Goal: Task Accomplishment & Management: Complete application form

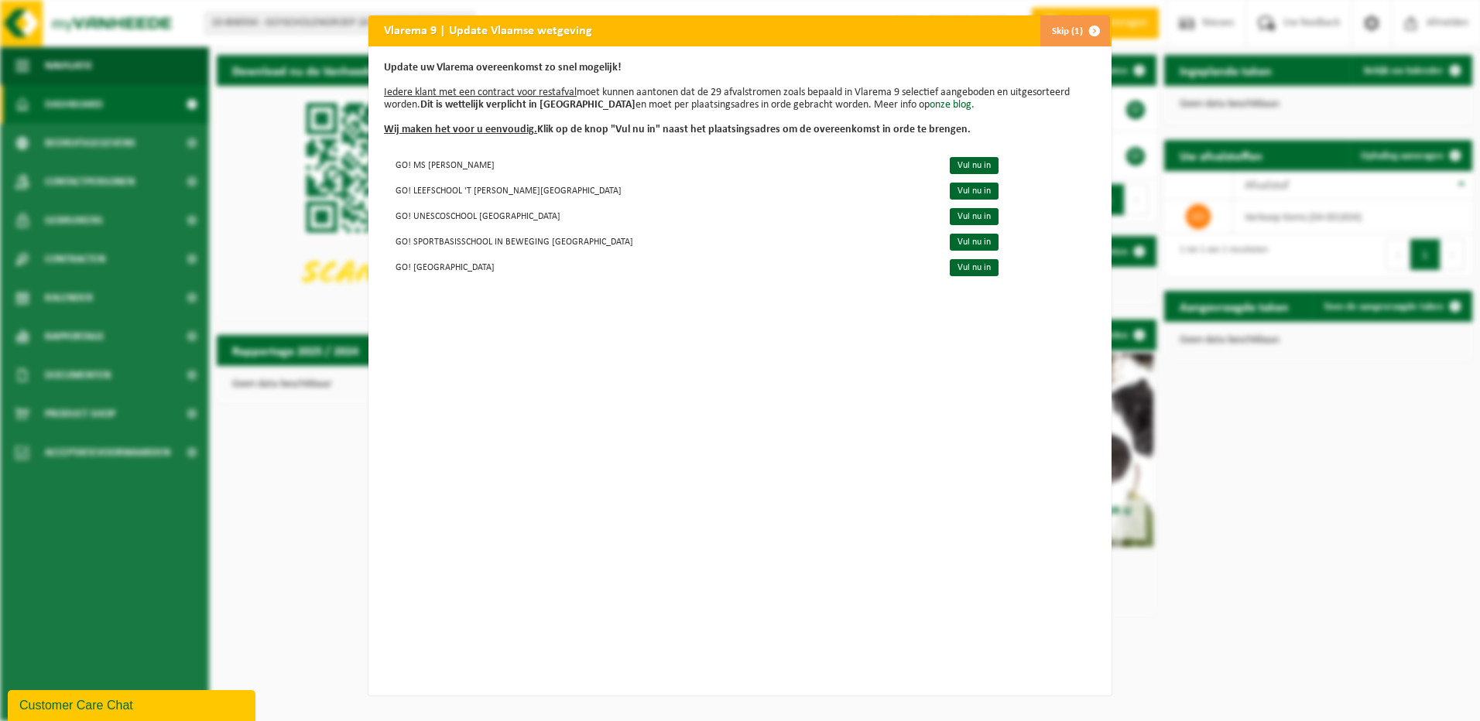
click at [1094, 29] on span "button" at bounding box center [1094, 30] width 31 height 31
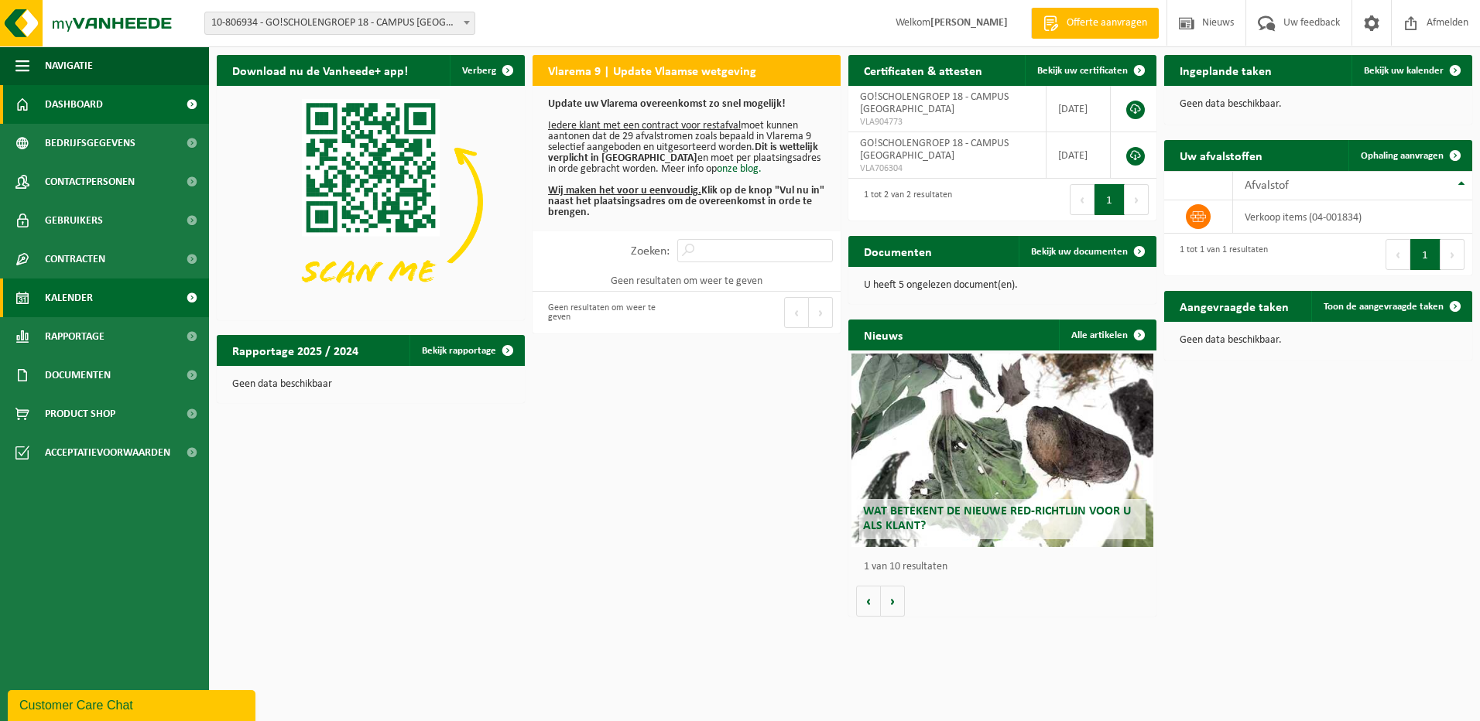
click at [97, 286] on link "Kalender" at bounding box center [104, 298] width 209 height 39
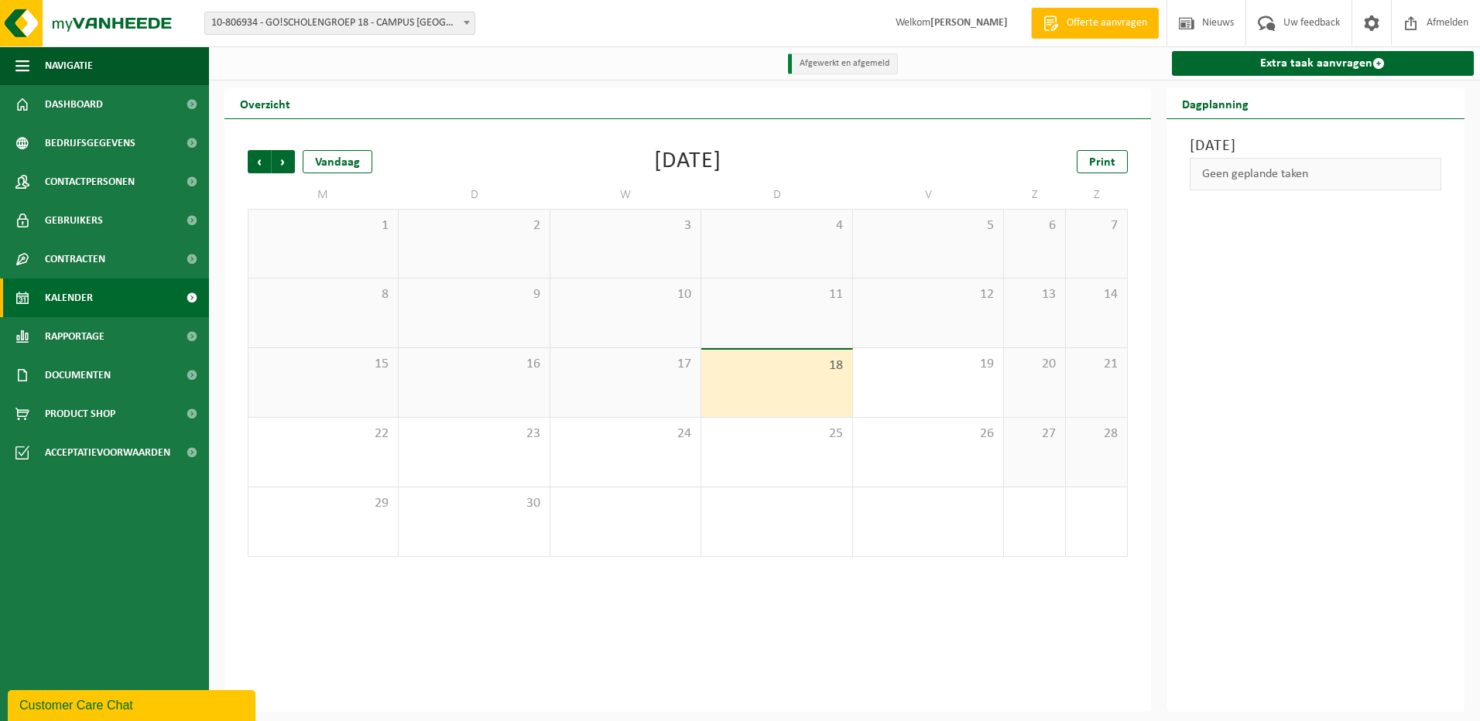
click at [447, 28] on span "10-806934 - GO!SCHOLENGROEP 18 - CAMPUS [GEOGRAPHIC_DATA]" at bounding box center [339, 23] width 269 height 22
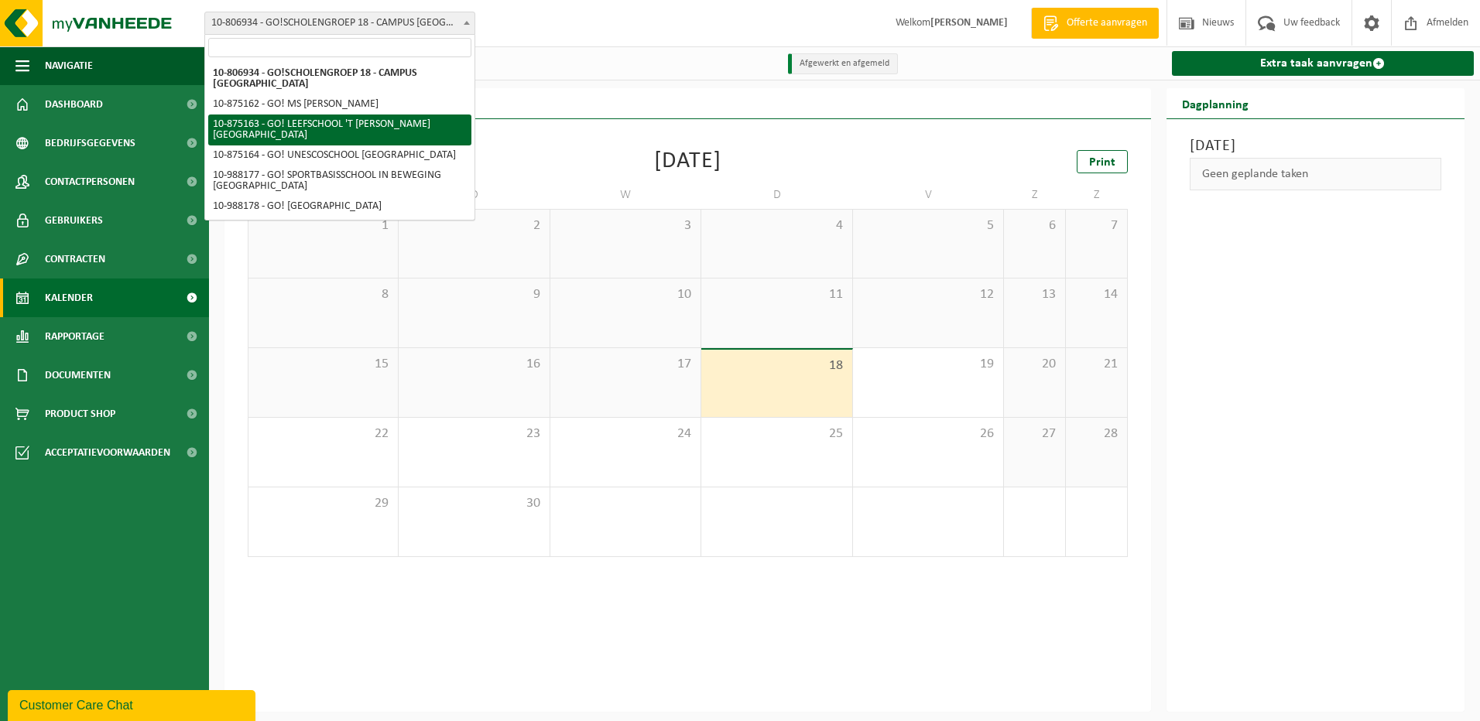
select select "106956"
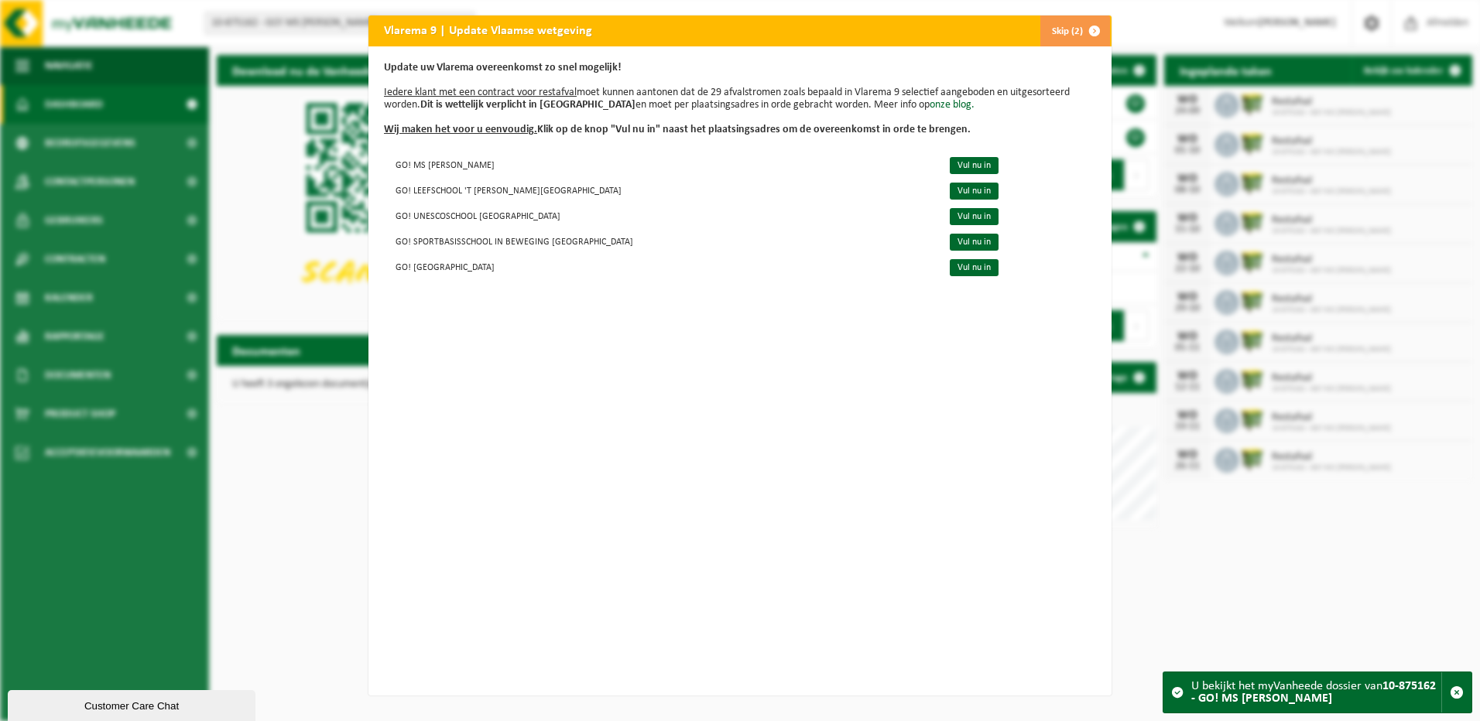
click at [1092, 32] on span "button" at bounding box center [1094, 30] width 31 height 31
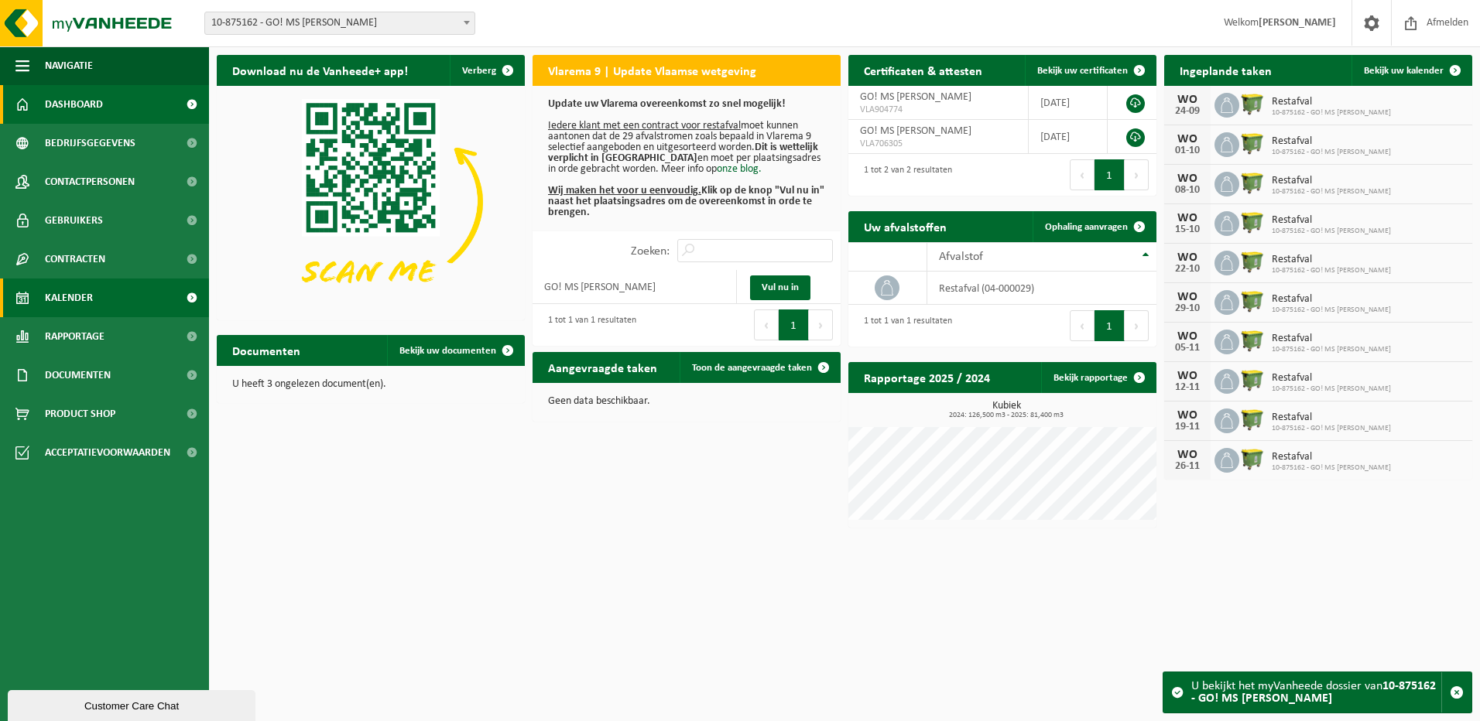
click at [101, 298] on link "Kalender" at bounding box center [104, 298] width 209 height 39
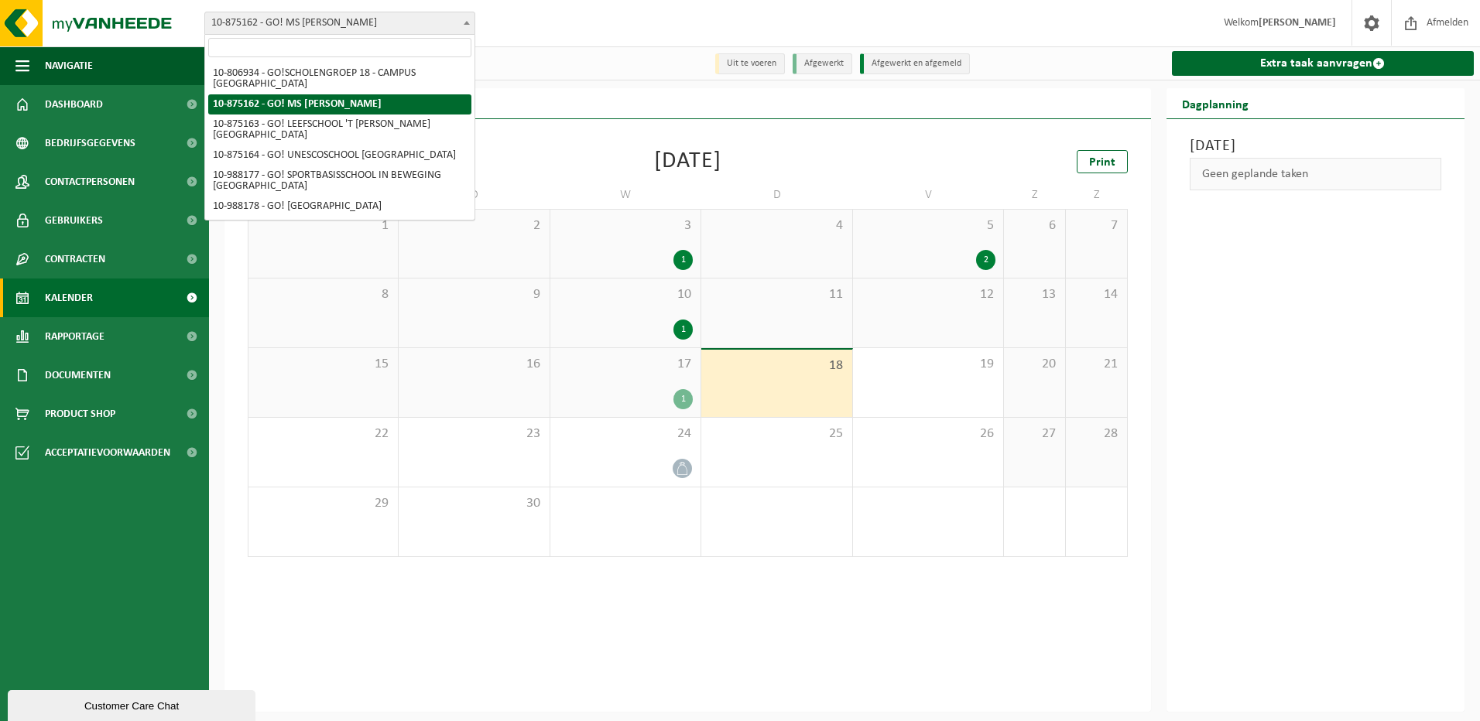
click at [311, 24] on span "10-875162 - GO! MS [PERSON_NAME]" at bounding box center [339, 23] width 269 height 22
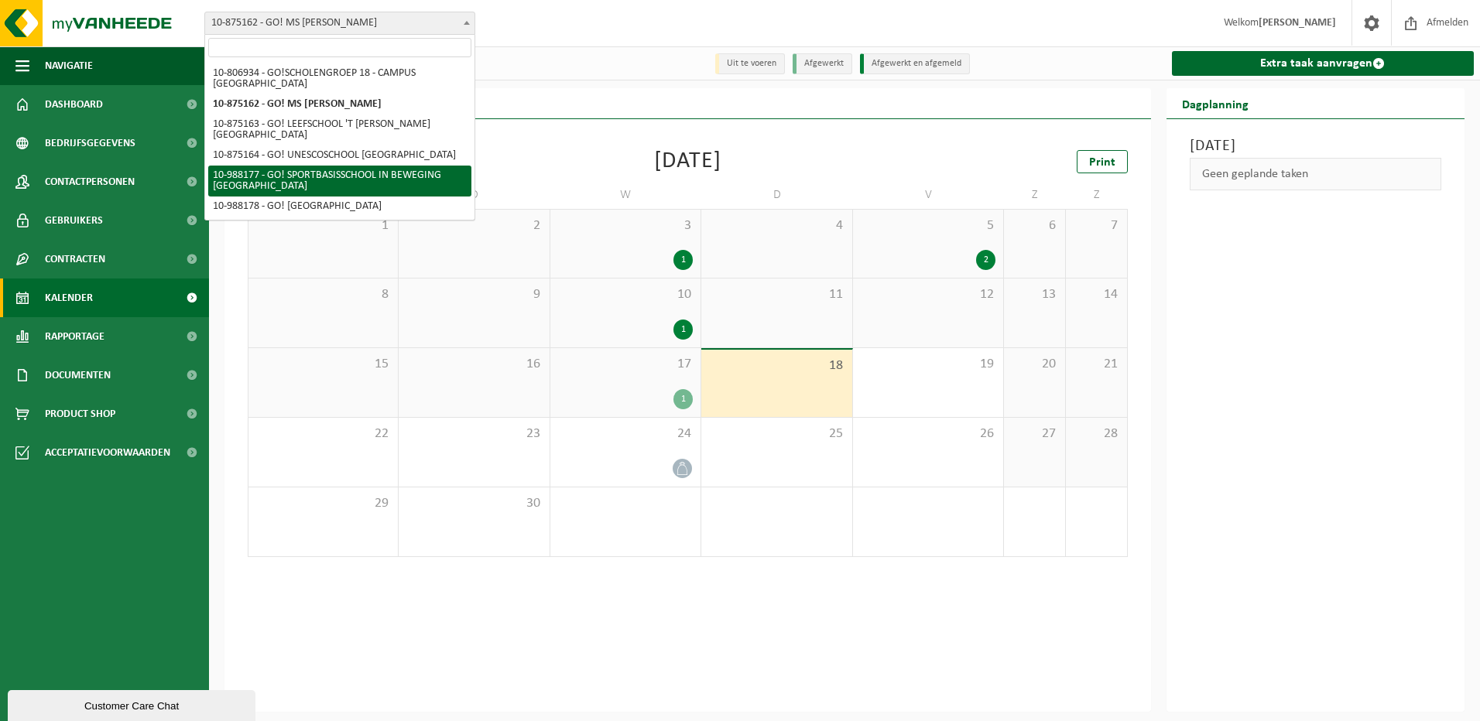
scroll to position [9, 0]
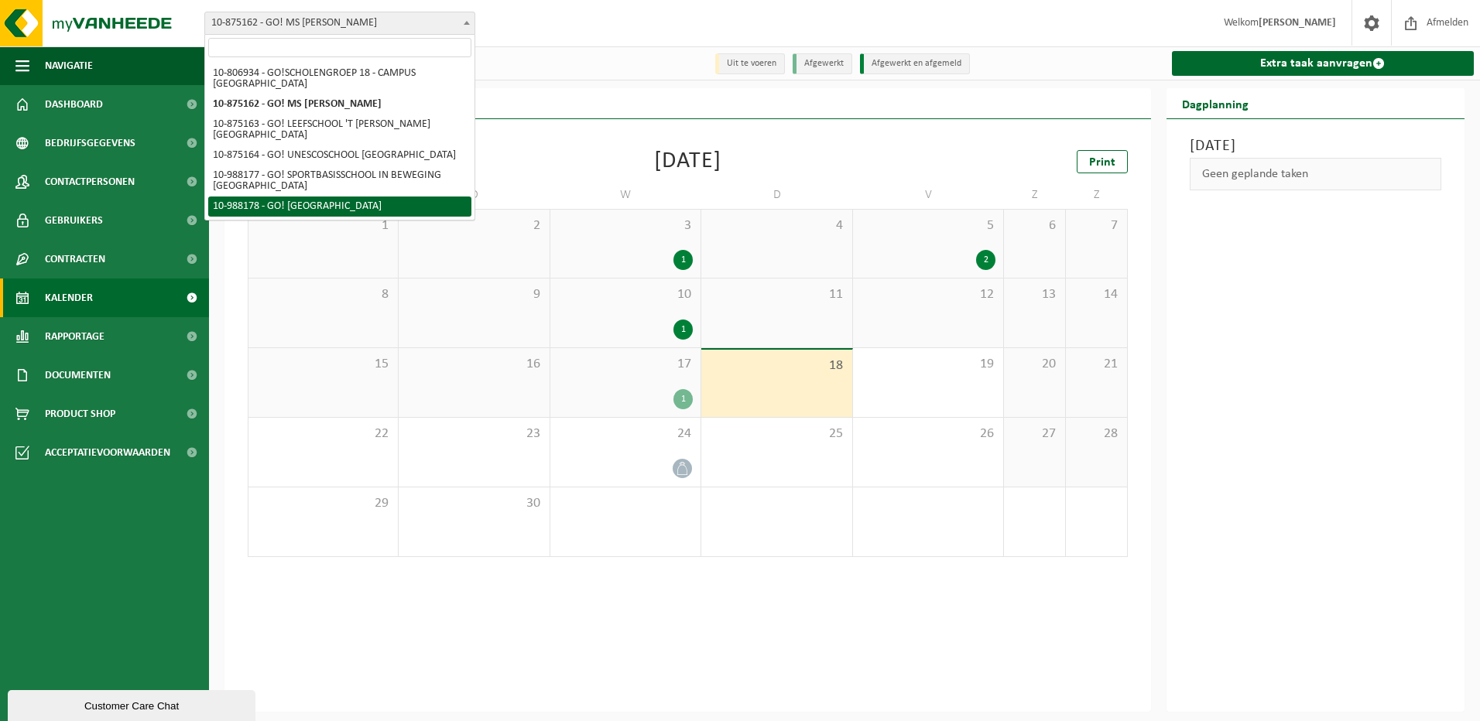
select select "167655"
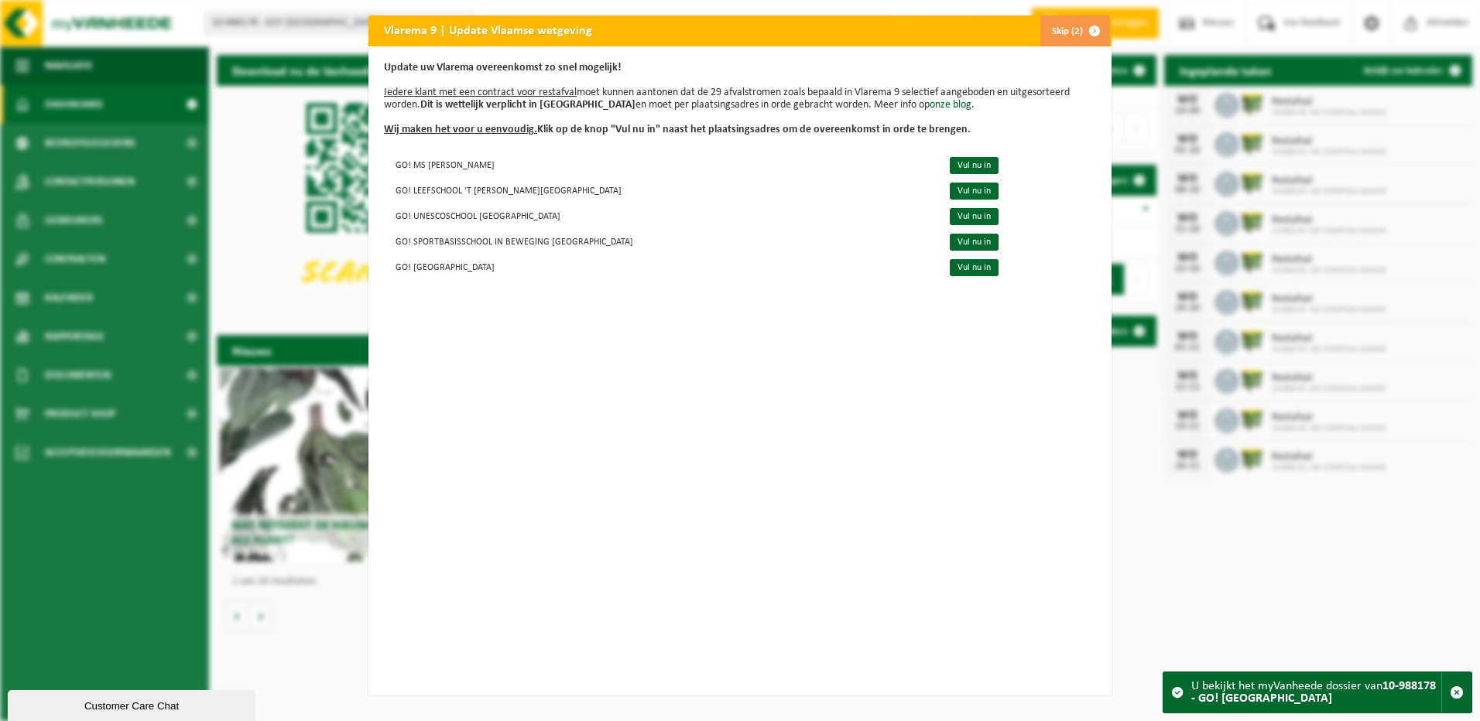
click at [1068, 30] on button "Skip (2)" at bounding box center [1075, 30] width 70 height 31
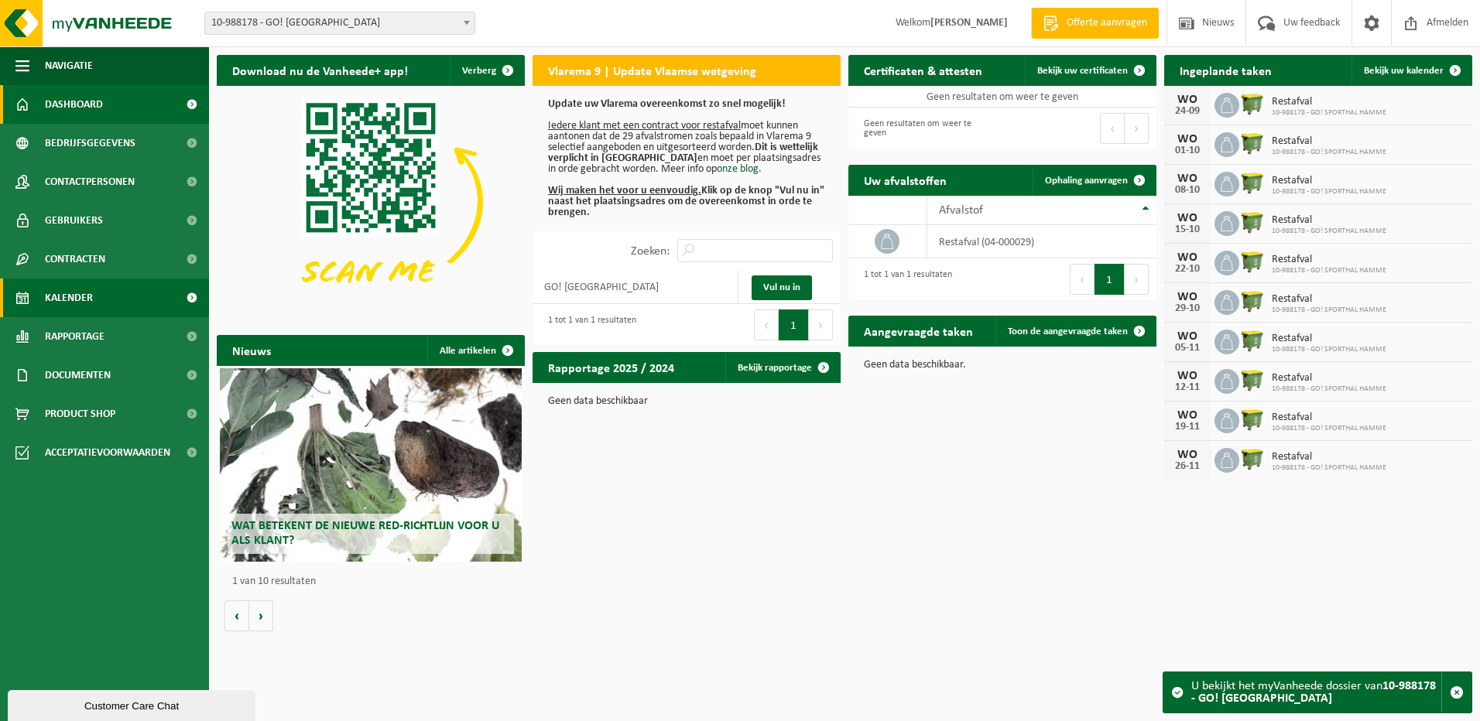
click at [100, 295] on link "Kalender" at bounding box center [104, 298] width 209 height 39
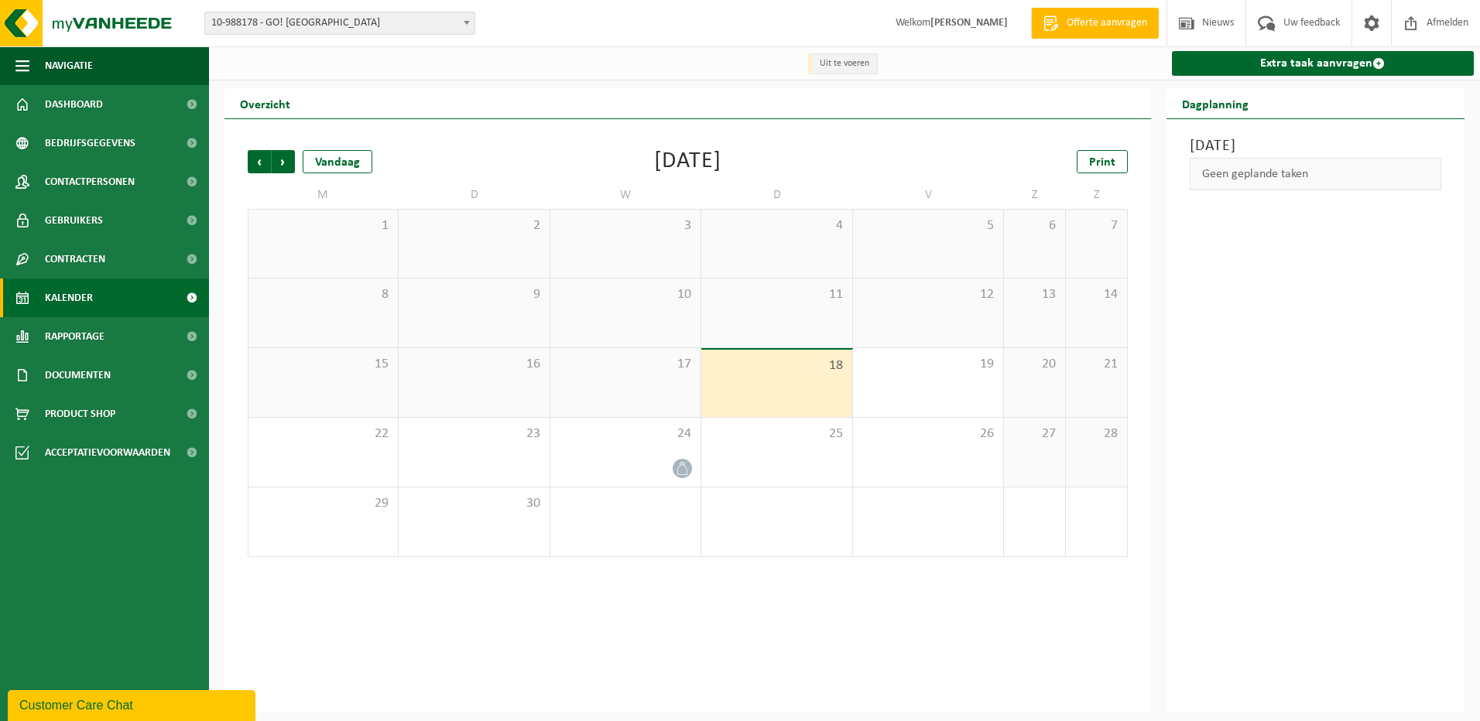
click at [708, 681] on div "Vorige Volgende Vandaag [DATE] Print M D W D V Z Z 1 2 3 4 5 6 7 8 9 10 11 12 1…" at bounding box center [687, 415] width 927 height 593
click at [668, 472] on div at bounding box center [625, 468] width 135 height 21
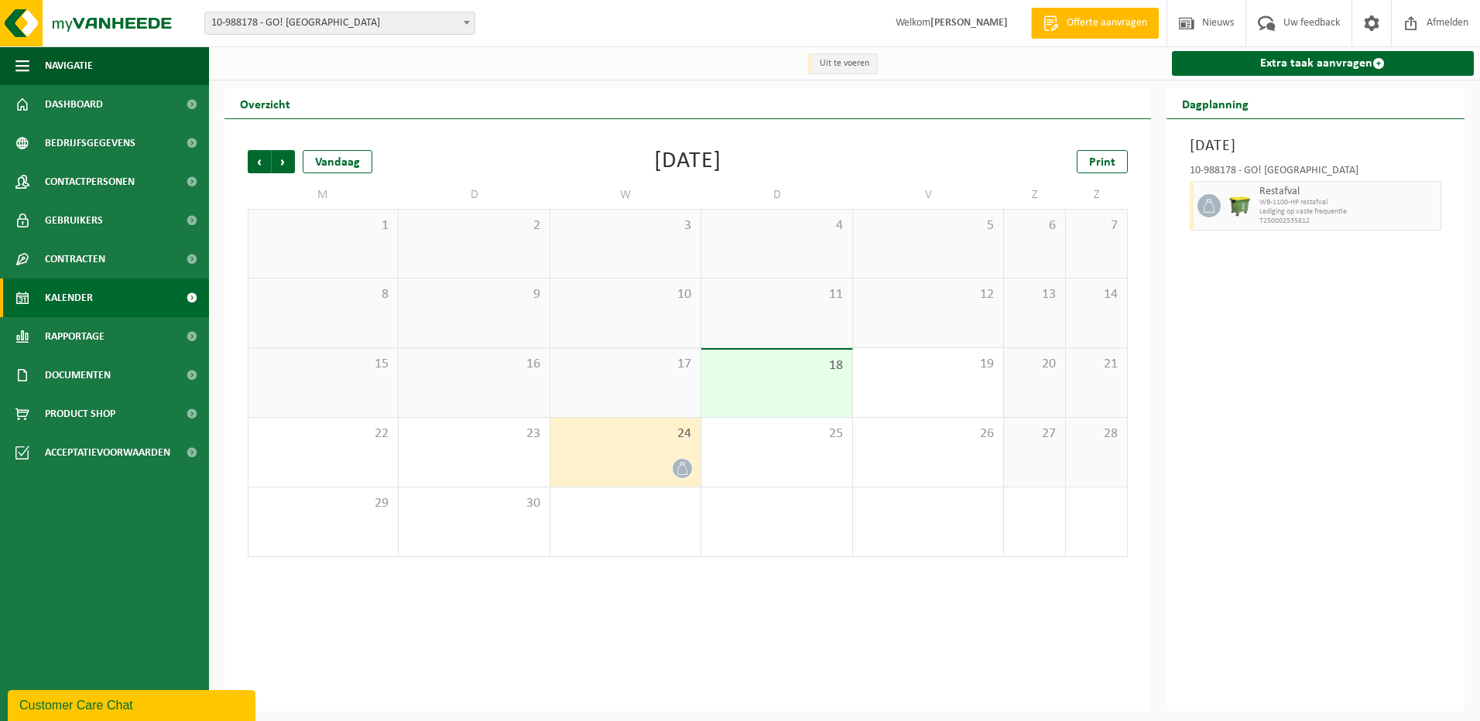
click at [713, 646] on div "Vorige Volgende Vandaag [DATE] Print M D W D V Z Z 1 2 3 4 5 6 7 8 9 10 11 12 1…" at bounding box center [687, 415] width 927 height 593
click at [448, 25] on span "10-988178 - GO! [GEOGRAPHIC_DATA]" at bounding box center [339, 23] width 269 height 22
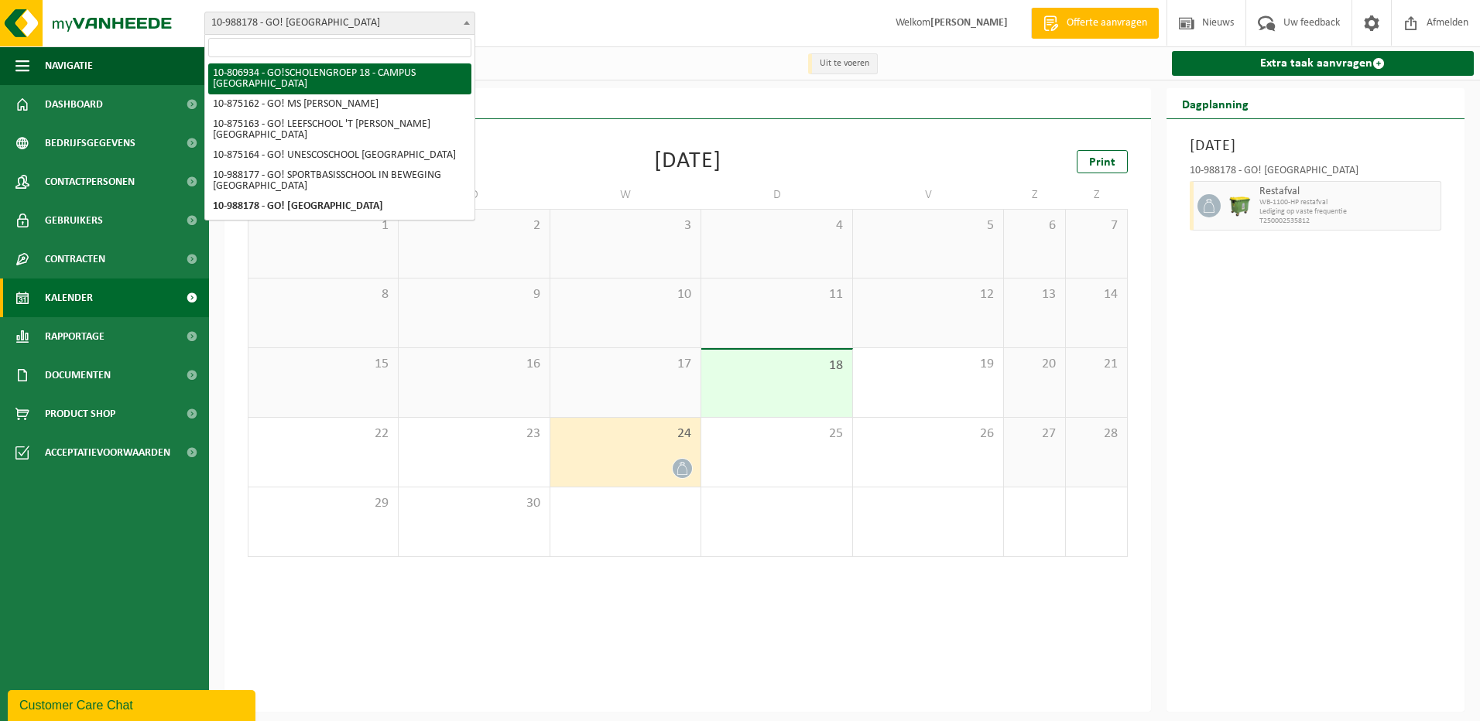
scroll to position [9, 0]
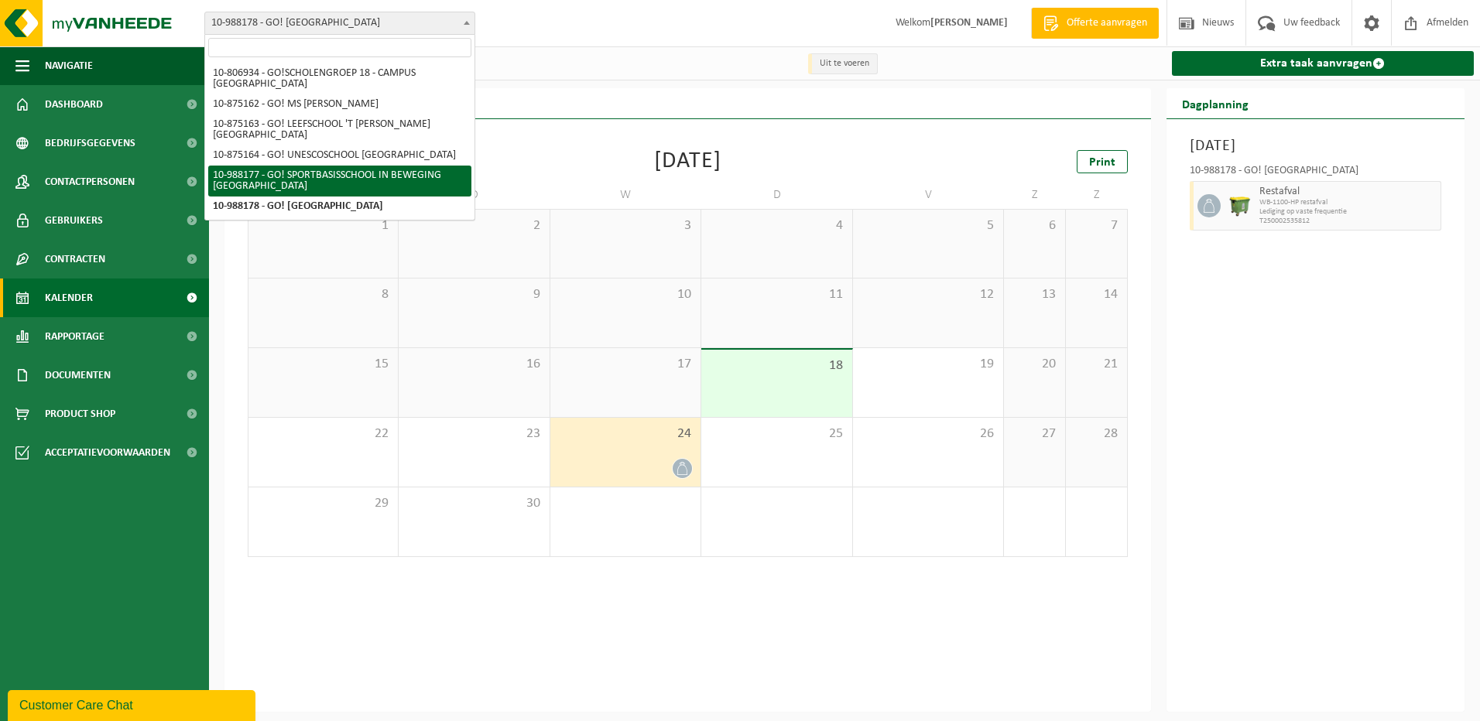
select select "167654"
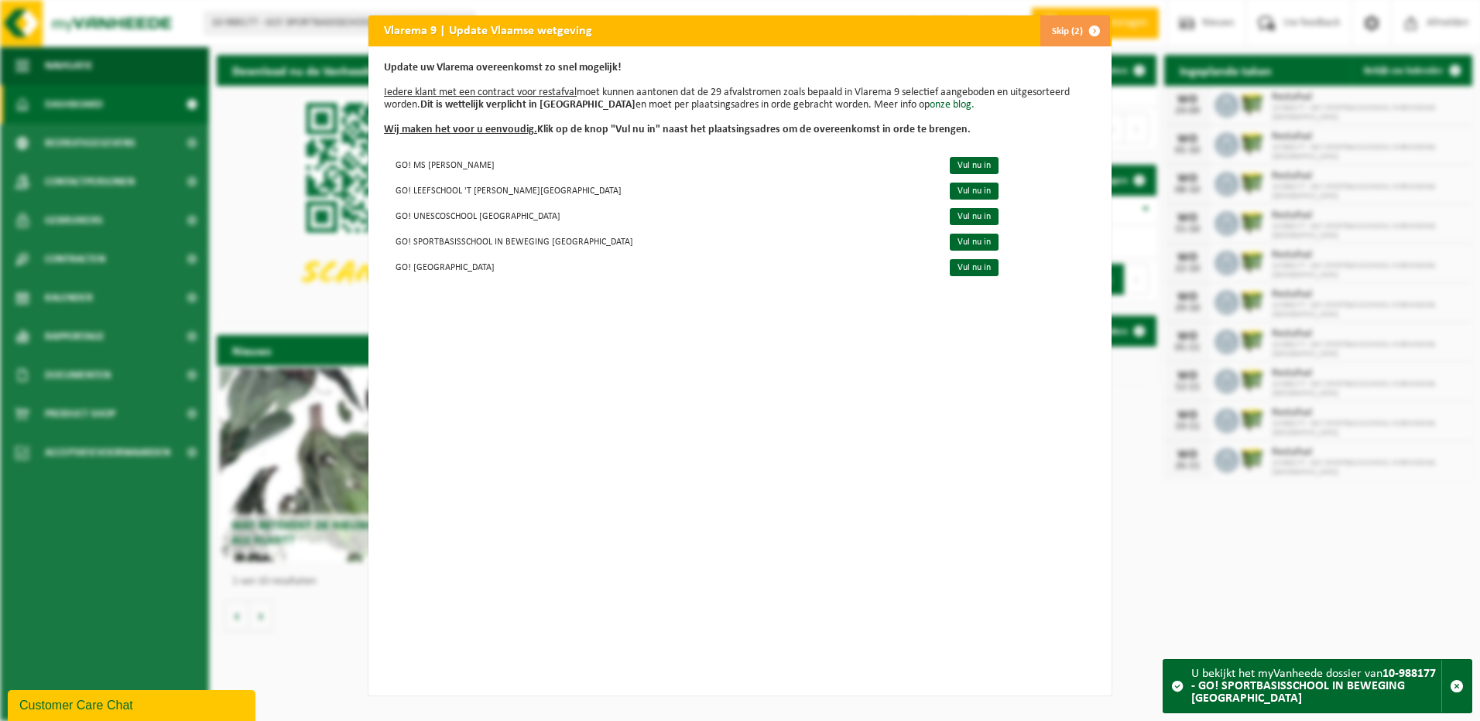
click at [1095, 29] on span "button" at bounding box center [1094, 30] width 31 height 31
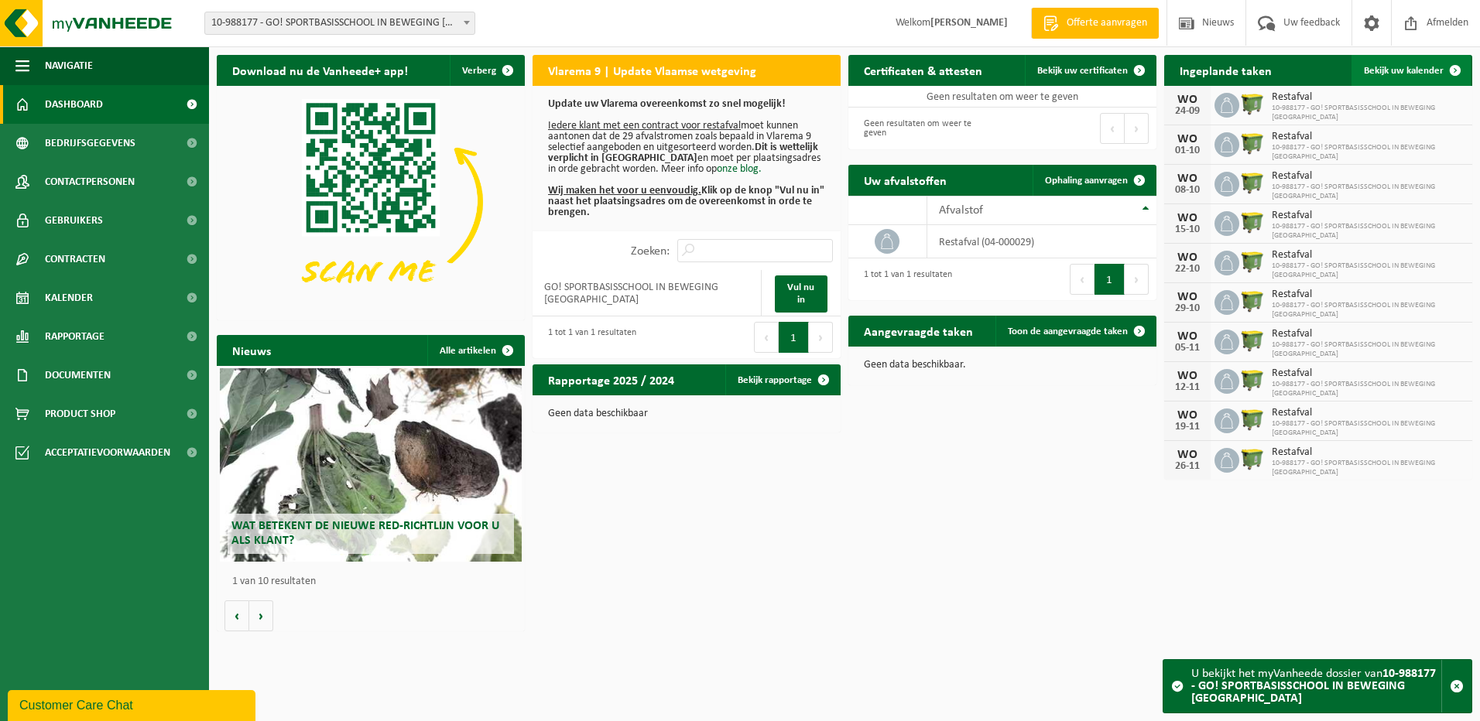
click at [1433, 70] on span "Bekijk uw kalender" at bounding box center [1404, 71] width 80 height 10
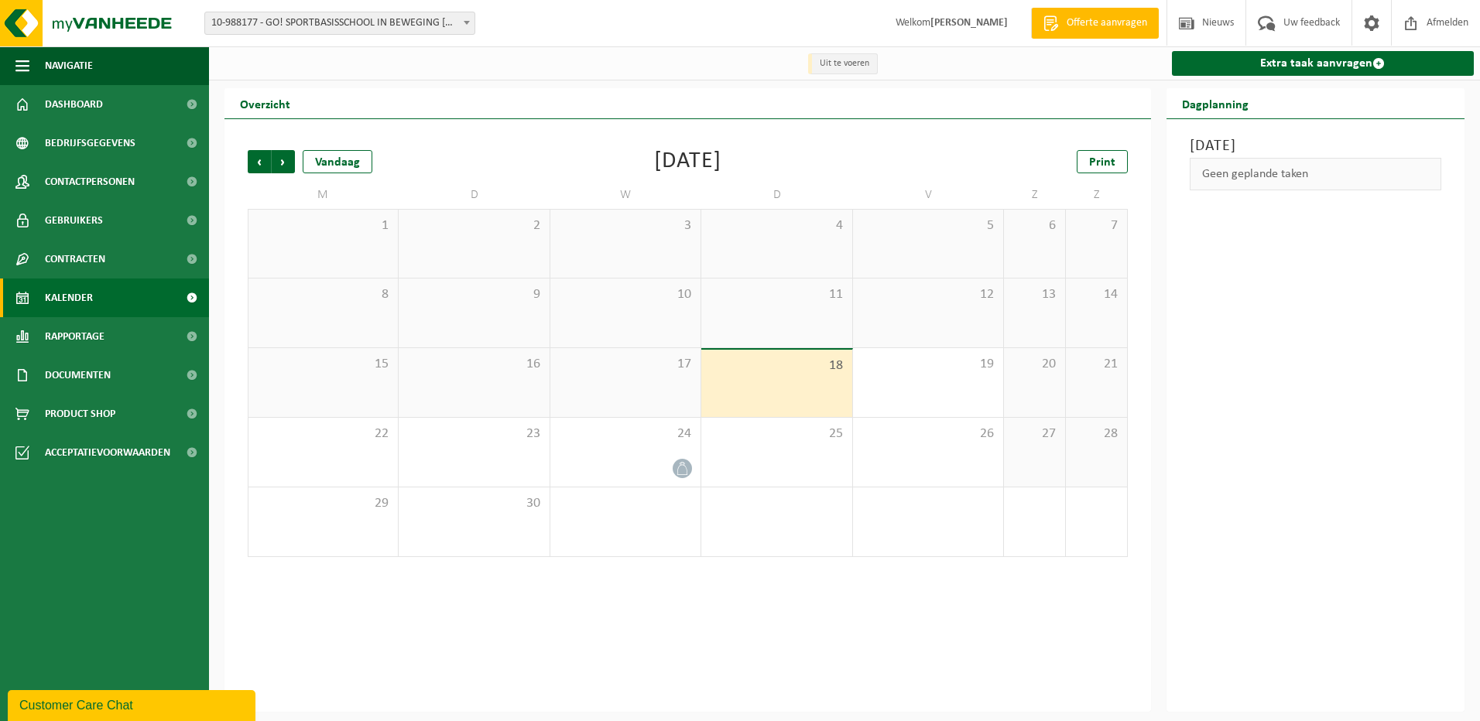
click at [1293, 180] on div "Geen geplande taken" at bounding box center [1316, 174] width 252 height 33
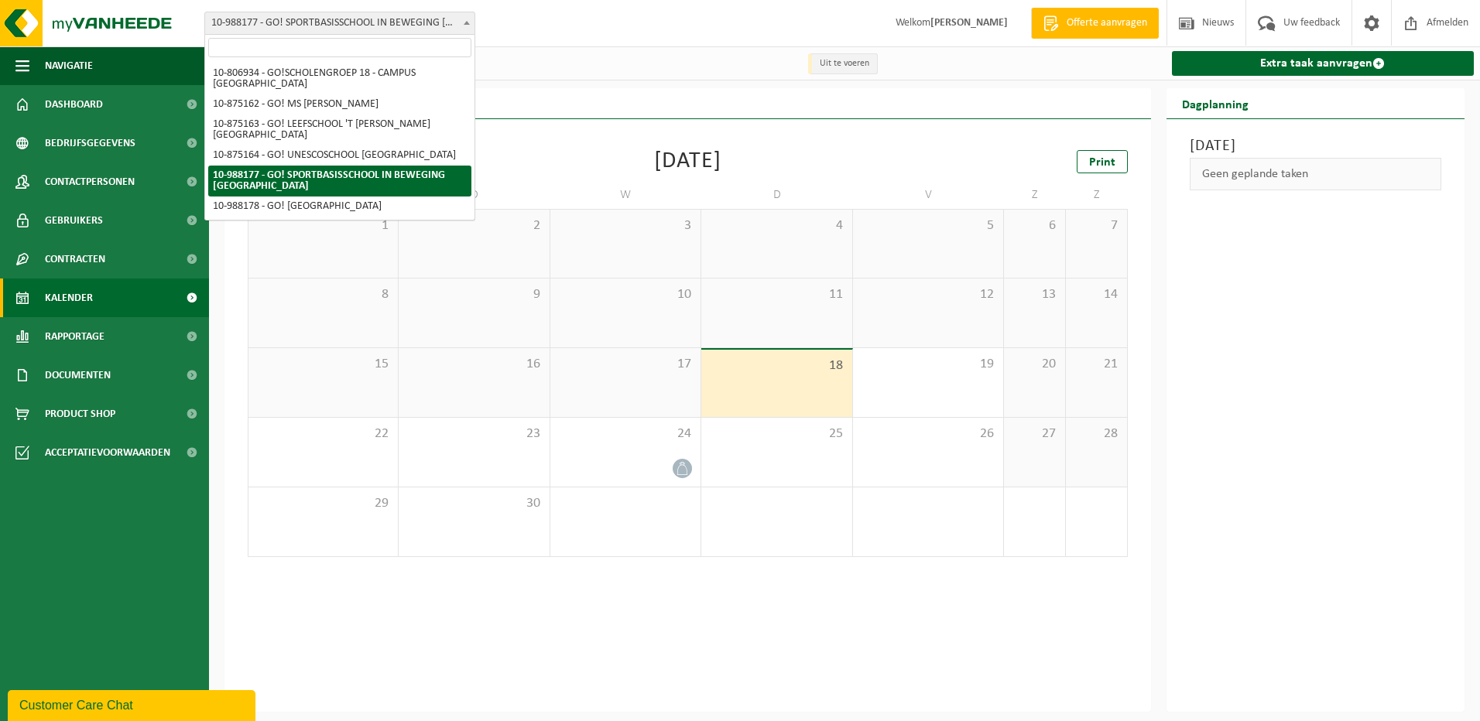
click at [430, 26] on span "10-988177 - GO! SPORTBASISSCHOOL IN BEWEGING [GEOGRAPHIC_DATA]" at bounding box center [339, 23] width 269 height 22
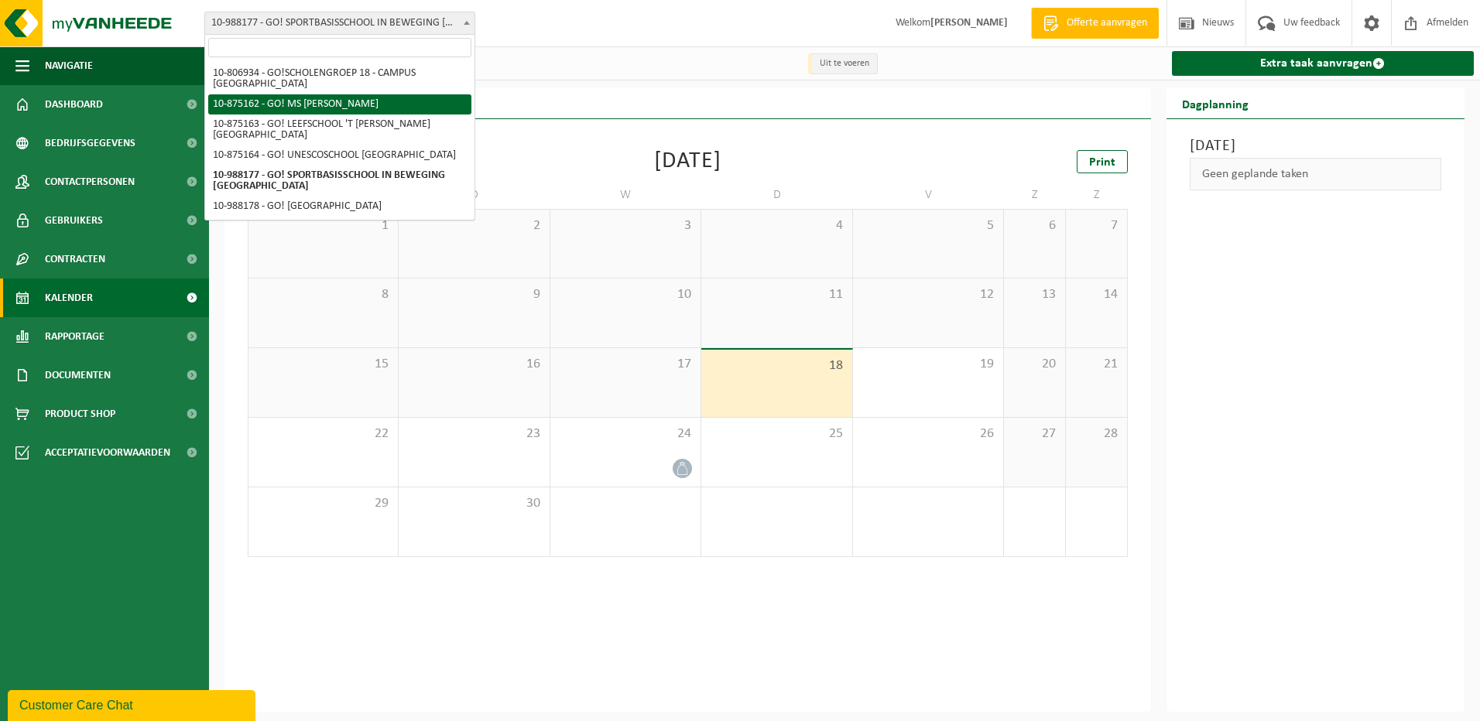
select select "106956"
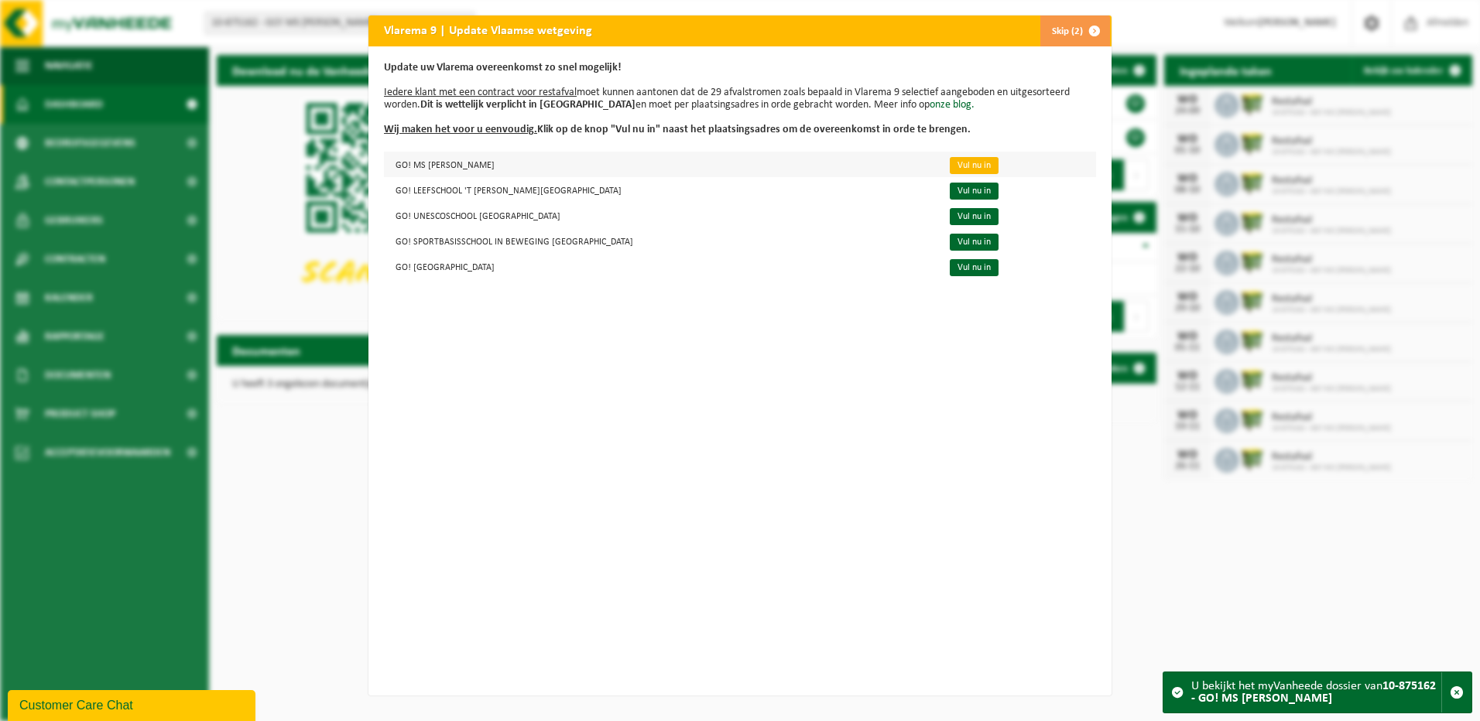
click at [963, 170] on link "Vul nu in" at bounding box center [974, 165] width 49 height 17
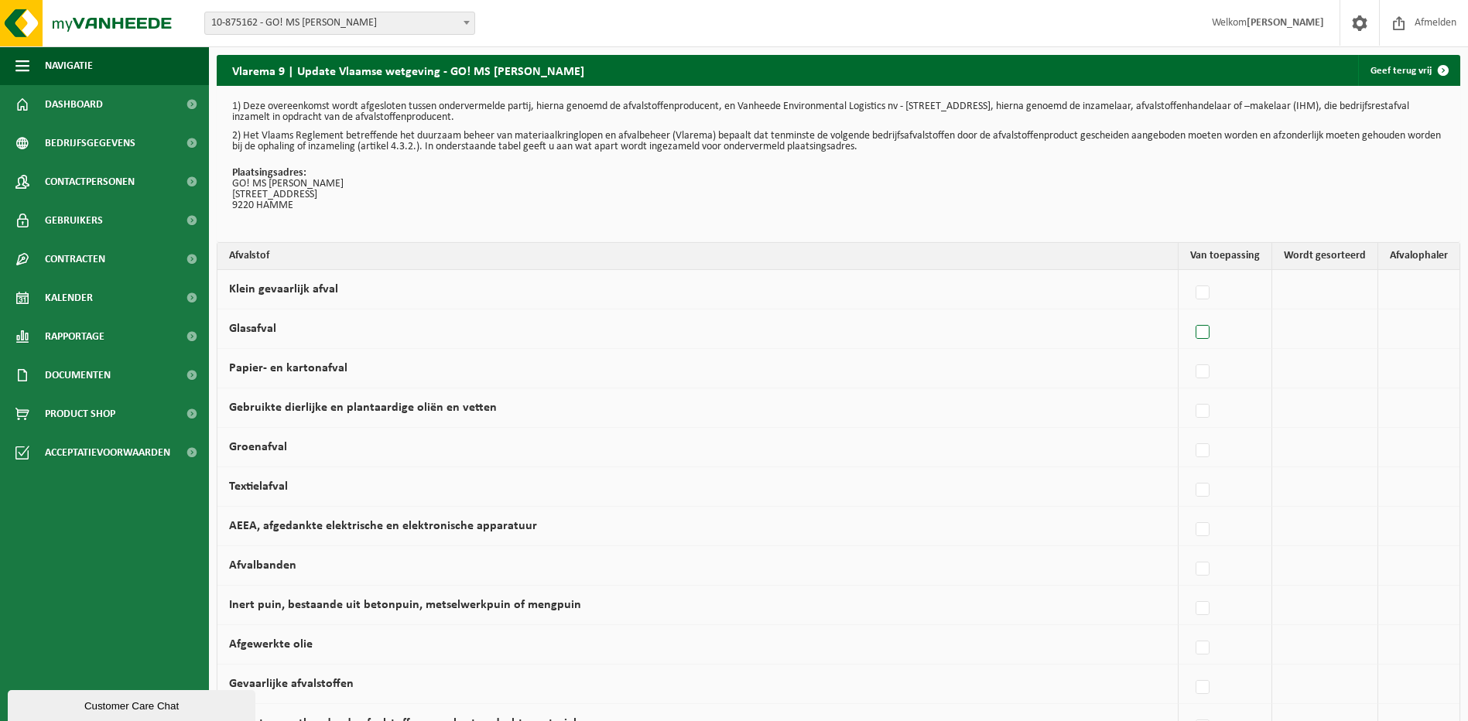
click at [1208, 331] on label at bounding box center [1204, 332] width 22 height 23
click at [1191, 314] on input "Glasafval" at bounding box center [1190, 313] width 1 height 1
checkbox input "true"
click at [1394, 327] on span "Vanheede Environmental Logistics" at bounding box center [1340, 329] width 170 height 22
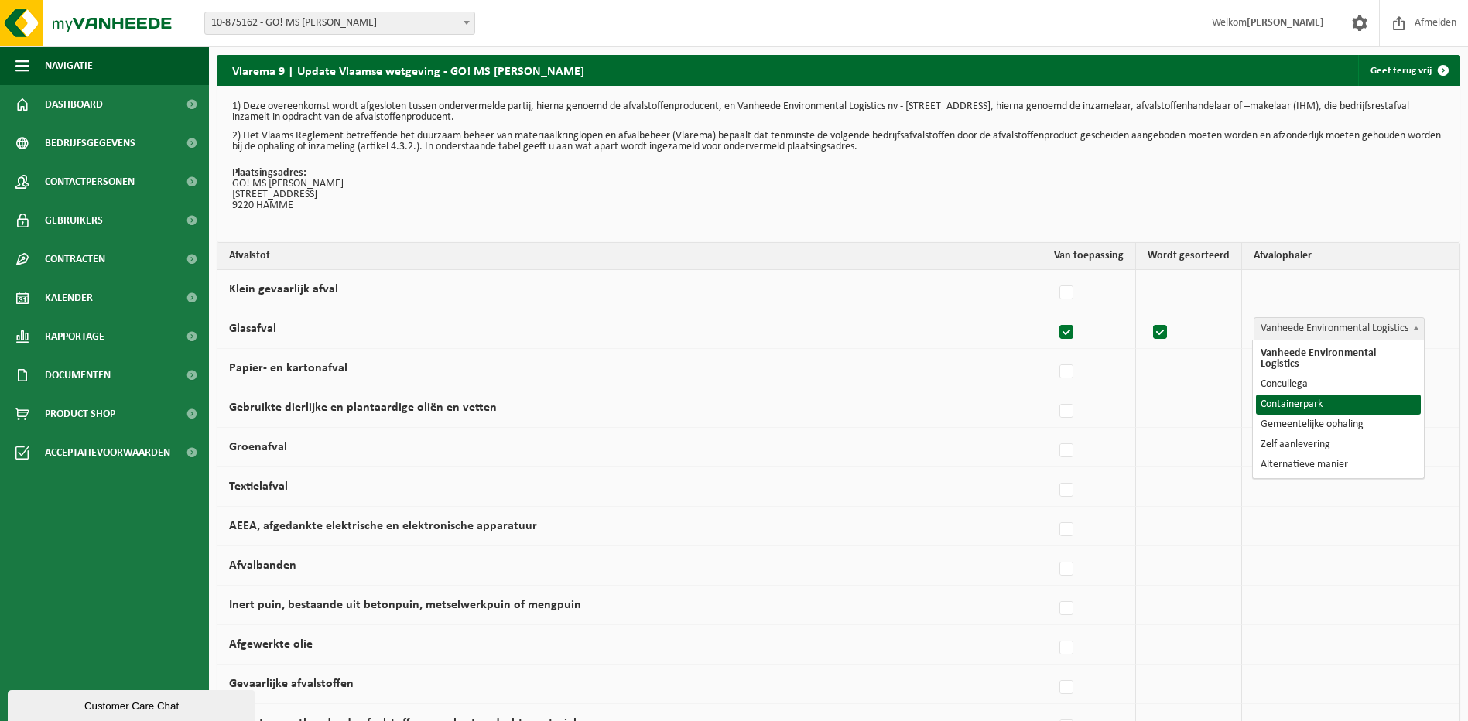
select select "Containerpark"
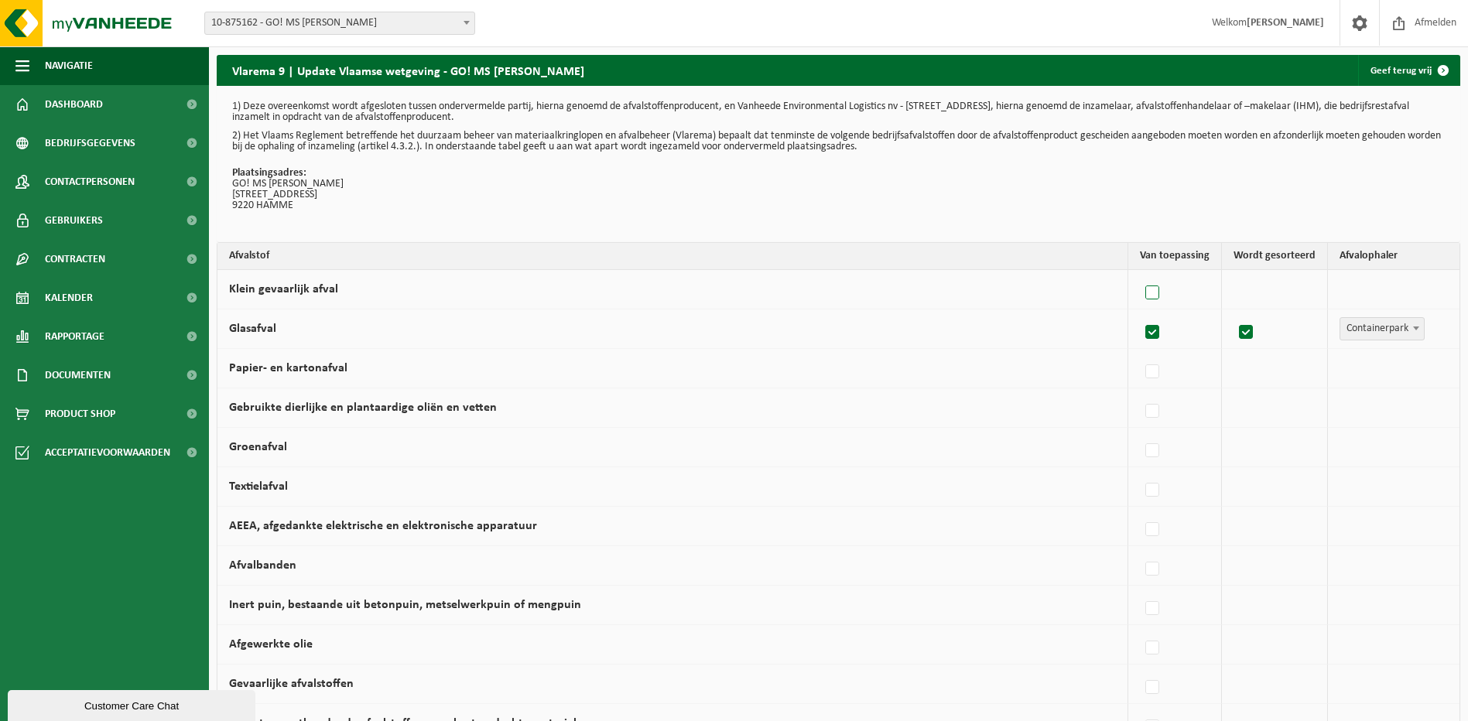
click at [1162, 293] on label at bounding box center [1154, 293] width 22 height 23
click at [1140, 274] on input "Klein gevaarlijk afval" at bounding box center [1139, 273] width 1 height 1
checkbox input "true"
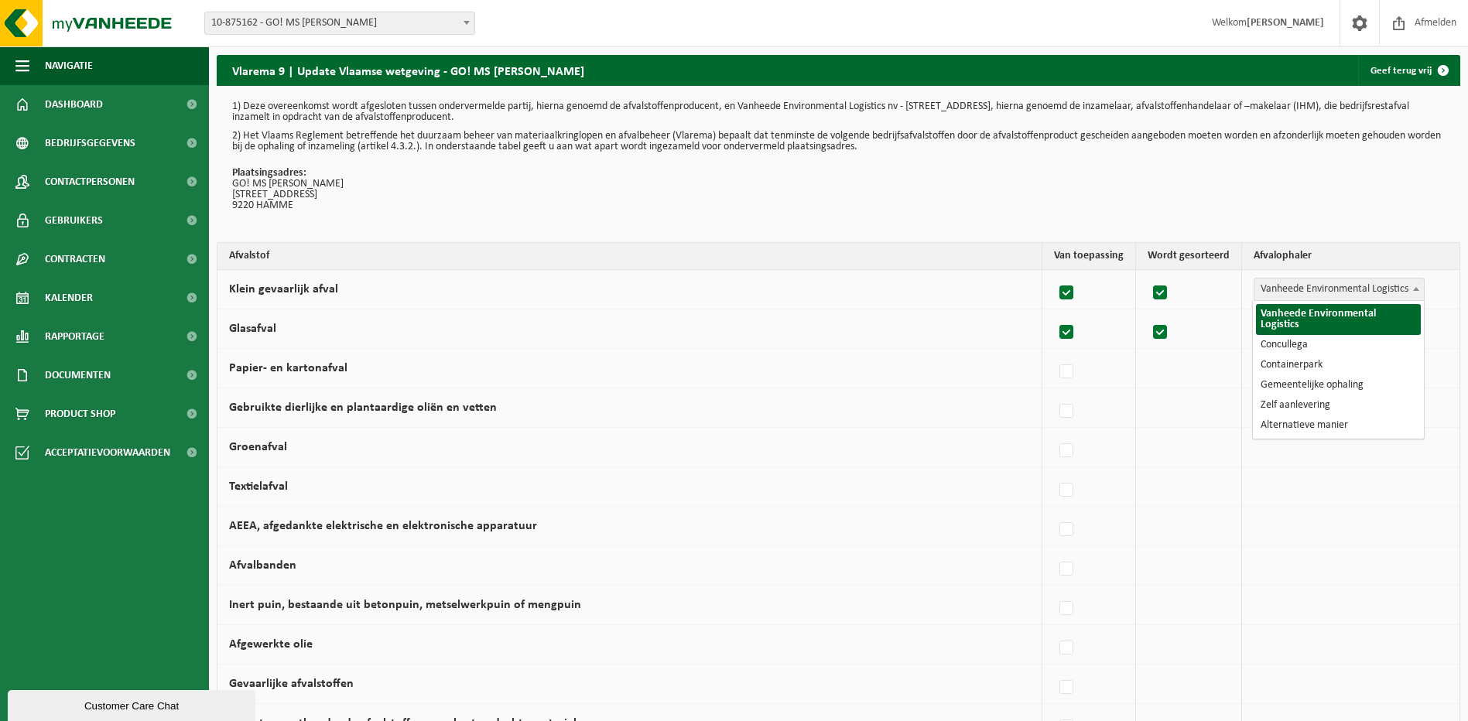
click at [1285, 290] on span "Vanheede Environmental Logistics" at bounding box center [1340, 290] width 170 height 22
select select "Containerpark"
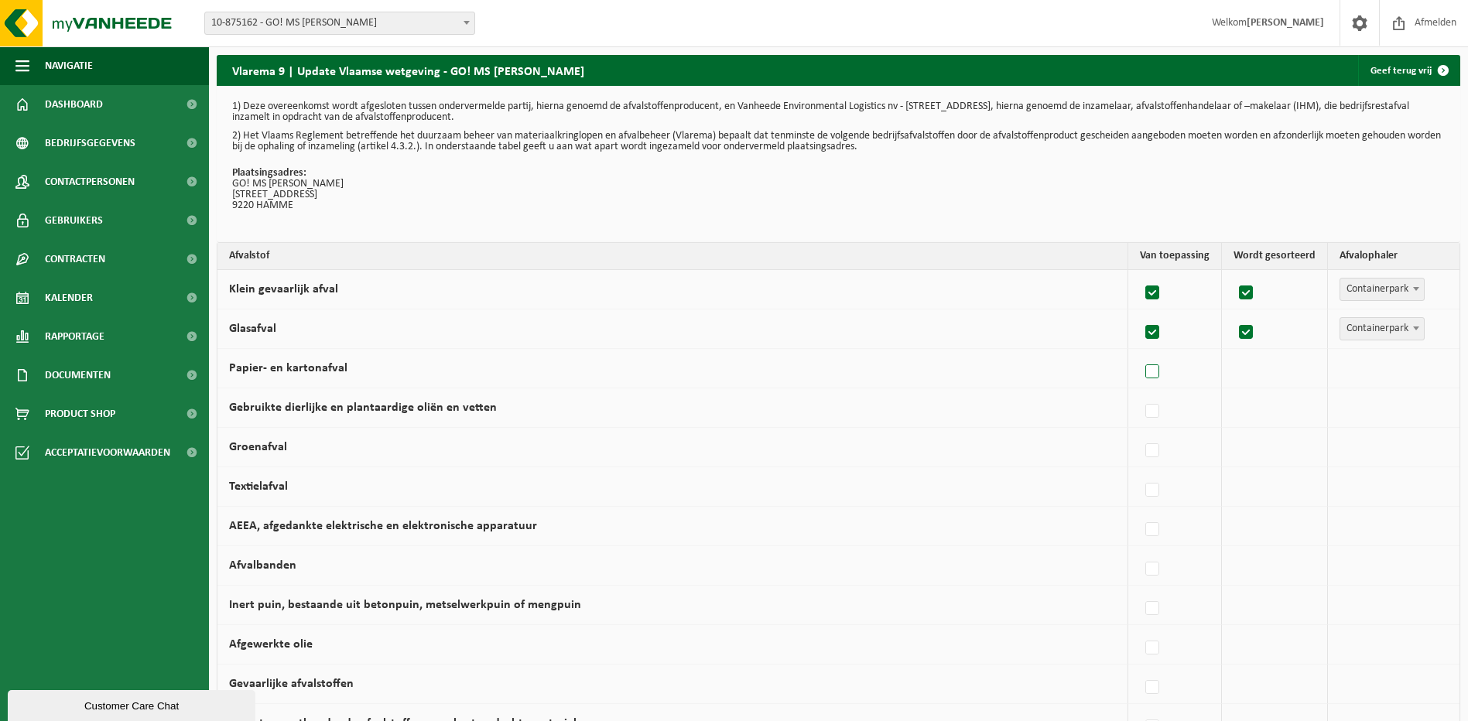
click at [1154, 373] on label at bounding box center [1154, 372] width 22 height 23
click at [1140, 353] on input "Papier- en kartonafval" at bounding box center [1139, 352] width 1 height 1
checkbox input "true"
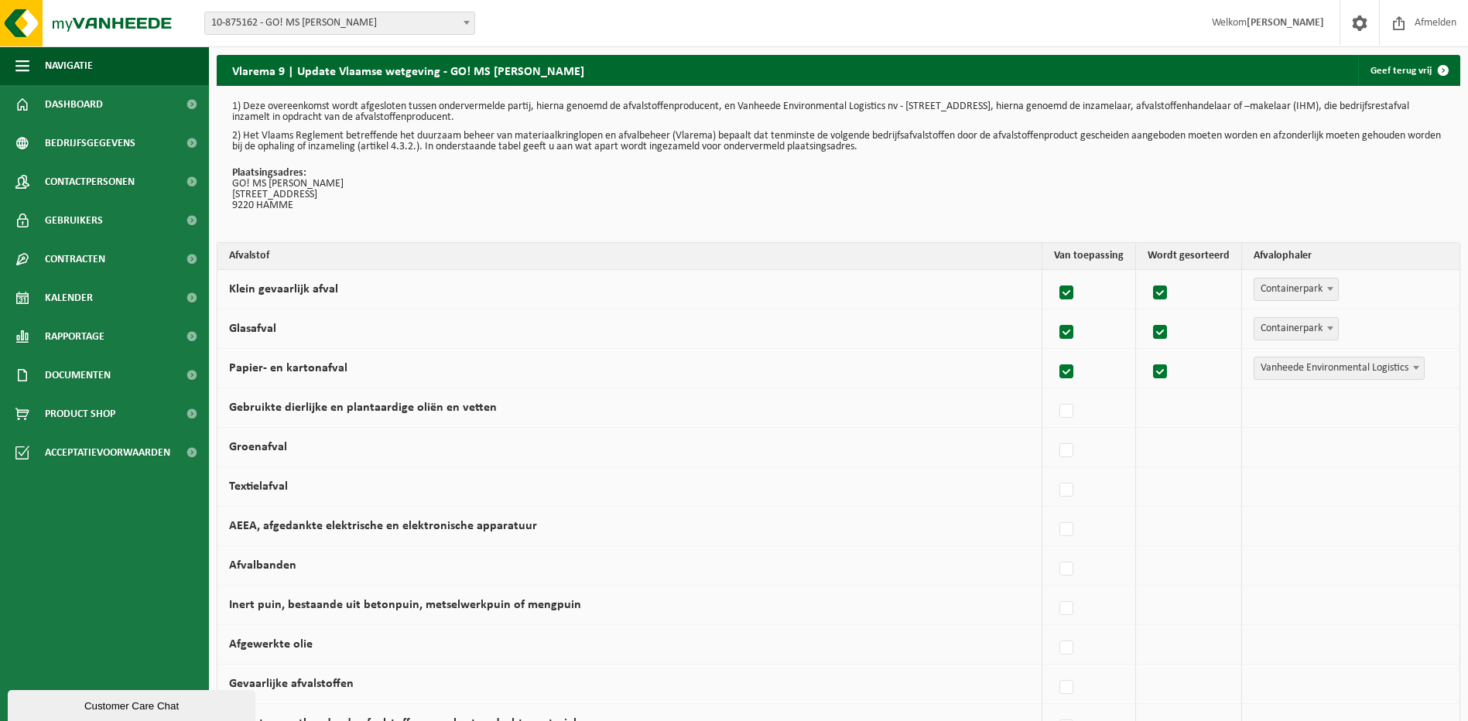
click at [1303, 374] on span "Vanheede Environmental Logistics" at bounding box center [1340, 369] width 170 height 22
select select "Gemeentelijke ophaling"
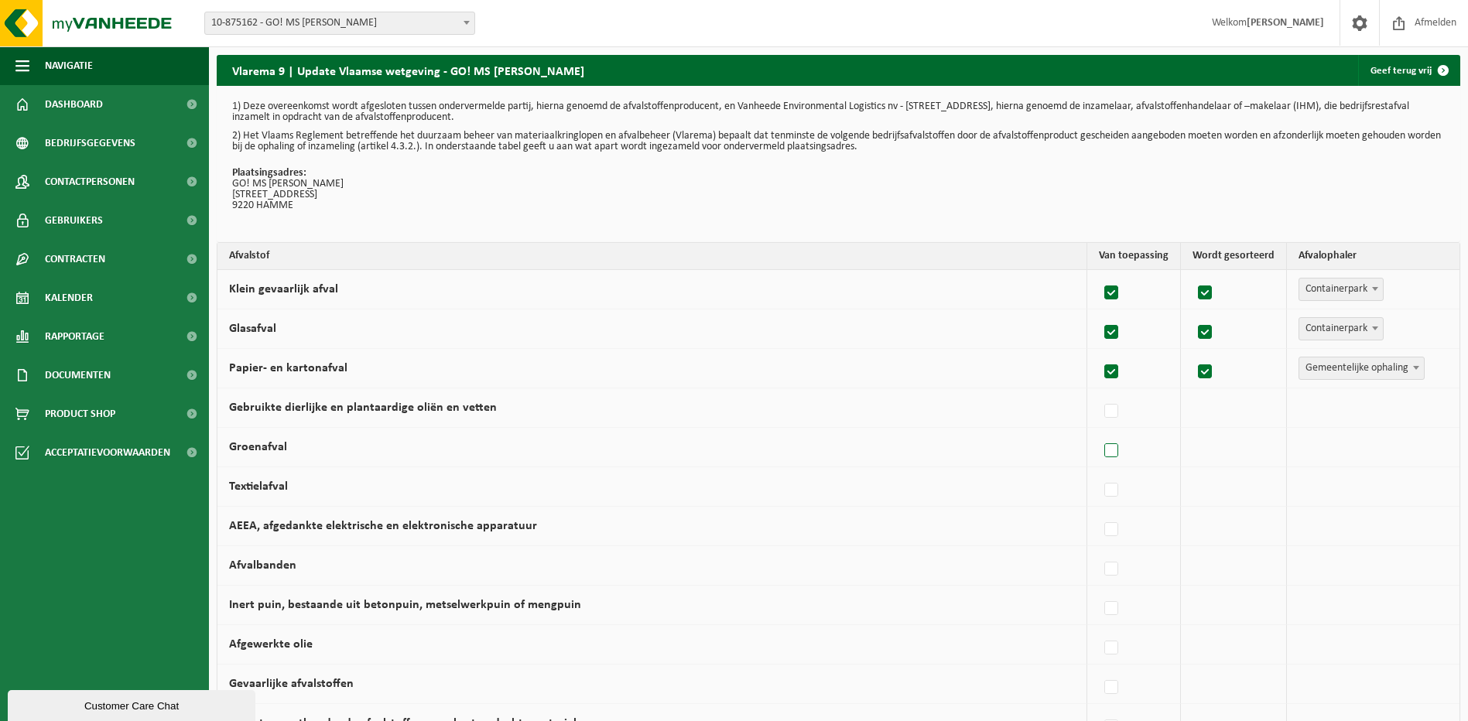
click at [1119, 453] on label at bounding box center [1113, 451] width 22 height 23
click at [1099, 432] on input "Groenafval" at bounding box center [1098, 431] width 1 height 1
checkbox input "true"
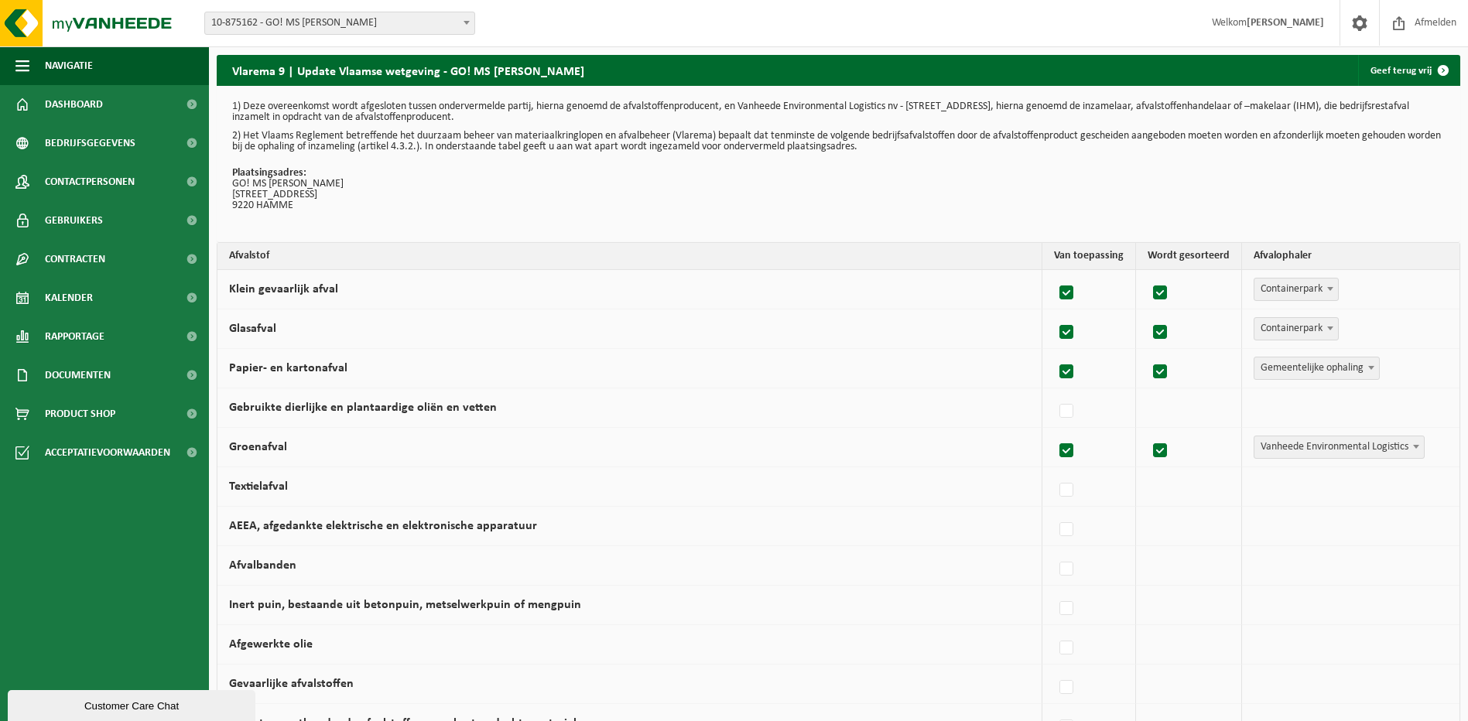
click at [1359, 454] on span "Vanheede Environmental Logistics" at bounding box center [1340, 448] width 170 height 22
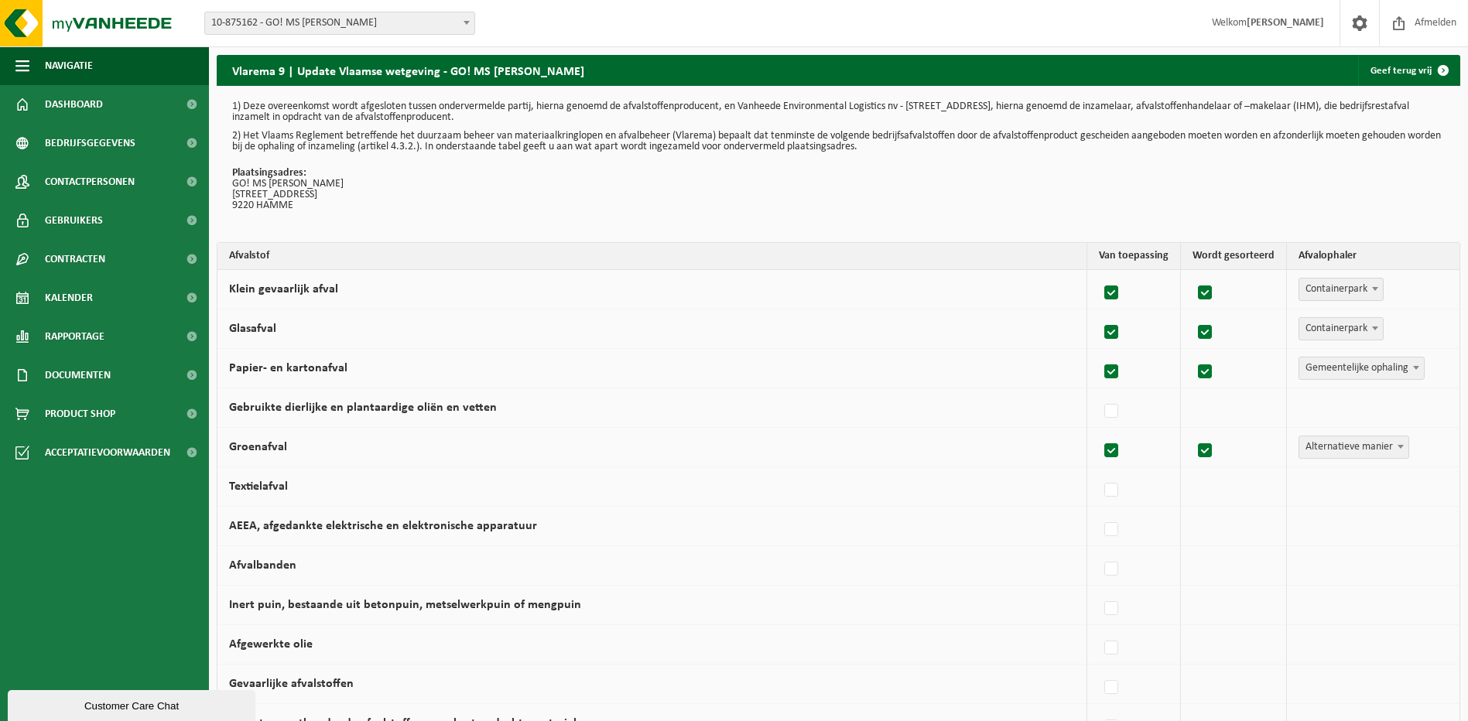
select select "Alternatieve manier"
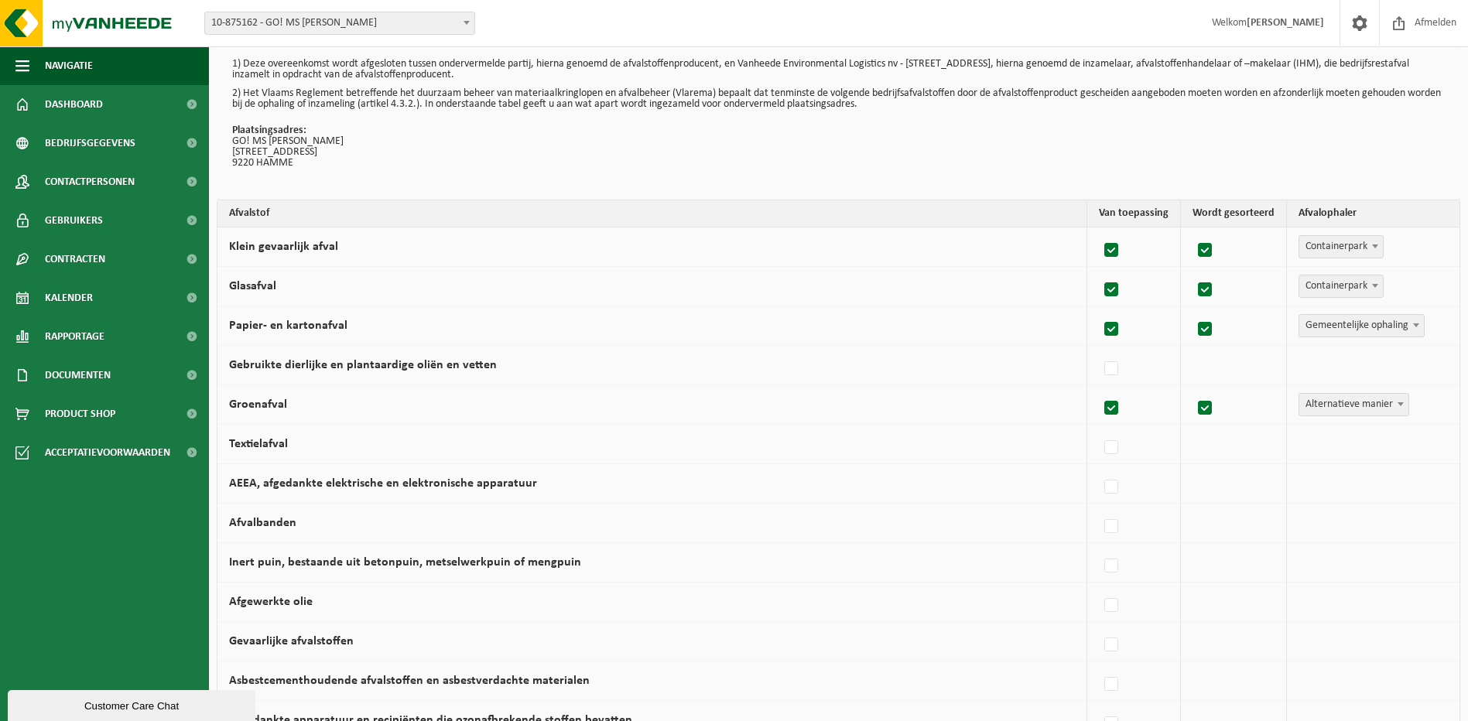
scroll to position [77, 0]
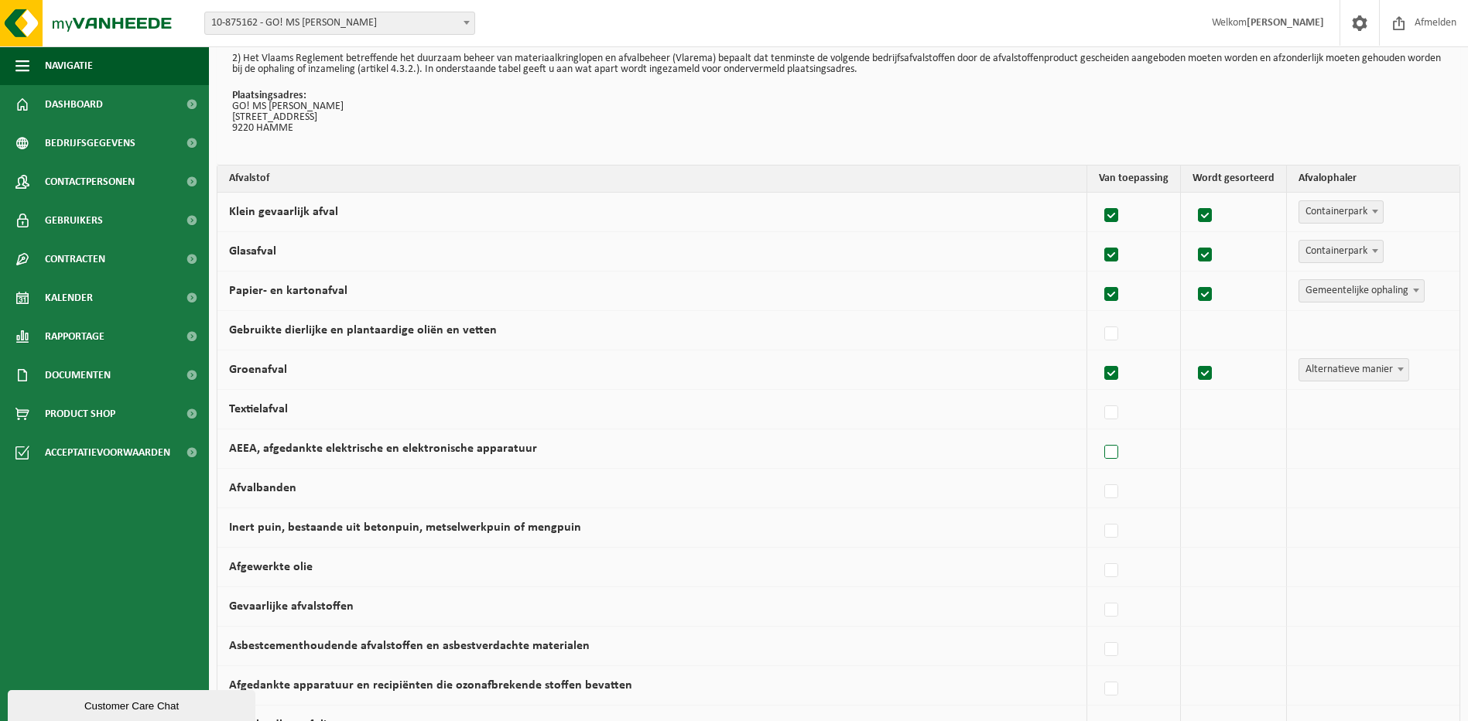
click at [1115, 449] on label at bounding box center [1113, 452] width 22 height 23
click at [1099, 434] on input "AEEA, afgedankte elektrische en elektronische apparatuur" at bounding box center [1098, 433] width 1 height 1
checkbox input "true"
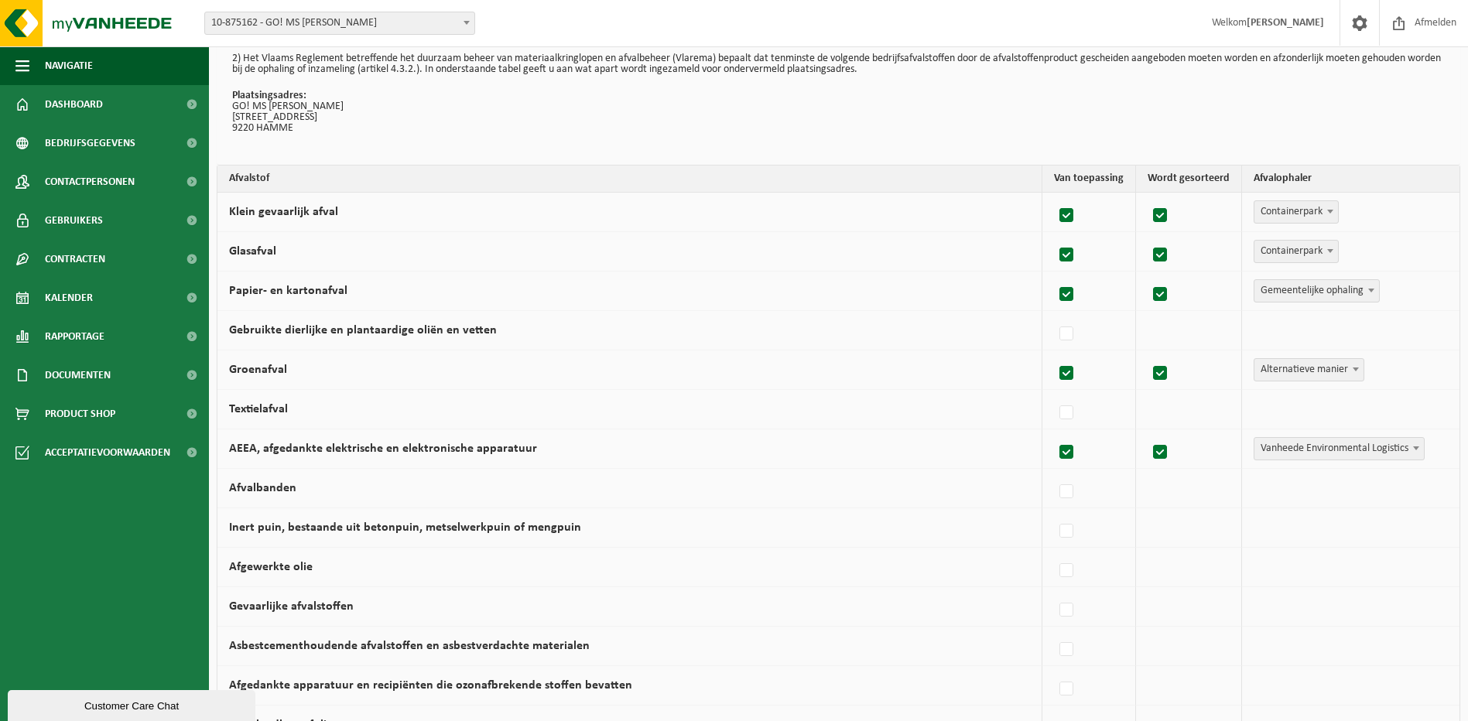
click at [1290, 447] on span "Vanheede Environmental Logistics" at bounding box center [1340, 449] width 170 height 22
select select "Containerpark"
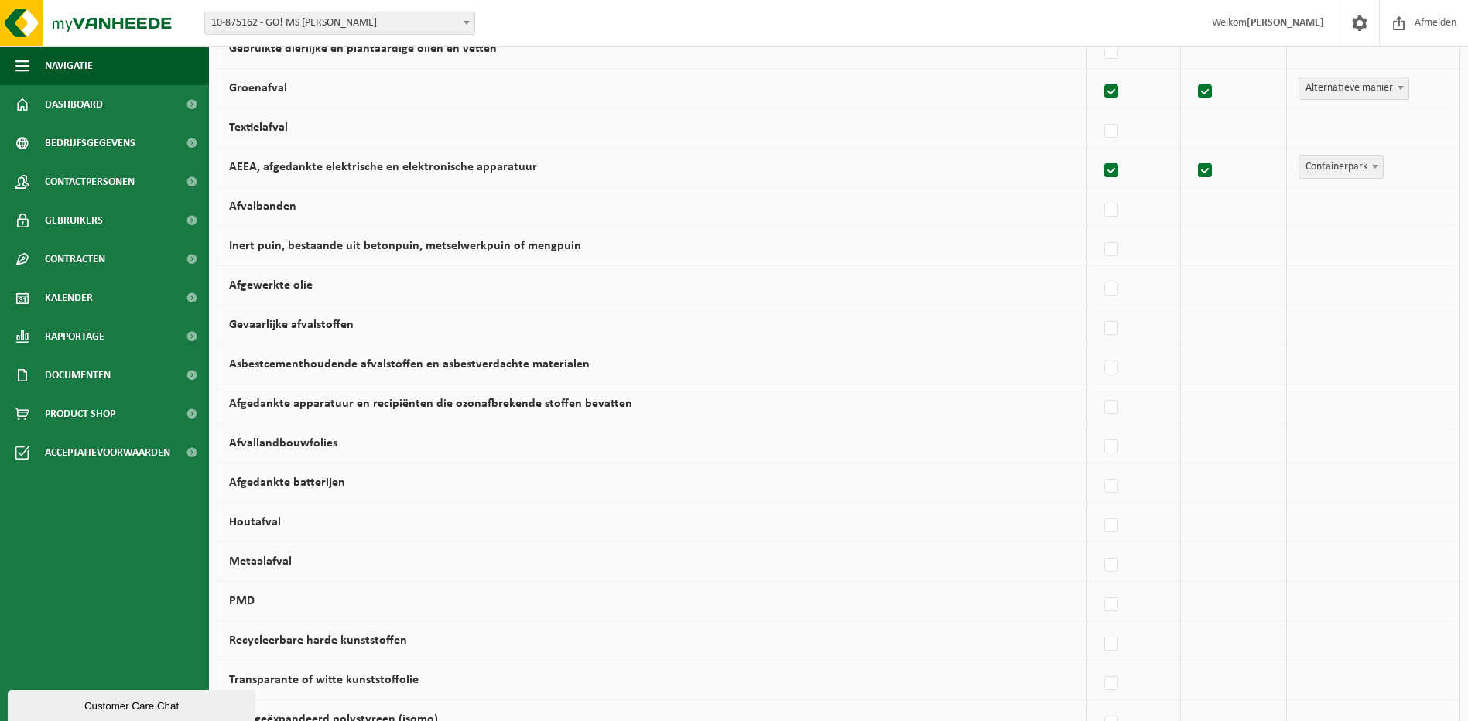
scroll to position [387, 0]
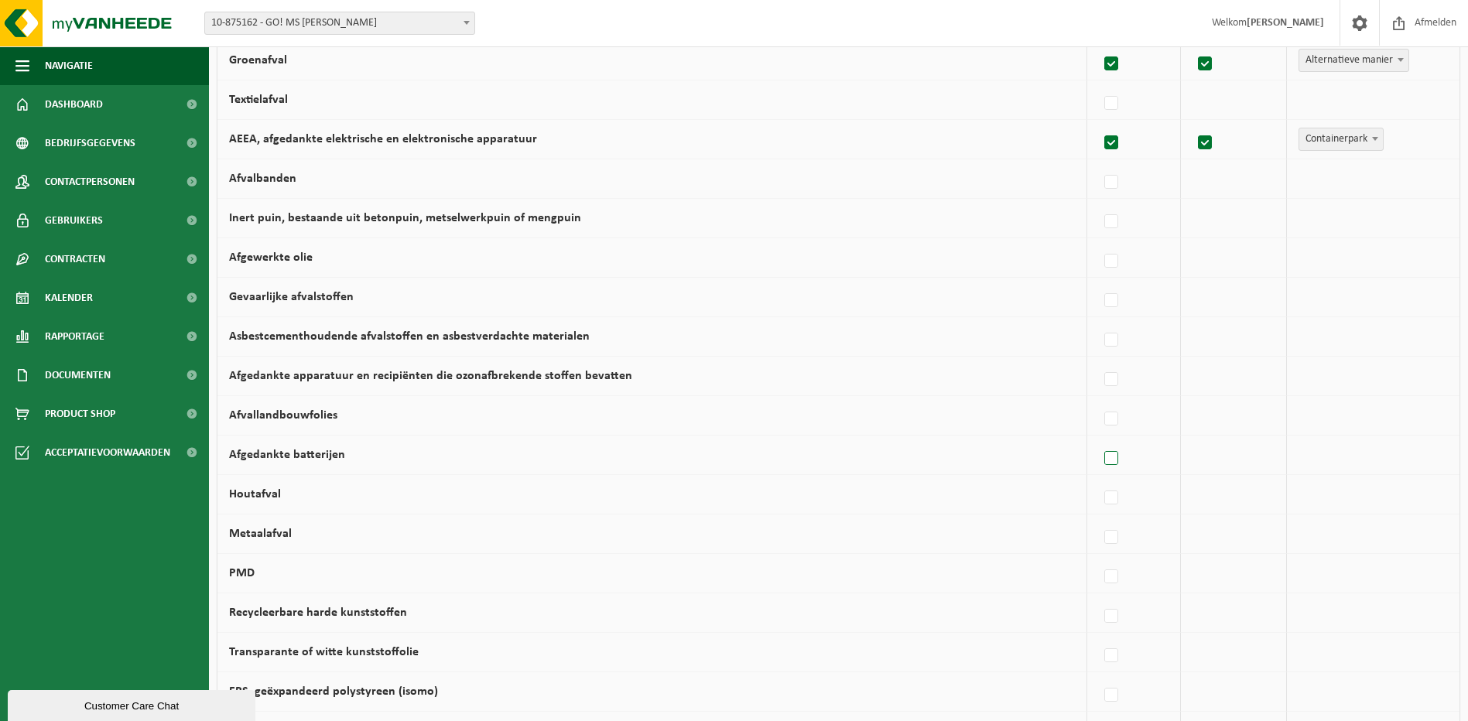
click at [1120, 455] on label at bounding box center [1113, 458] width 22 height 23
click at [1099, 440] on input "Afgedankte batterijen" at bounding box center [1098, 439] width 1 height 1
checkbox input "true"
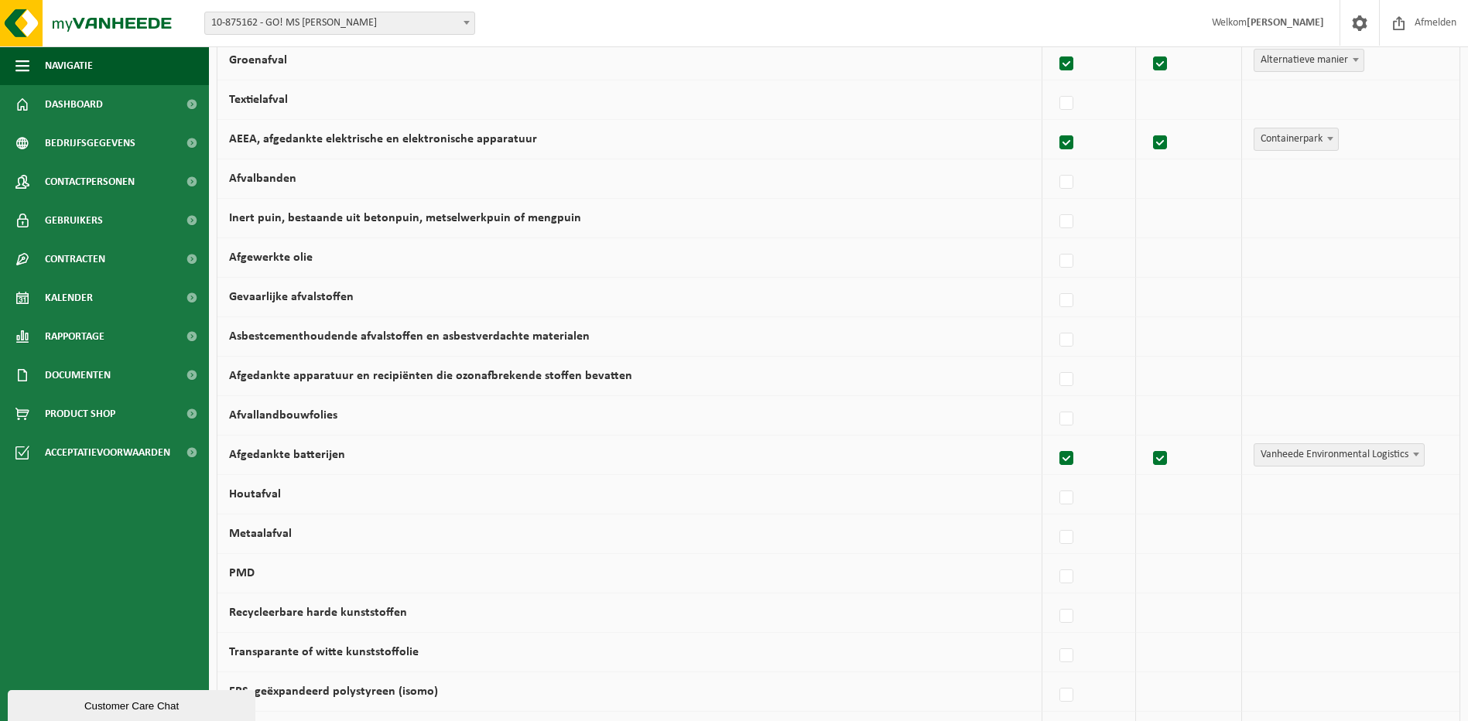
click at [1278, 455] on span "Vanheede Environmental Logistics" at bounding box center [1340, 455] width 170 height 22
select select "Concullega"
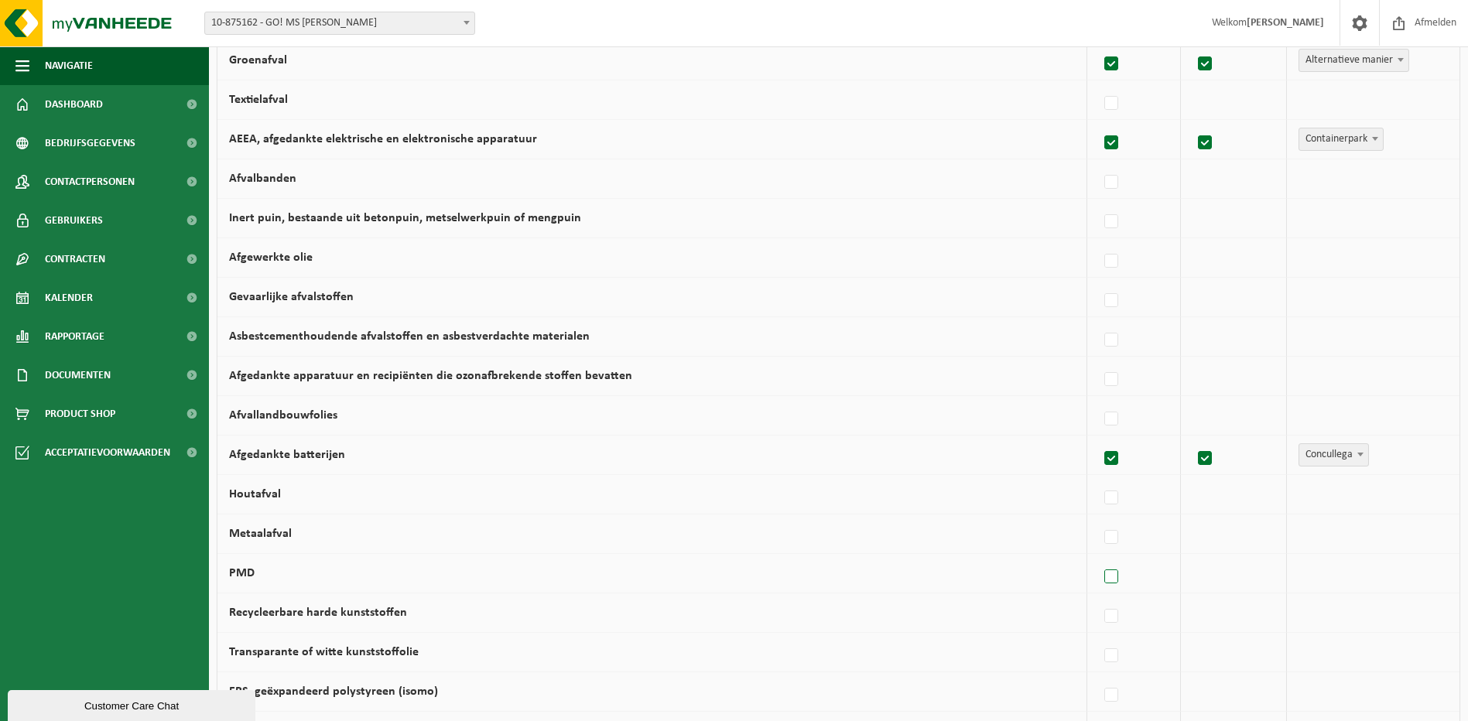
click at [1116, 575] on label at bounding box center [1113, 577] width 22 height 23
click at [1099, 558] on input "PMD" at bounding box center [1098, 557] width 1 height 1
checkbox input "true"
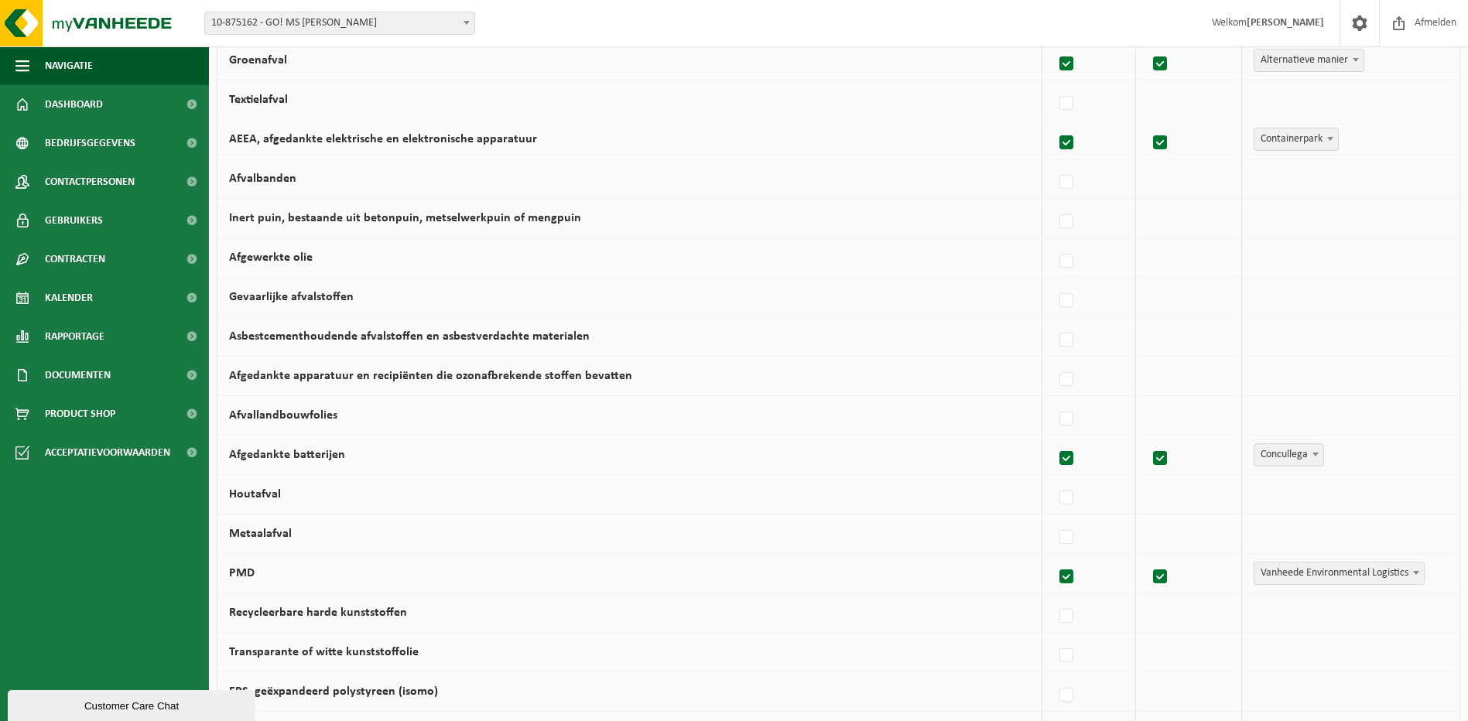
click at [1318, 580] on span "Vanheede Environmental Logistics" at bounding box center [1340, 574] width 170 height 22
select select "Gemeentelijke ophaling"
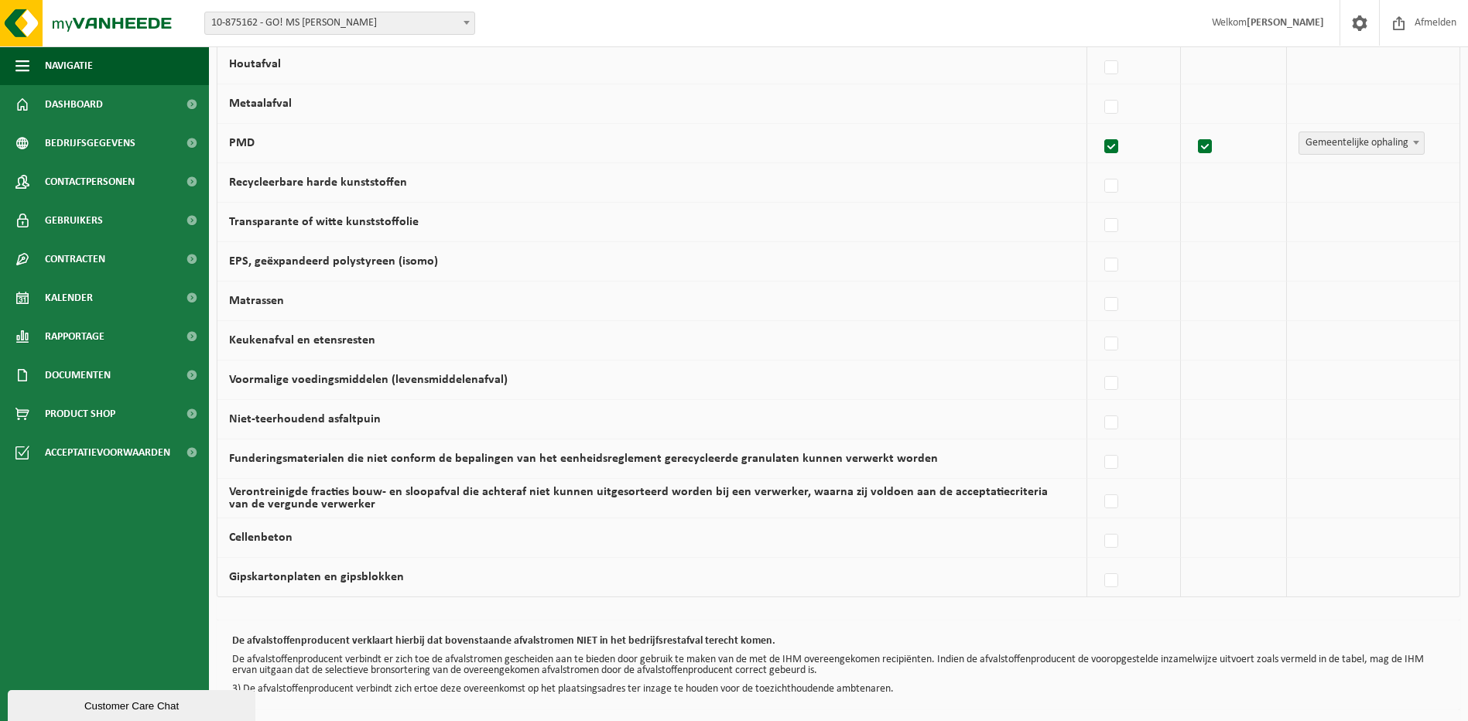
scroll to position [884, 0]
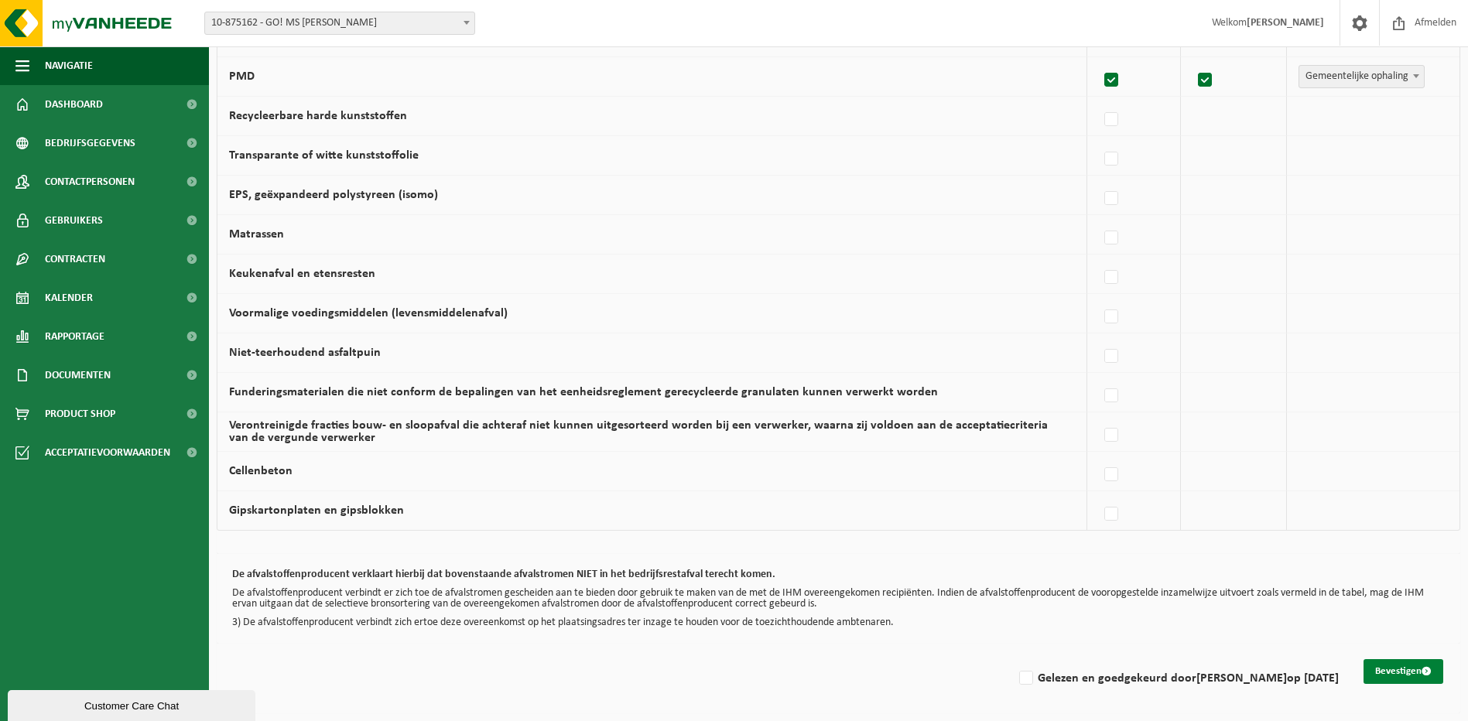
click at [1420, 674] on button "Bevestigen" at bounding box center [1404, 672] width 80 height 25
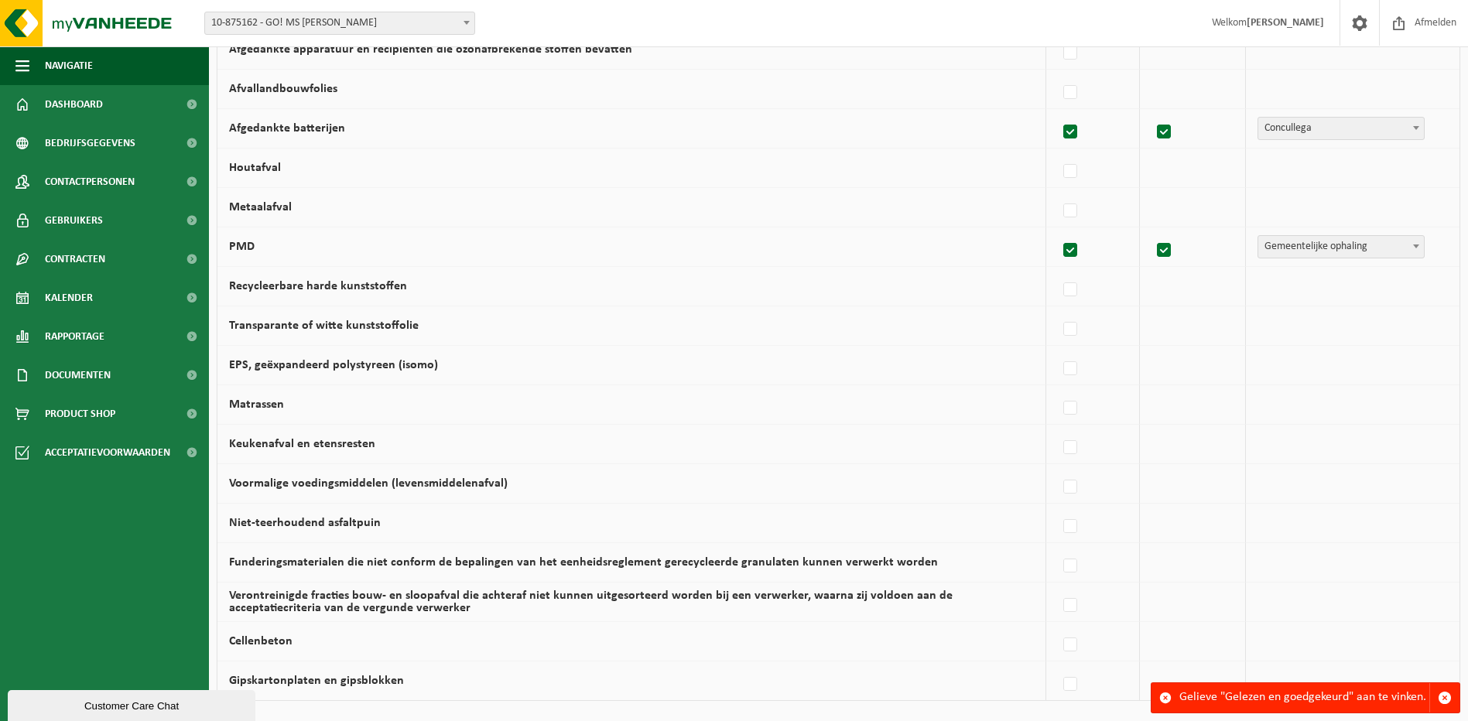
scroll to position [884, 0]
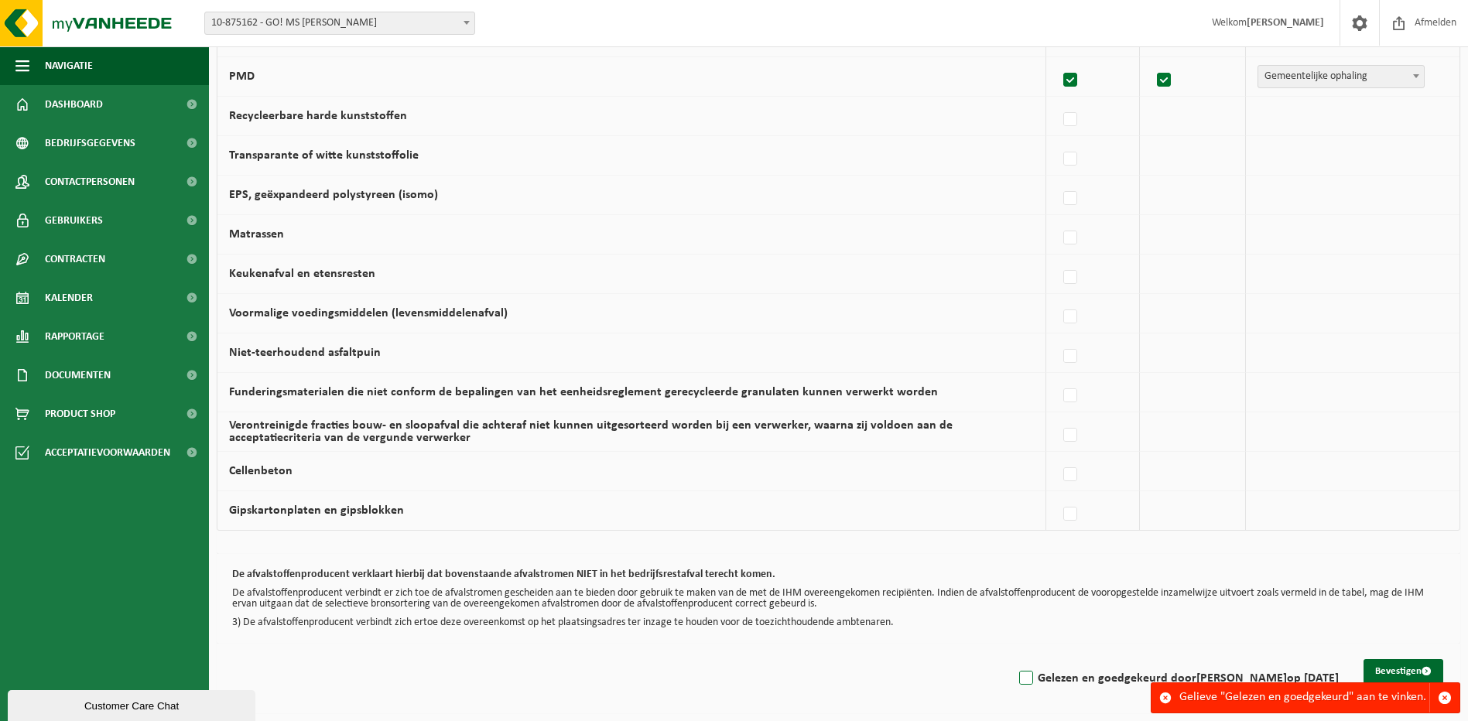
click at [1016, 678] on label "Gelezen en goedgekeurd door [PERSON_NAME] op [DATE]" at bounding box center [1177, 678] width 323 height 23
click at [1013, 660] on input "Gelezen en goedgekeurd door [PERSON_NAME] op [DATE]" at bounding box center [1013, 659] width 1 height 1
checkbox input "true"
click at [1389, 672] on button "Bevestigen" at bounding box center [1404, 672] width 80 height 25
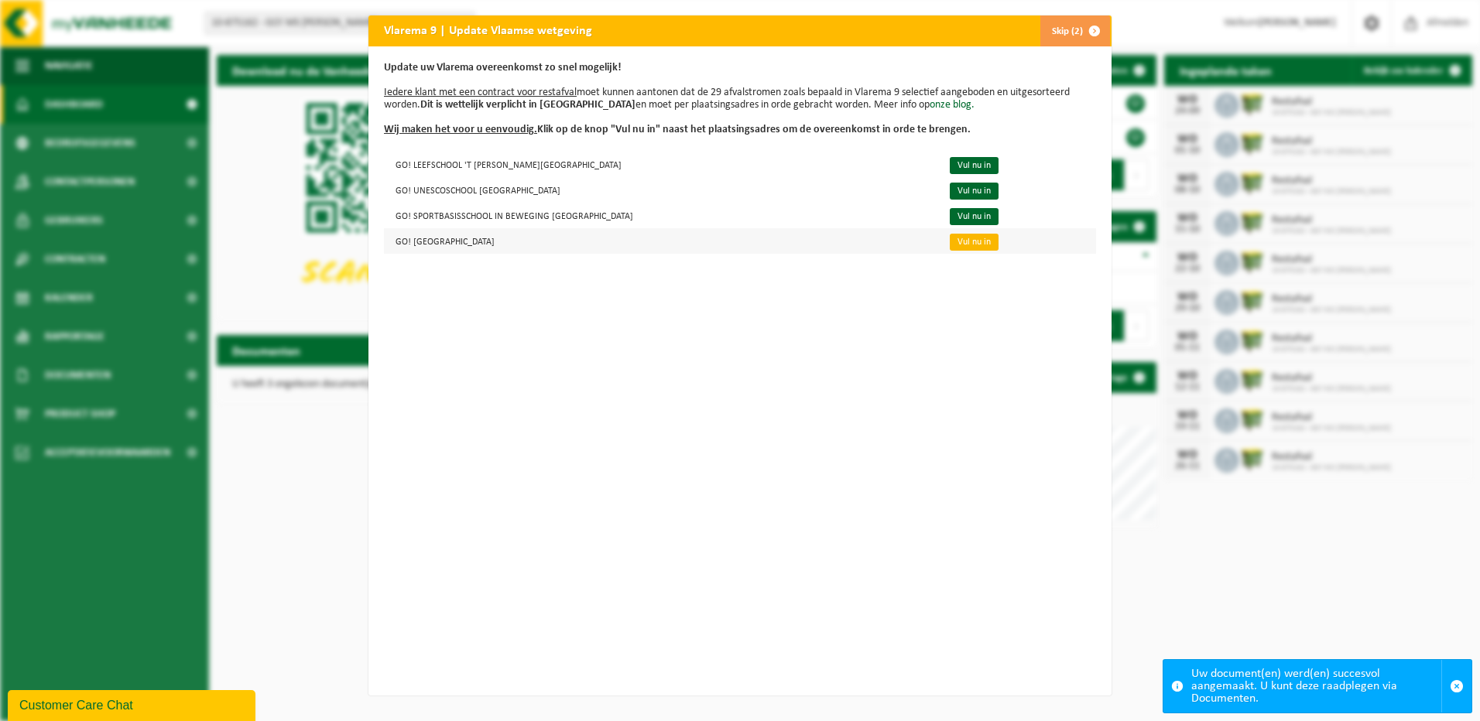
click at [952, 239] on link "Vul nu in" at bounding box center [974, 242] width 49 height 17
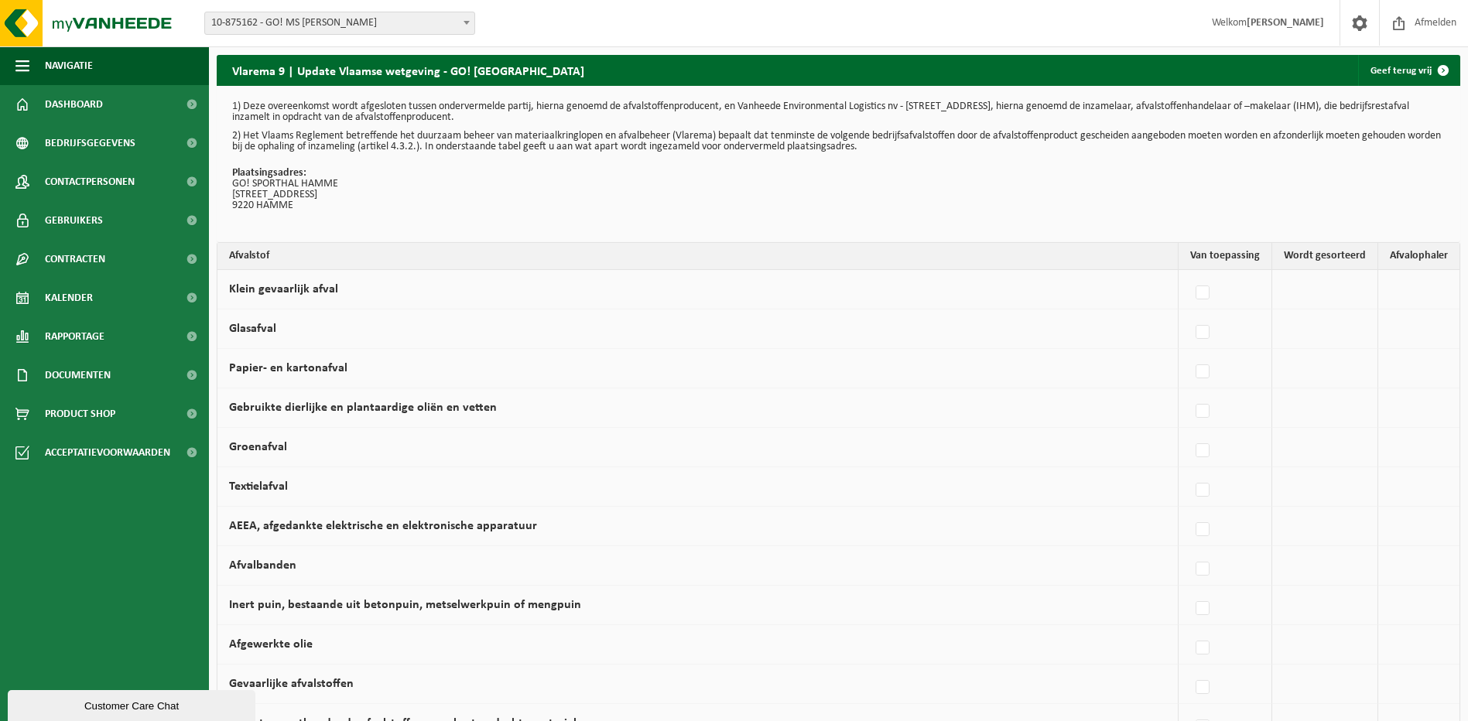
click at [1206, 293] on label at bounding box center [1204, 293] width 22 height 23
click at [1191, 274] on input "Klein gevaarlijk afval" at bounding box center [1190, 273] width 1 height 1
checkbox input "true"
click at [1307, 295] on span "Vanheede Environmental Logistics" at bounding box center [1340, 290] width 170 height 22
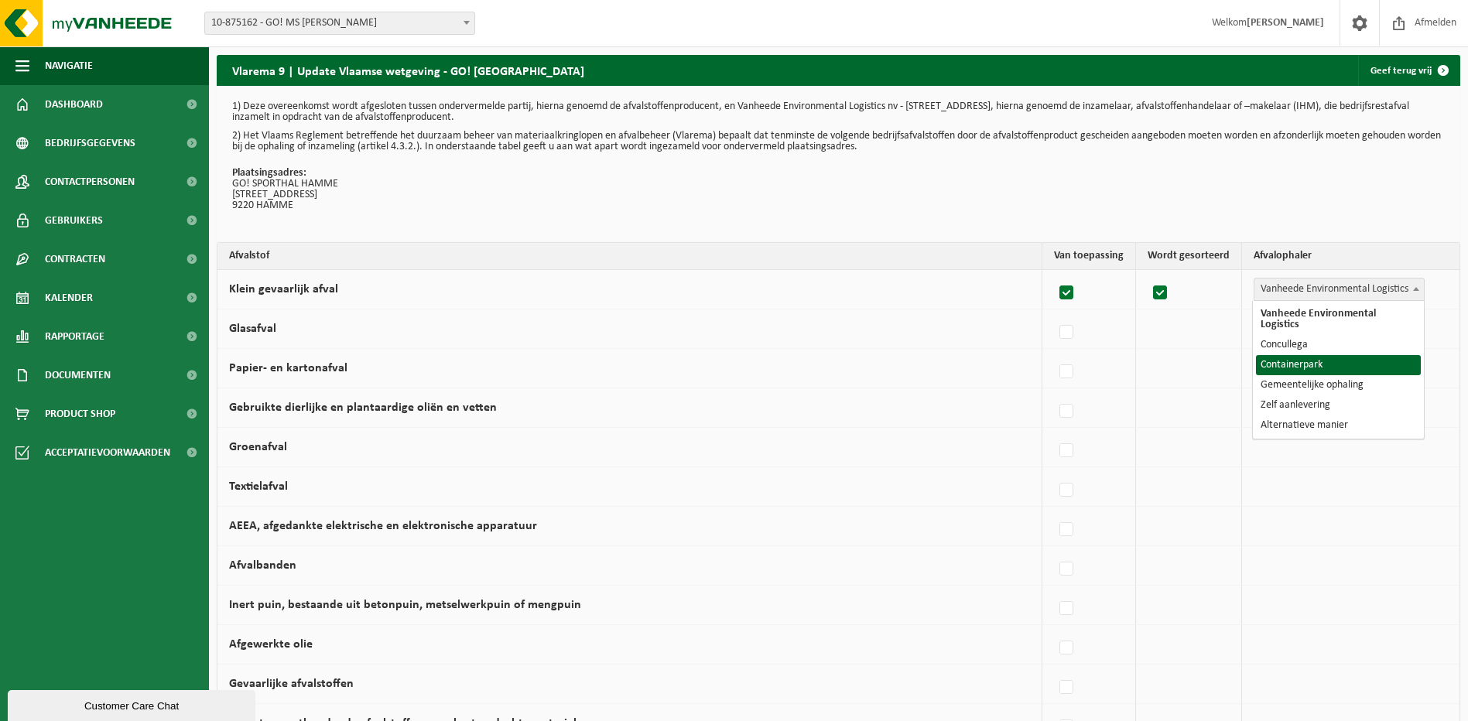
select select "Containerpark"
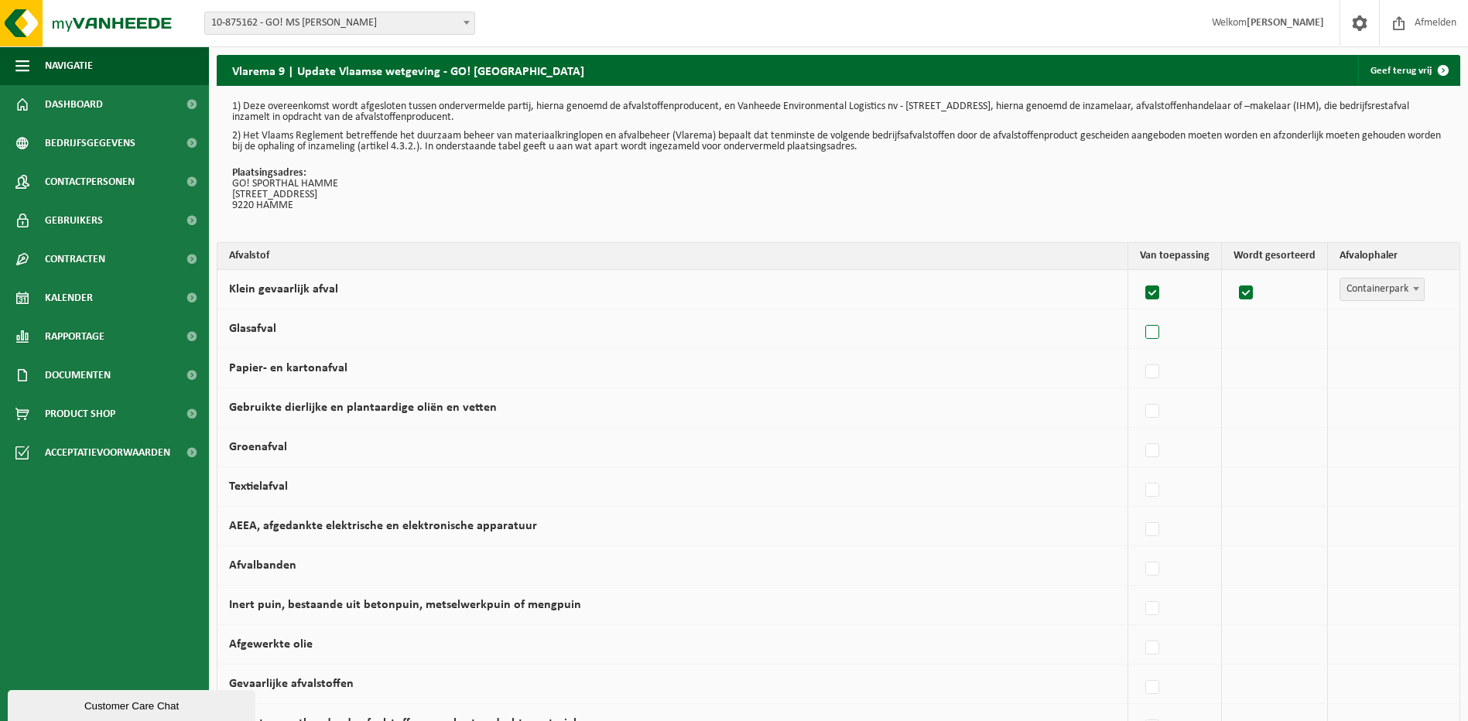
click at [1152, 330] on label at bounding box center [1154, 332] width 22 height 23
click at [1140, 314] on input "Glasafval" at bounding box center [1139, 313] width 1 height 1
checkbox input "true"
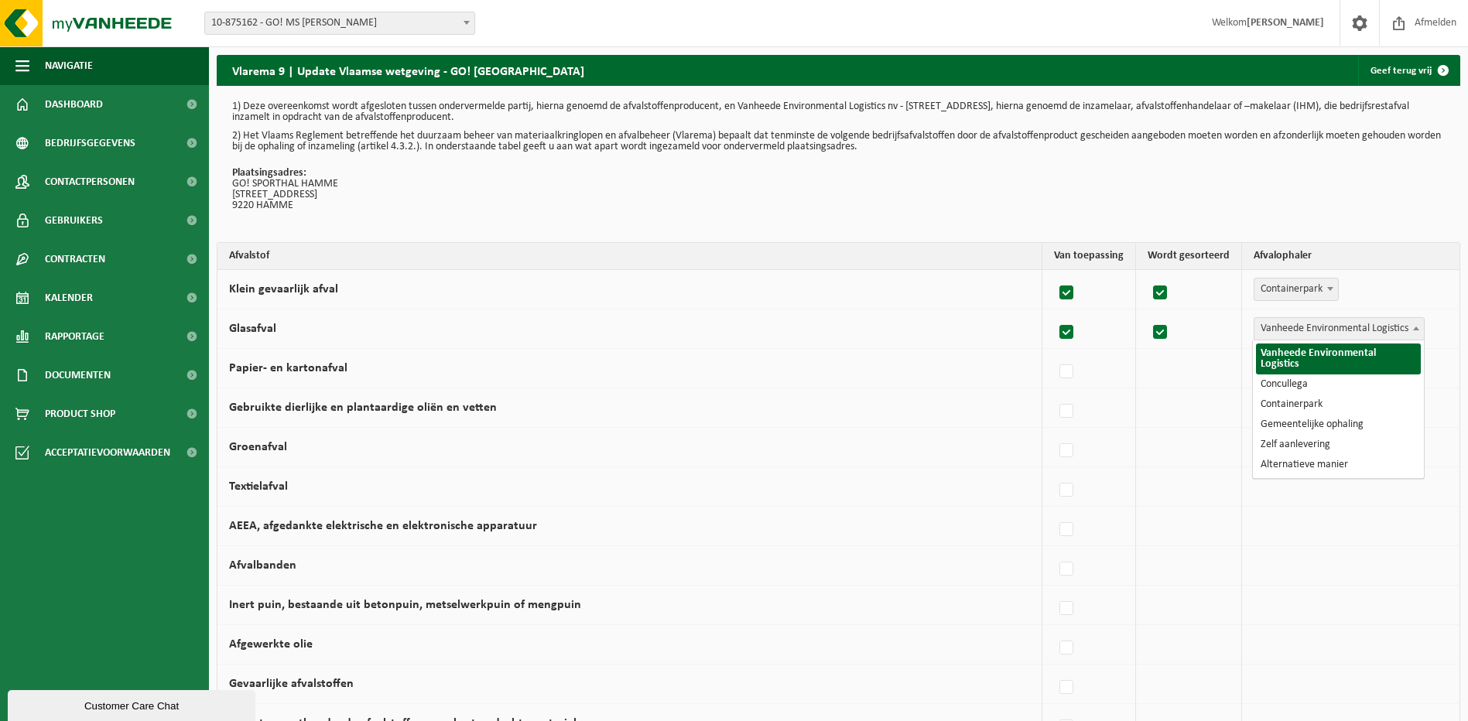
click at [1335, 339] on span "Vanheede Environmental Logistics" at bounding box center [1340, 329] width 170 height 22
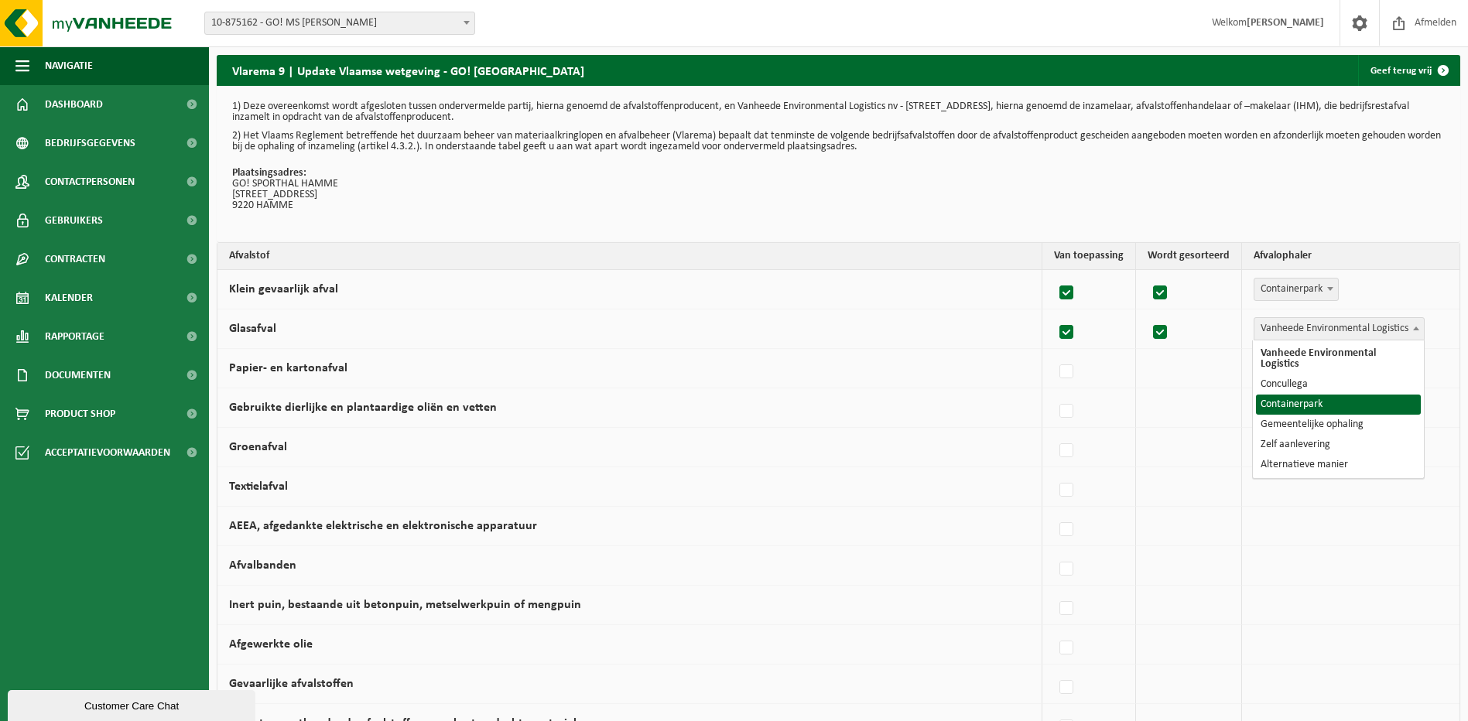
select select "Containerpark"
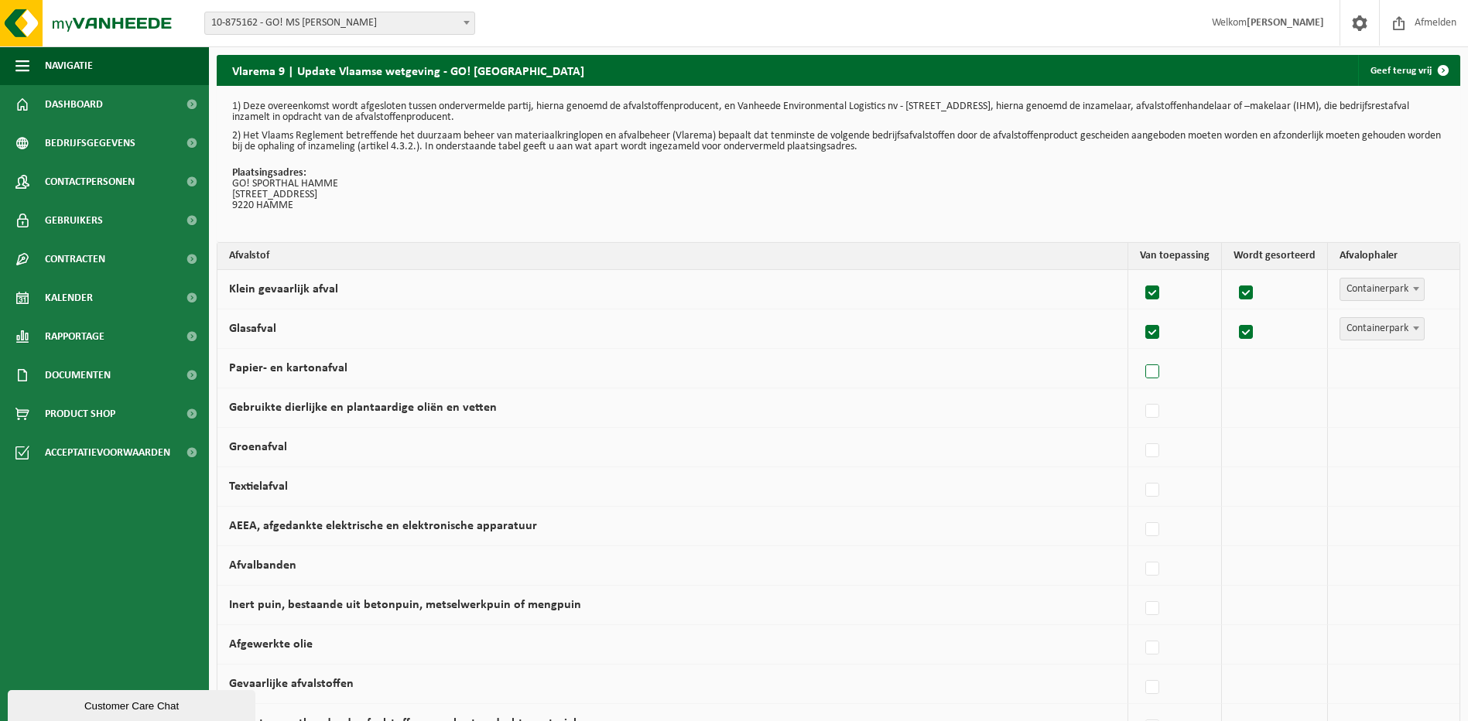
click at [1153, 372] on label at bounding box center [1154, 372] width 22 height 23
click at [1140, 353] on input "Papier- en kartonafval" at bounding box center [1139, 352] width 1 height 1
checkbox input "true"
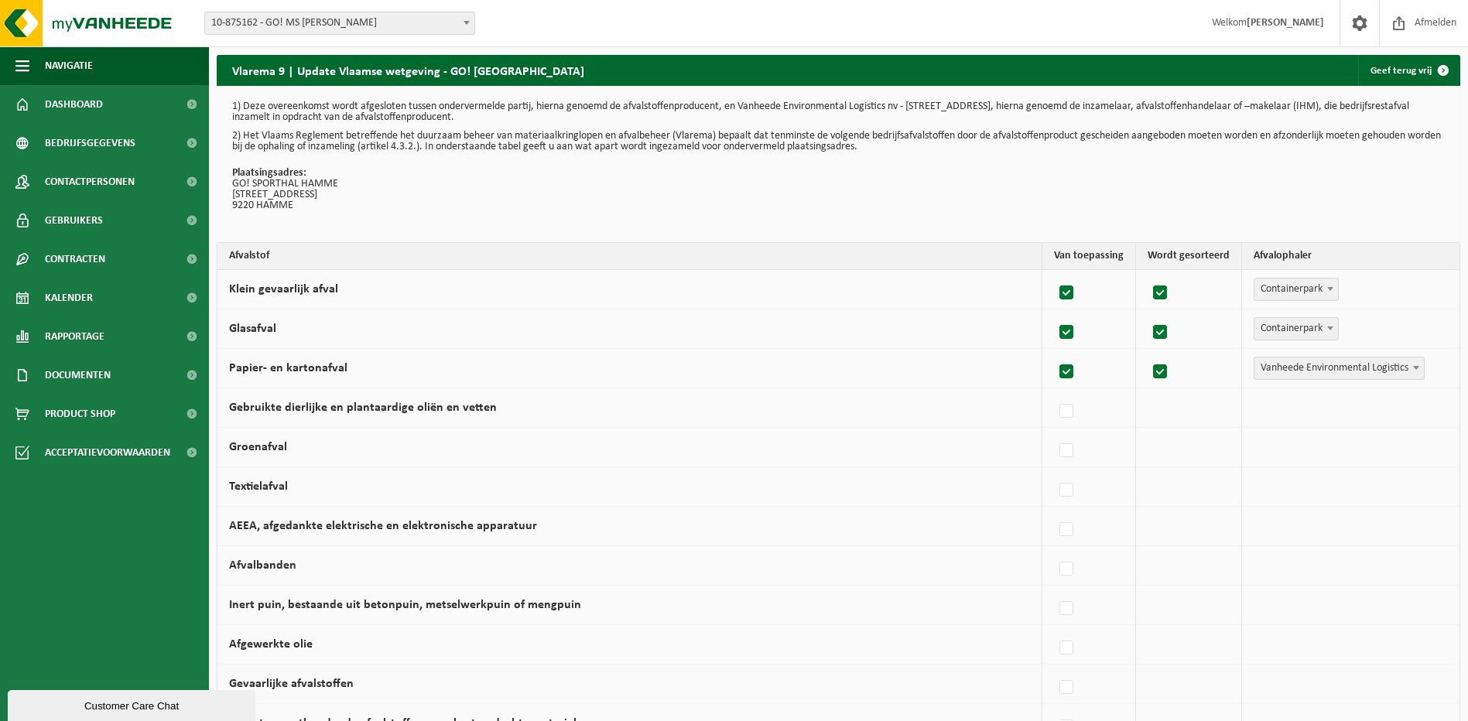
click at [1314, 371] on span "Vanheede Environmental Logistics" at bounding box center [1340, 369] width 170 height 22
select select "Gemeentelijke ophaling"
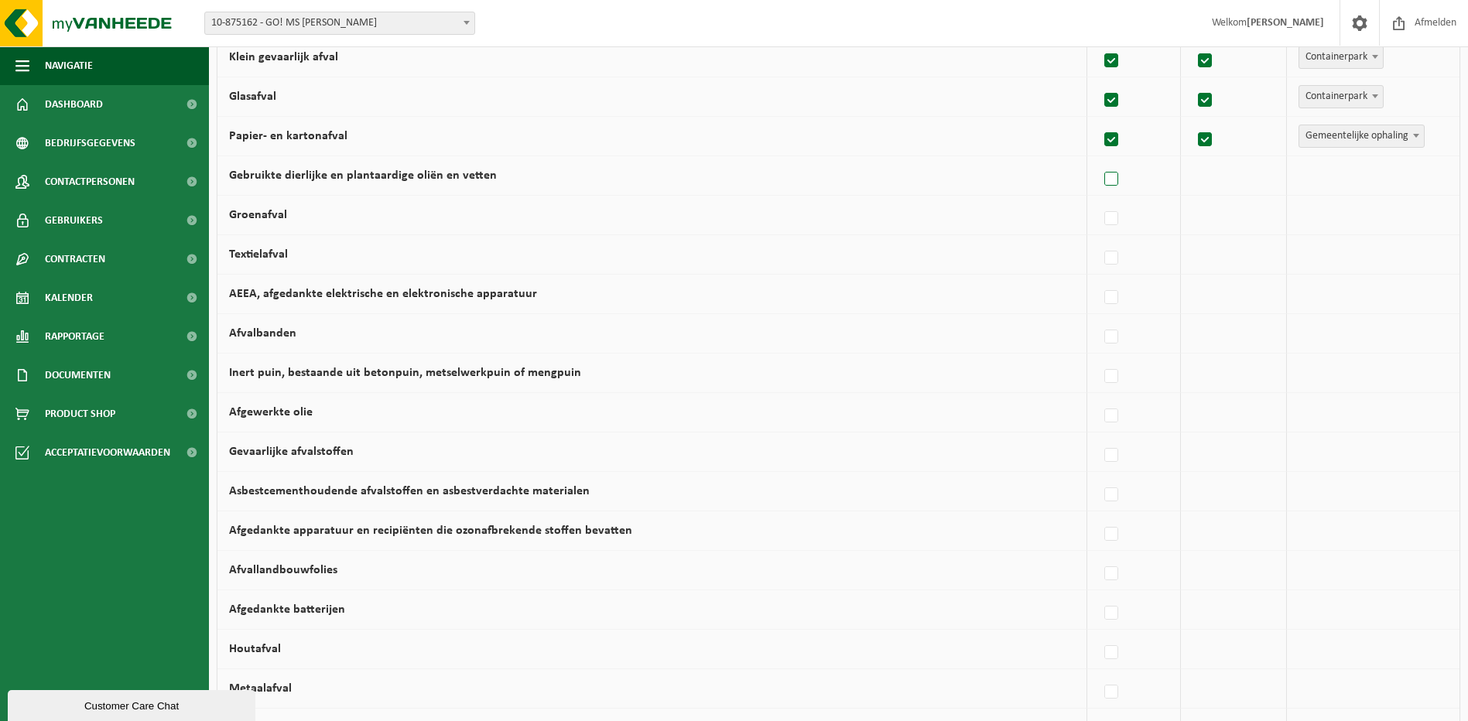
scroll to position [310, 0]
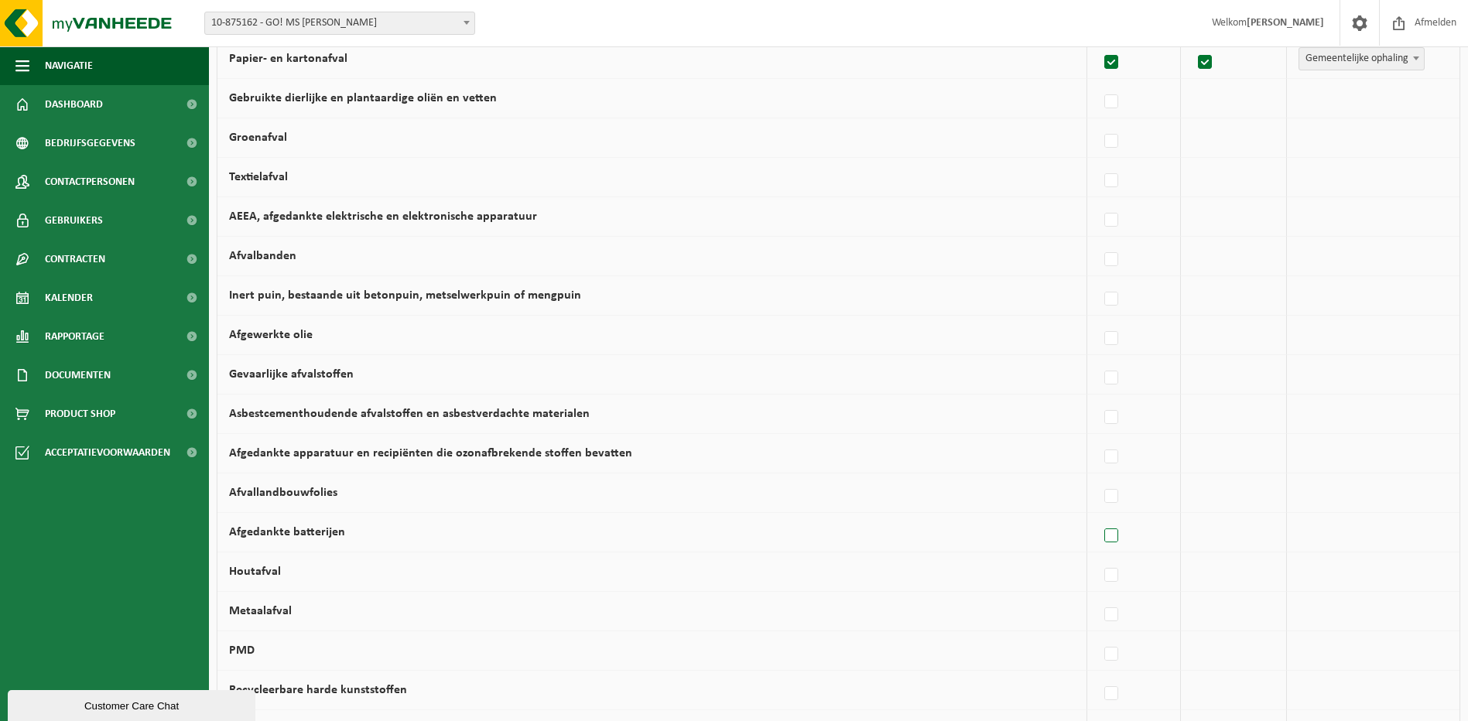
click at [1112, 535] on label at bounding box center [1113, 536] width 22 height 23
click at [1099, 517] on input "Afgedankte batterijen" at bounding box center [1098, 516] width 1 height 1
checkbox input "true"
click at [1328, 538] on span "Vanheede Environmental Logistics" at bounding box center [1340, 533] width 170 height 22
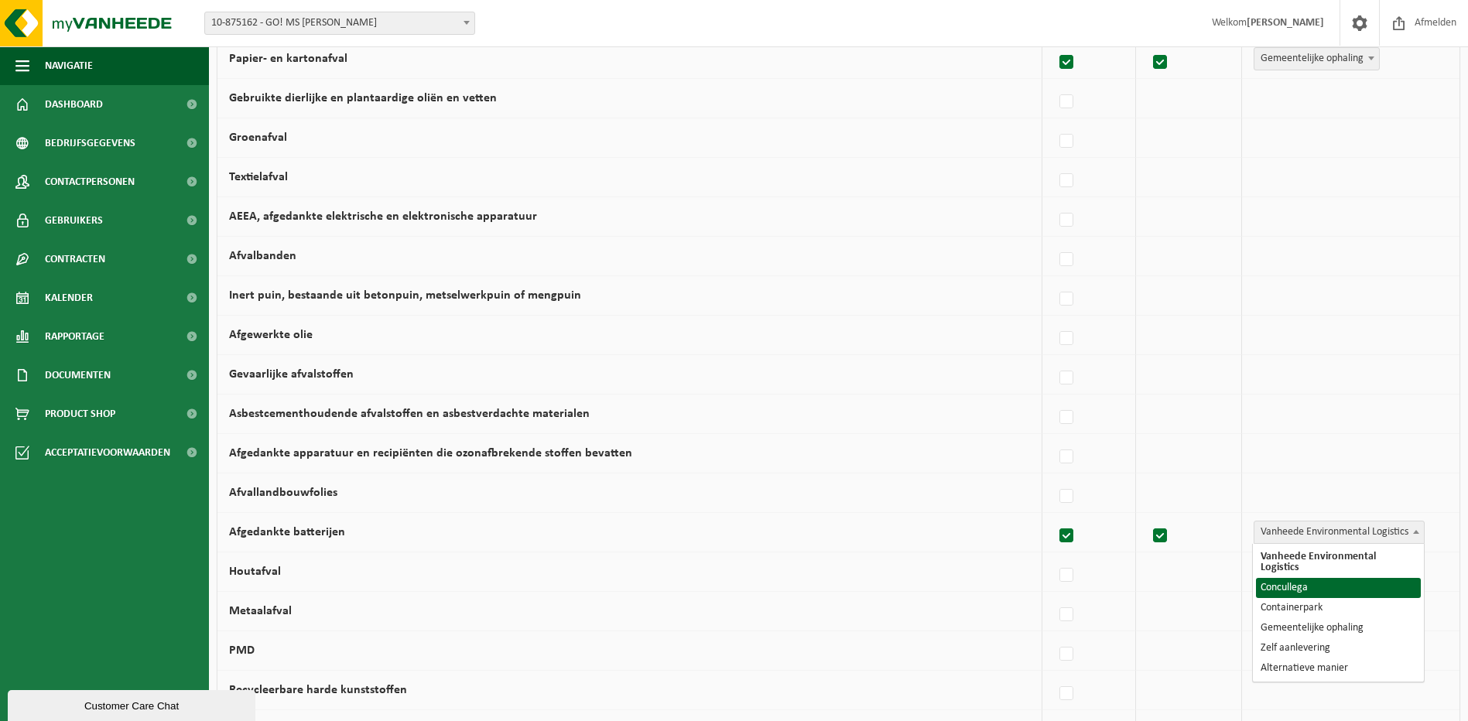
select select "Concullega"
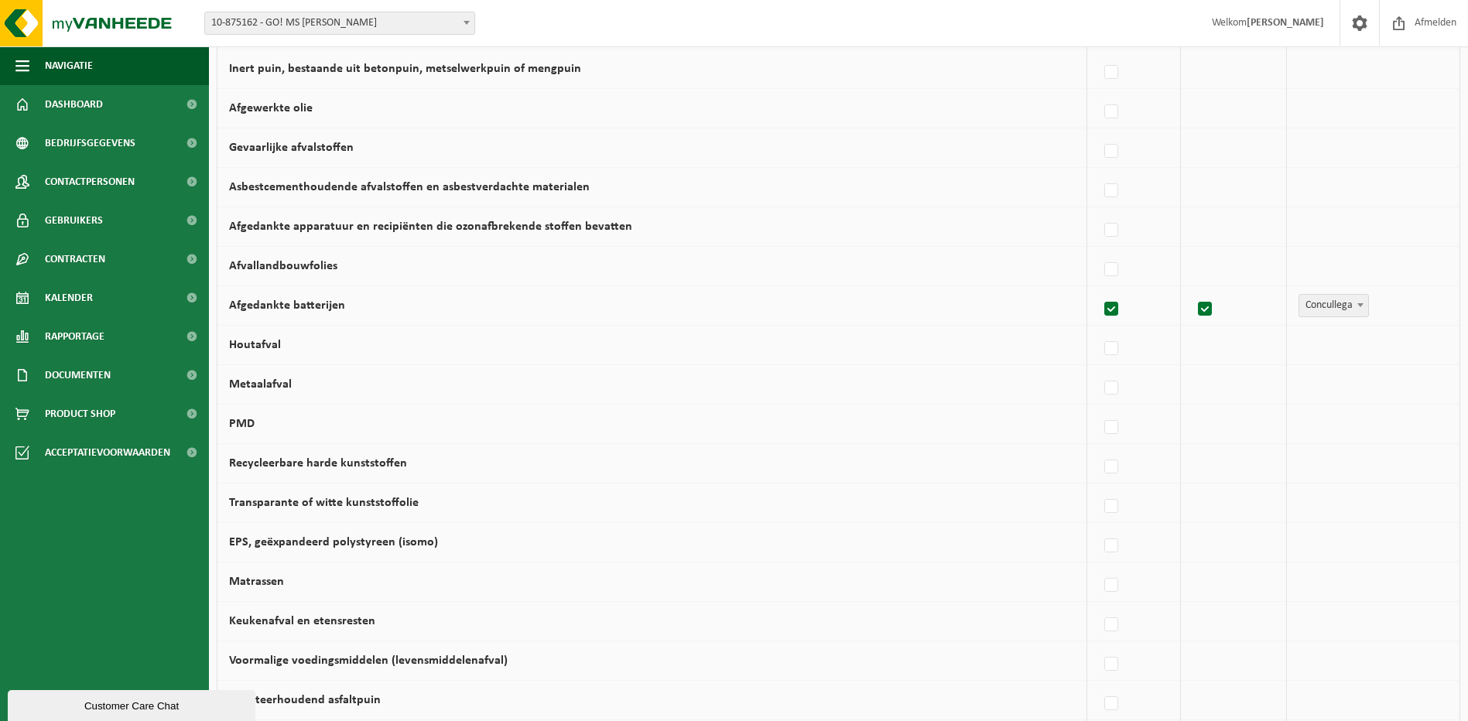
scroll to position [542, 0]
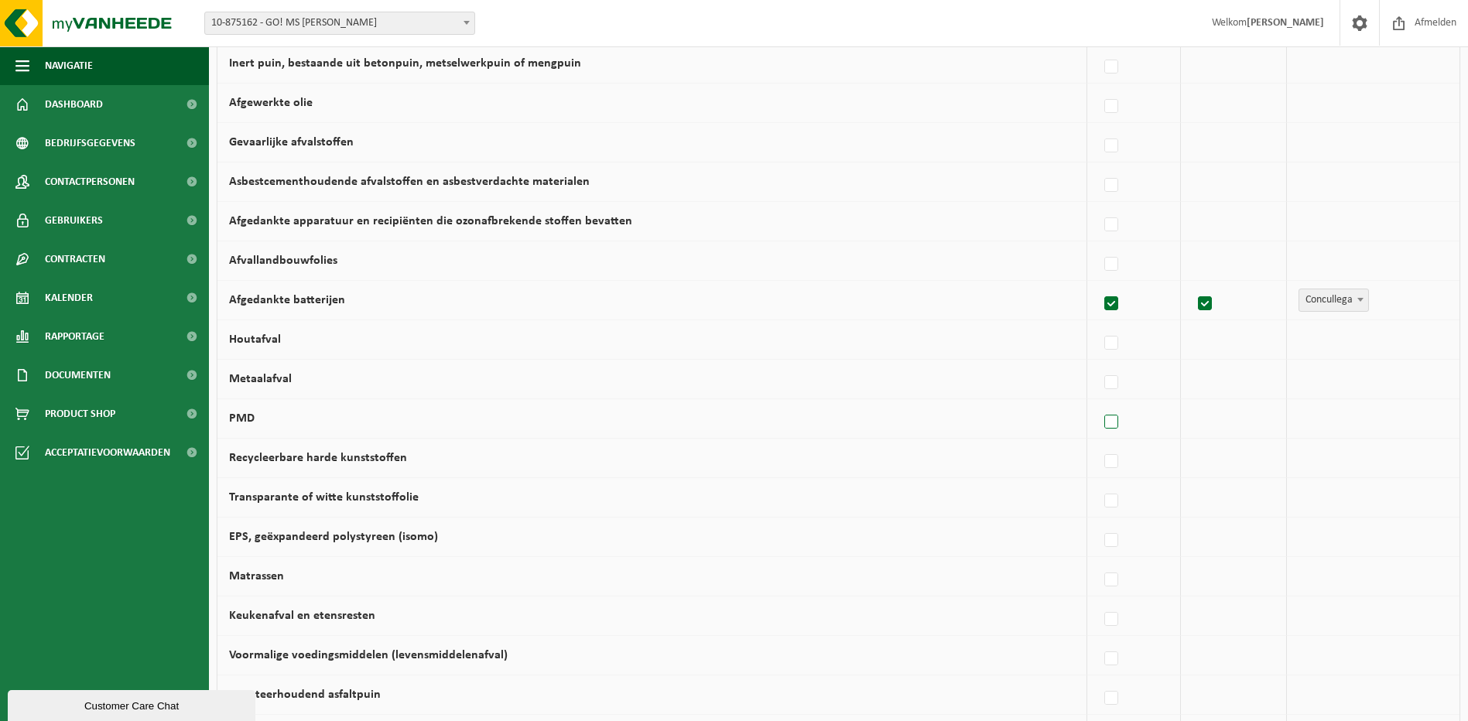
click at [1116, 423] on label at bounding box center [1113, 422] width 22 height 23
click at [1099, 403] on input "PMD" at bounding box center [1098, 403] width 1 height 1
checkbox input "true"
click at [1287, 424] on span "Vanheede Environmental Logistics" at bounding box center [1340, 419] width 170 height 22
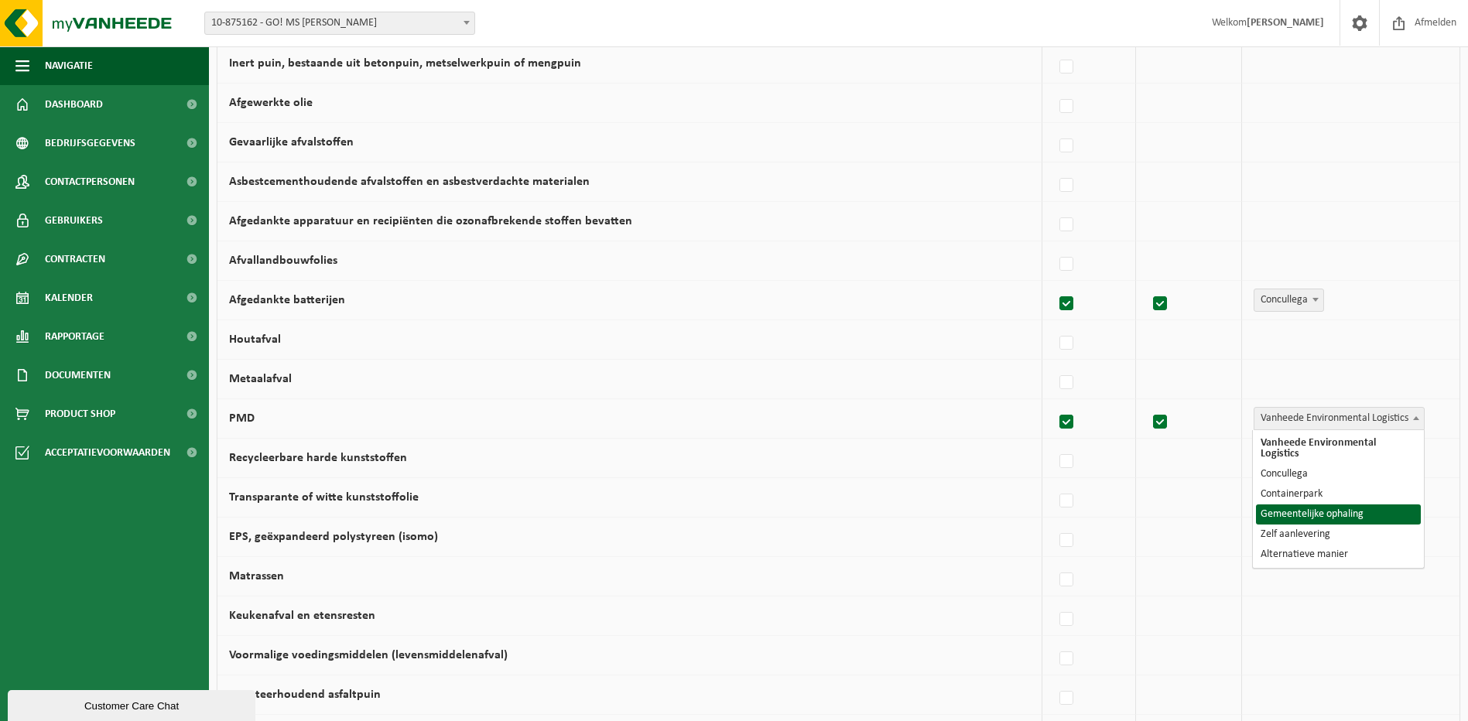
select select "Gemeentelijke ophaling"
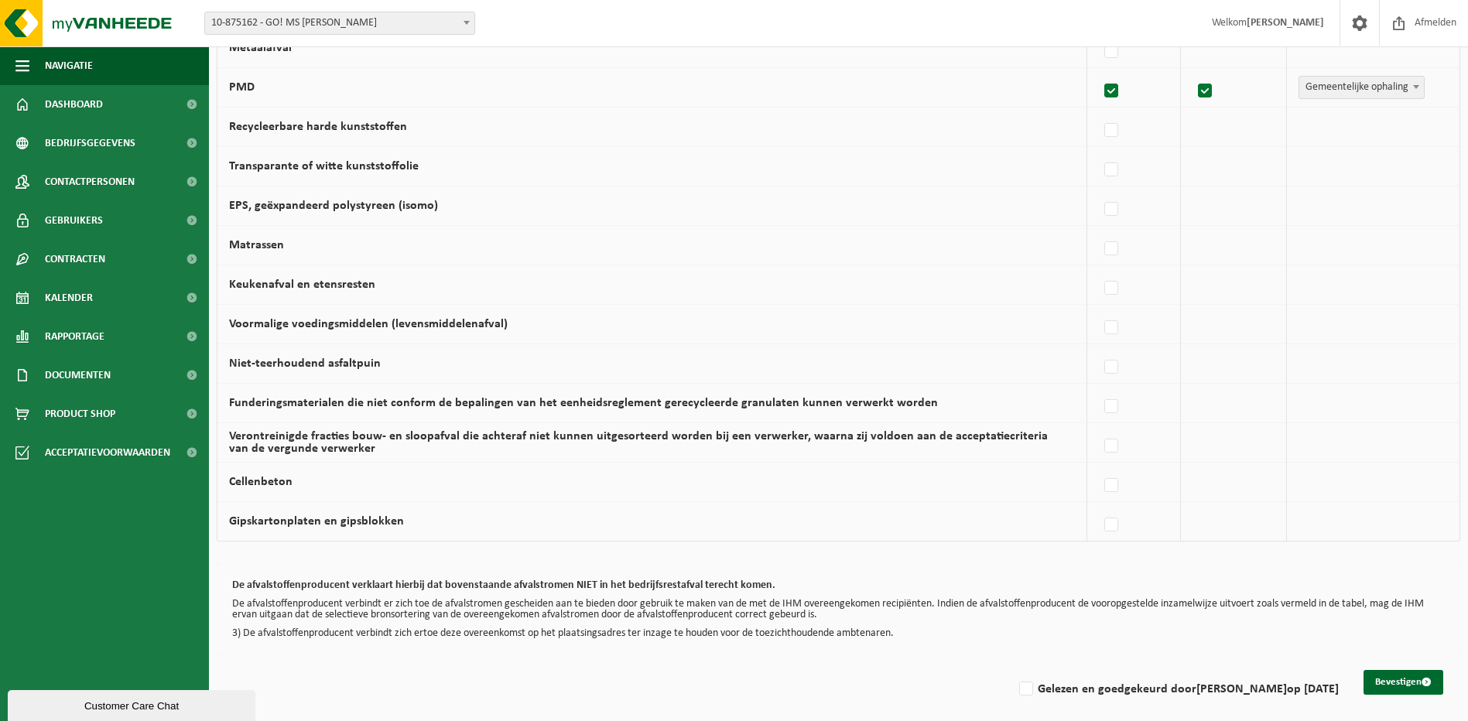
scroll to position [884, 0]
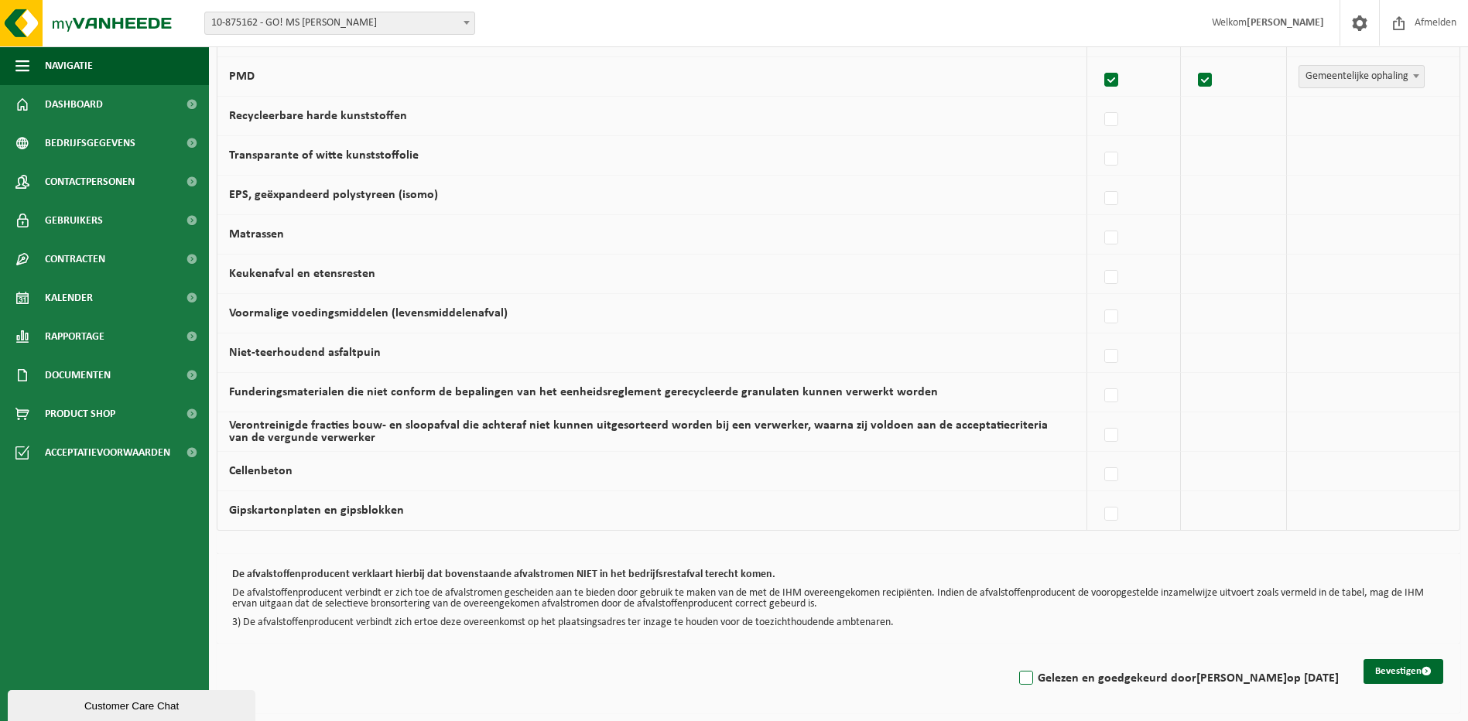
click at [1016, 683] on label "Gelezen en goedgekeurd door TIM DE MAERSCHALCK op 18/09/25" at bounding box center [1177, 678] width 323 height 23
click at [1013, 660] on input "Gelezen en goedgekeurd door TIM DE MAERSCHALCK op 18/09/25" at bounding box center [1013, 659] width 1 height 1
checkbox input "true"
click at [1404, 668] on button "Bevestigen" at bounding box center [1404, 672] width 80 height 25
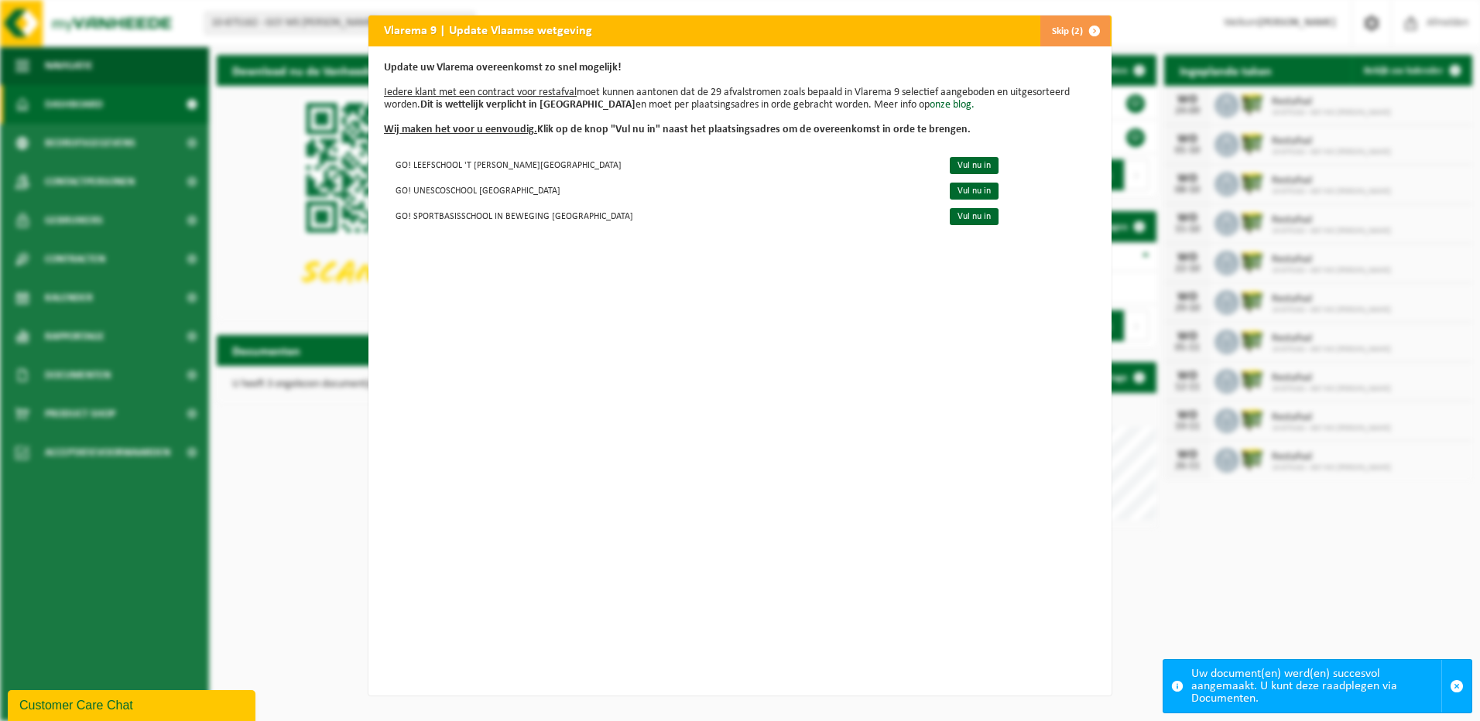
click at [296, 515] on div "Vlarema 9 | Update Vlaamse wetgeving Skip (2) Update uw Vlarema overeenkomst zo…" at bounding box center [740, 360] width 1480 height 721
click at [1088, 32] on span "button" at bounding box center [1094, 30] width 31 height 31
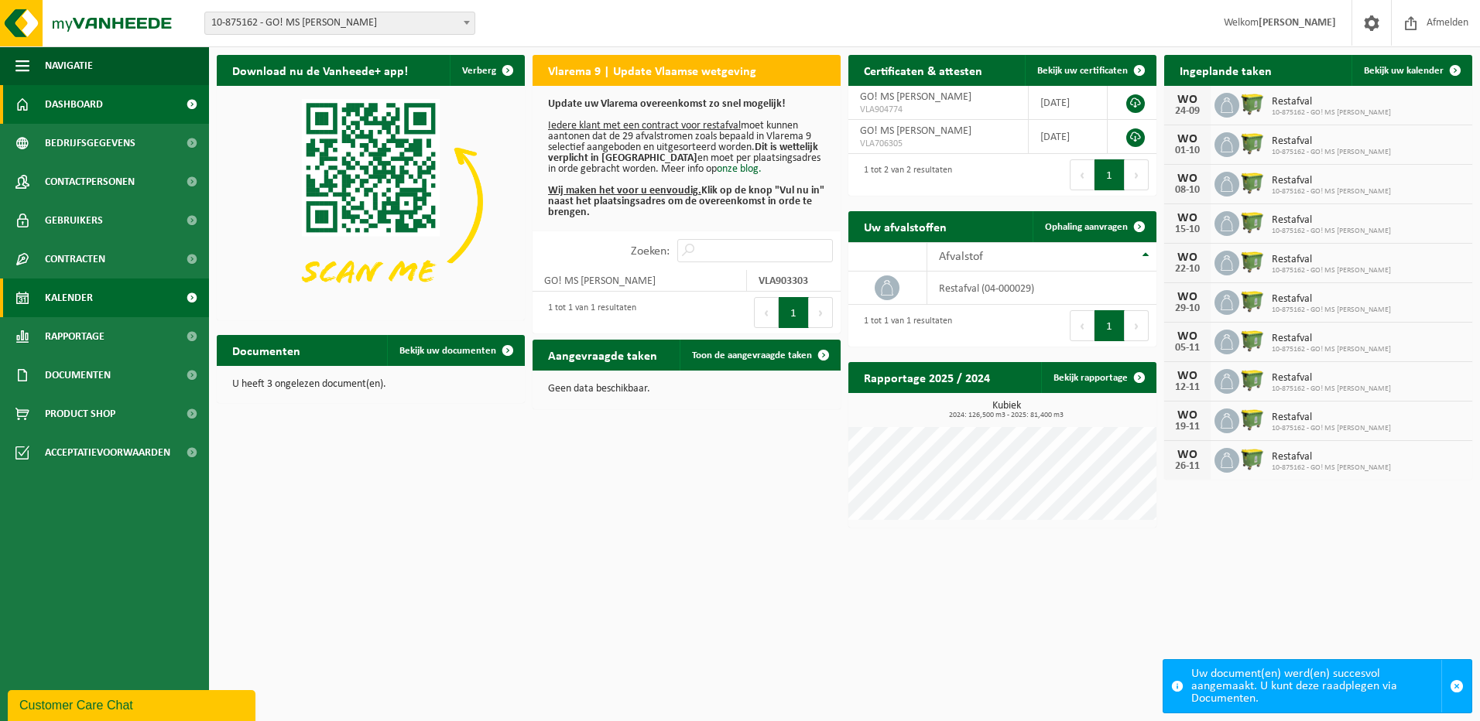
click at [112, 299] on link "Kalender" at bounding box center [104, 298] width 209 height 39
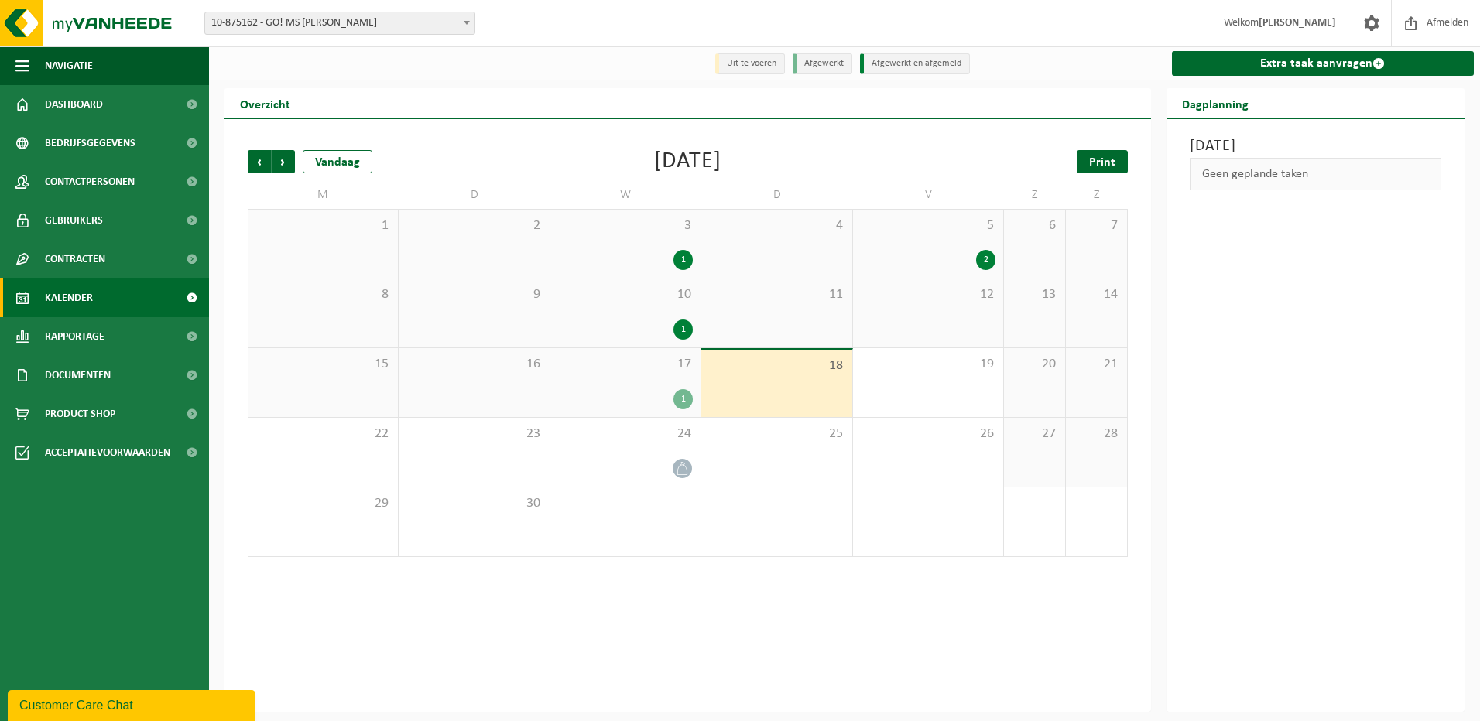
click at [1102, 161] on span "Print" at bounding box center [1102, 162] width 26 height 12
click at [283, 163] on span "Volgende" at bounding box center [283, 161] width 23 height 23
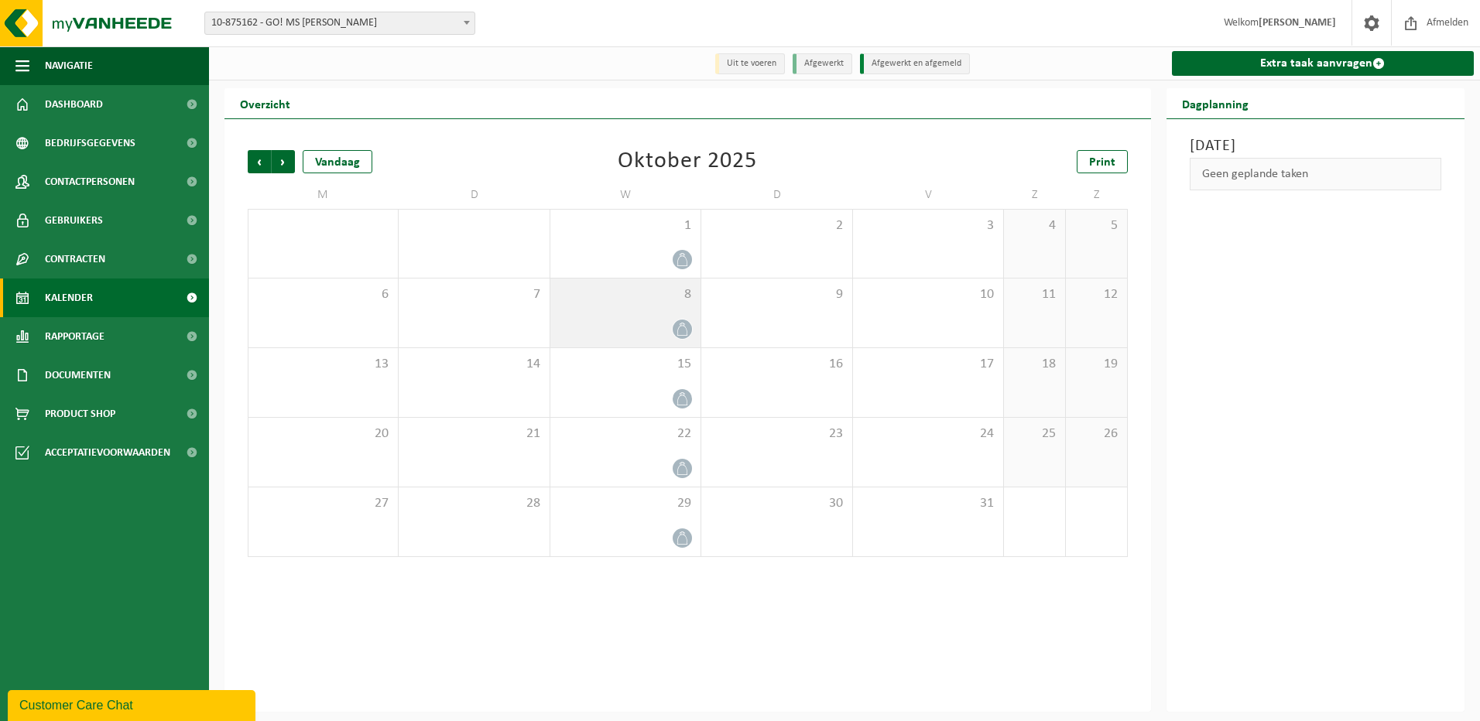
click at [638, 302] on span "8" at bounding box center [625, 294] width 135 height 17
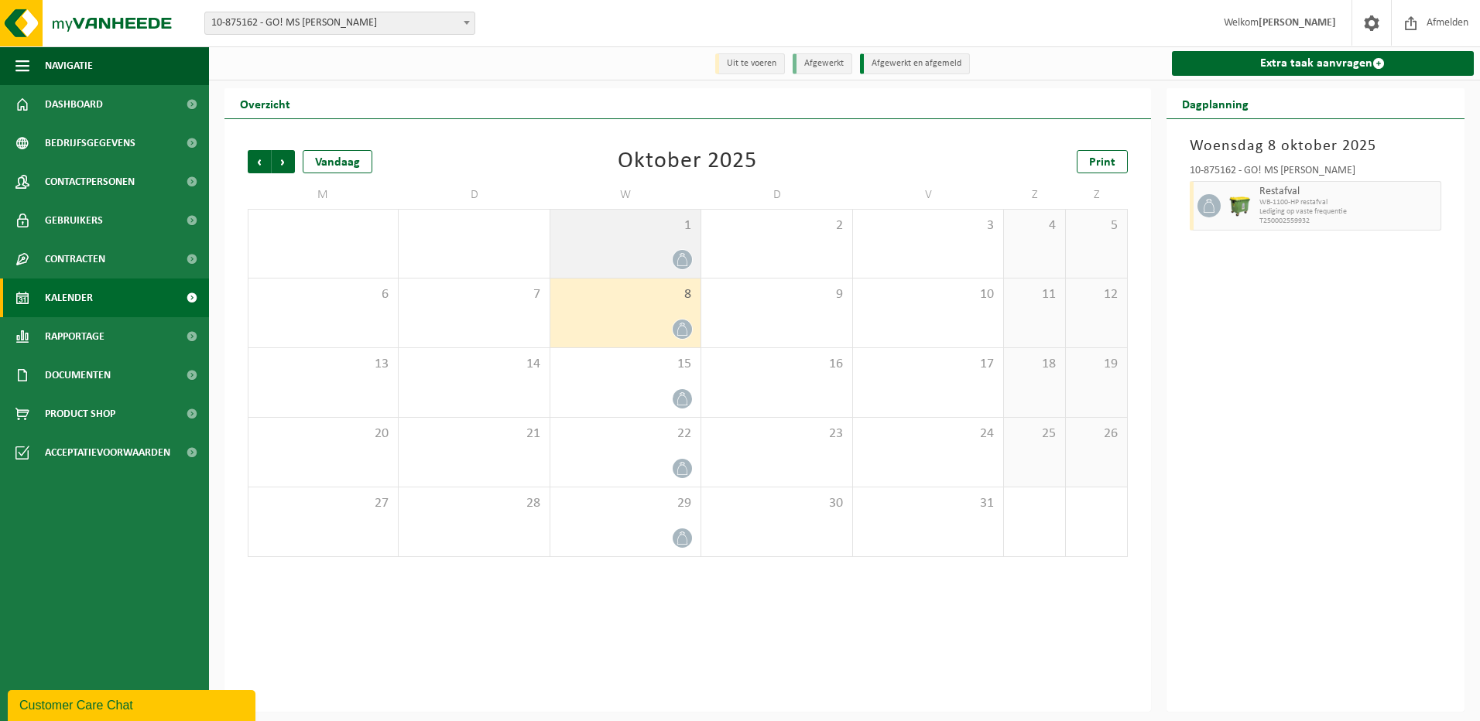
click at [646, 262] on div at bounding box center [625, 259] width 135 height 21
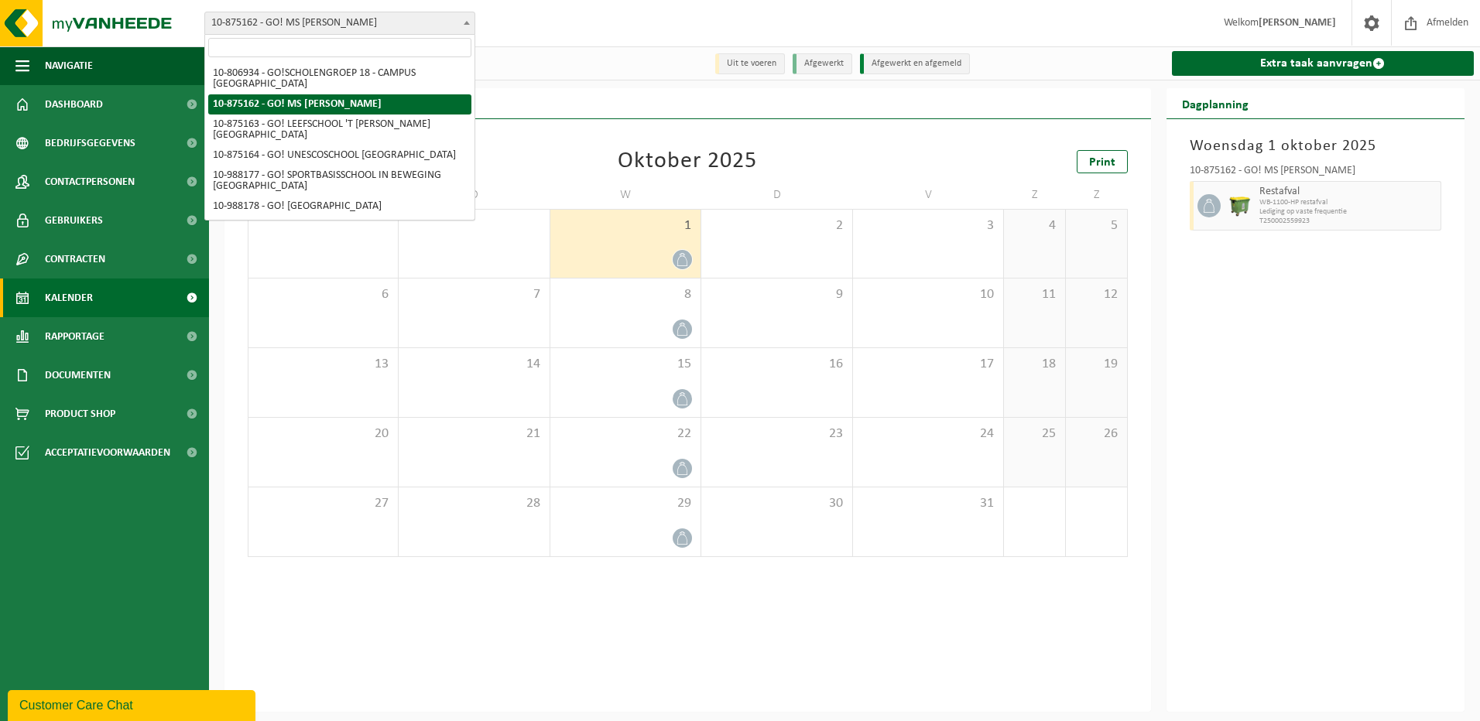
click at [341, 22] on span "10-875162 - GO! MS [PERSON_NAME]" at bounding box center [339, 23] width 269 height 22
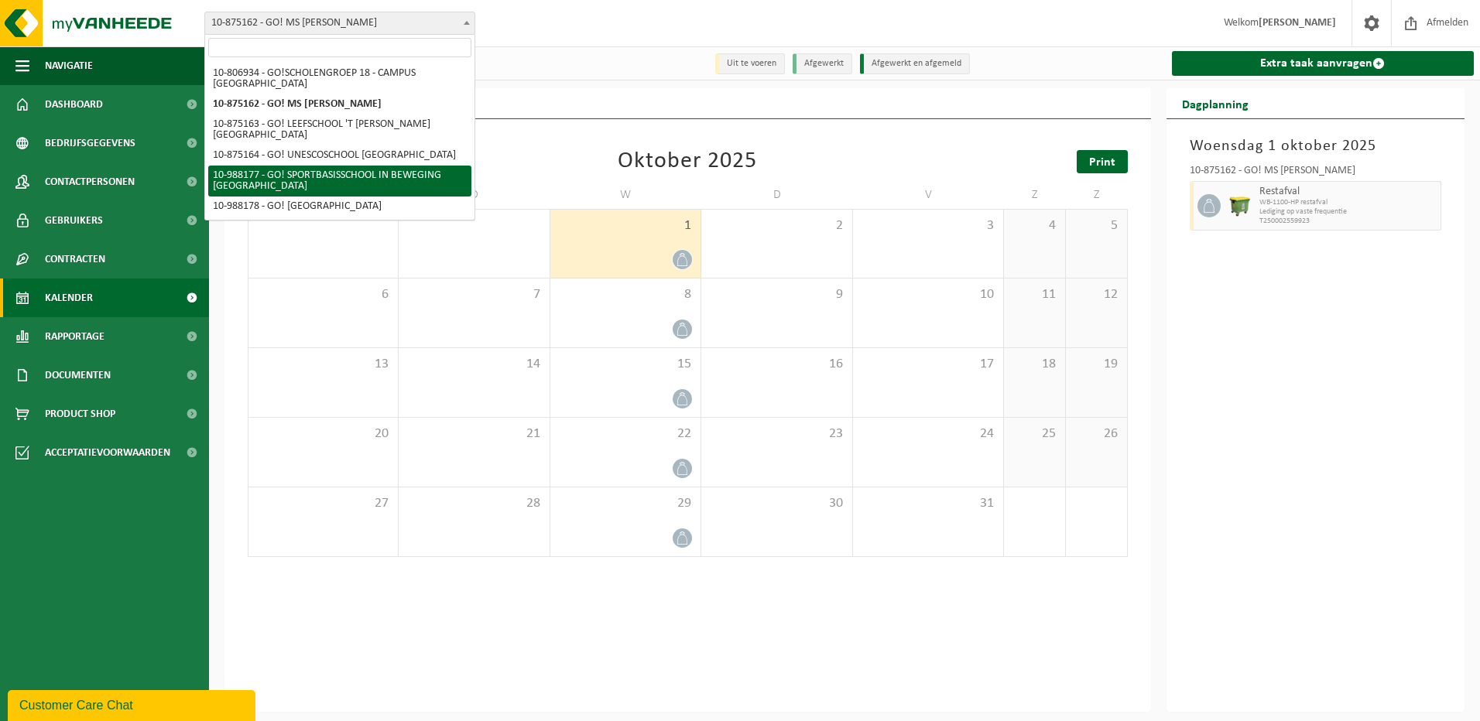
click at [1097, 164] on span "Print" at bounding box center [1102, 162] width 26 height 12
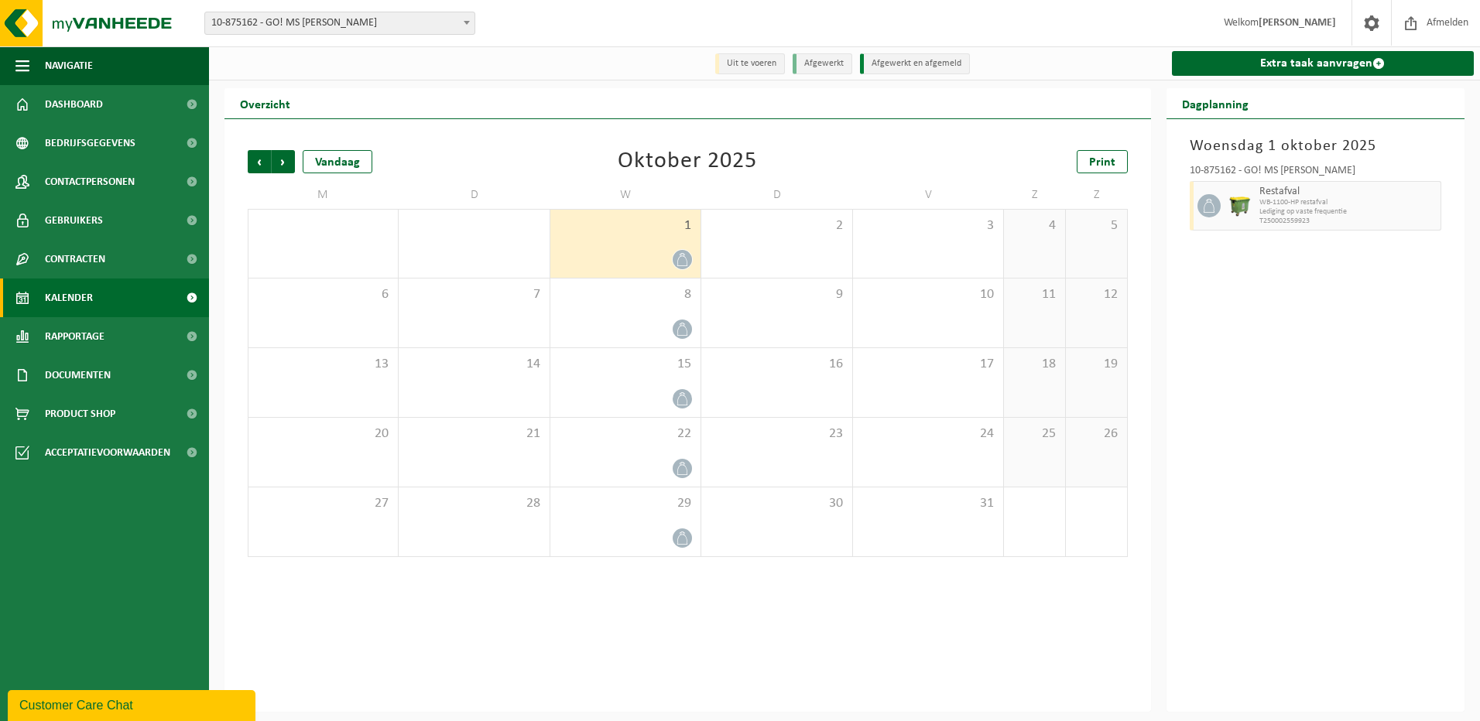
click at [372, 24] on span "10-875162 - GO! MS [PERSON_NAME]" at bounding box center [339, 23] width 269 height 22
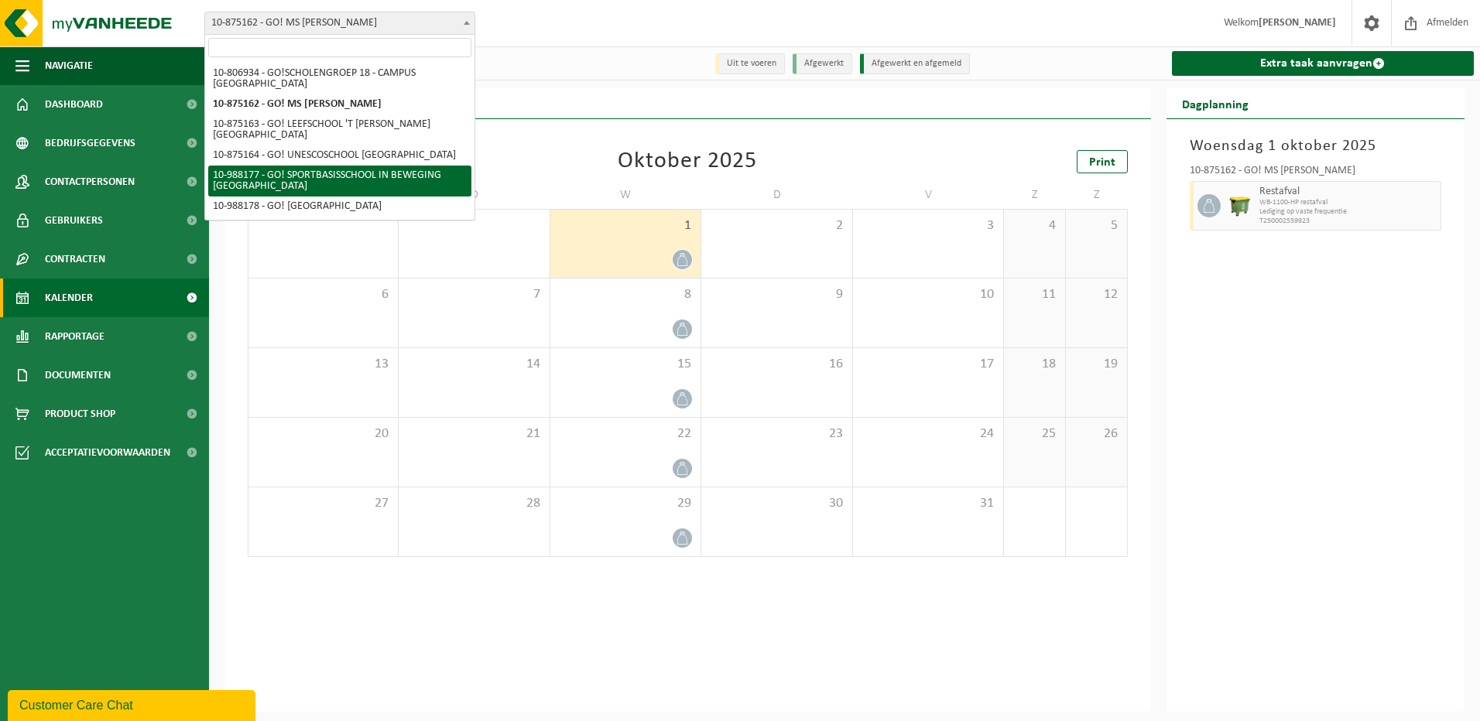
scroll to position [9, 0]
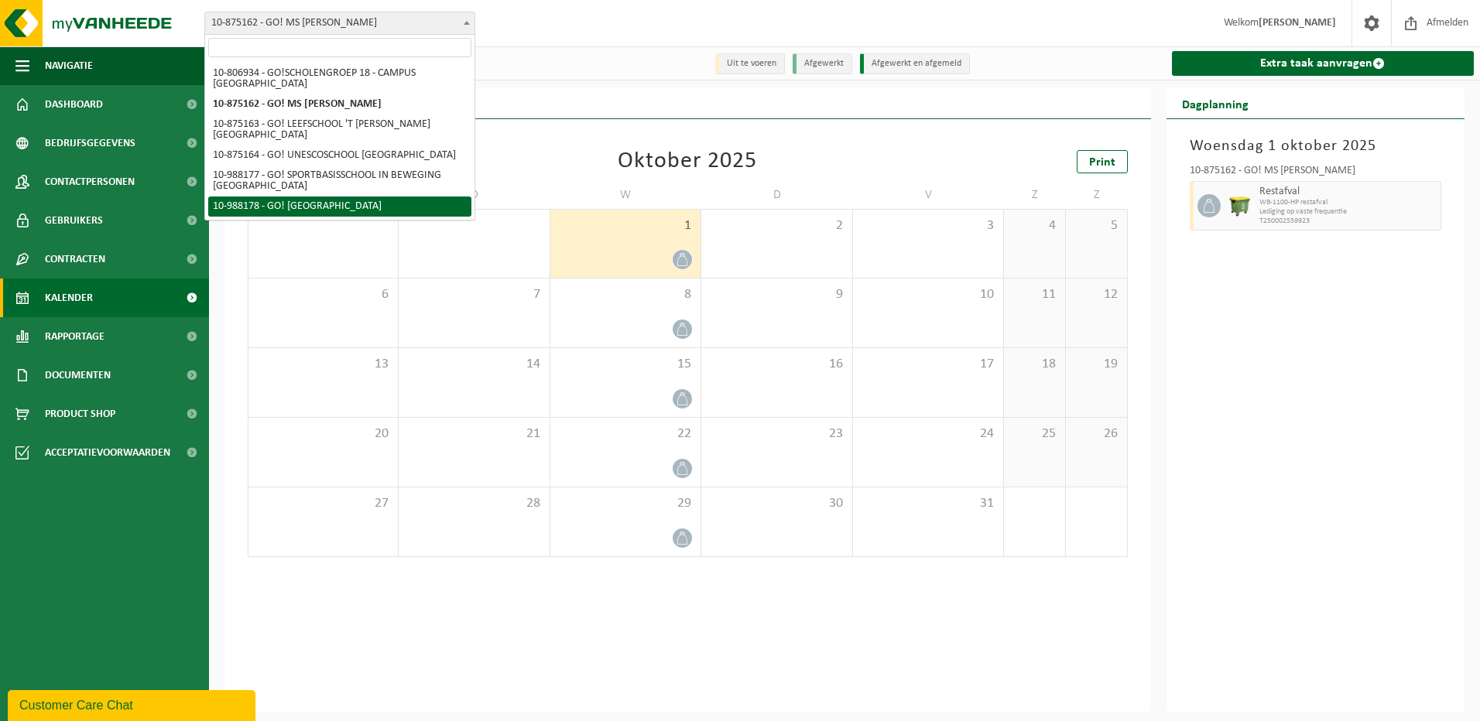
select select "167655"
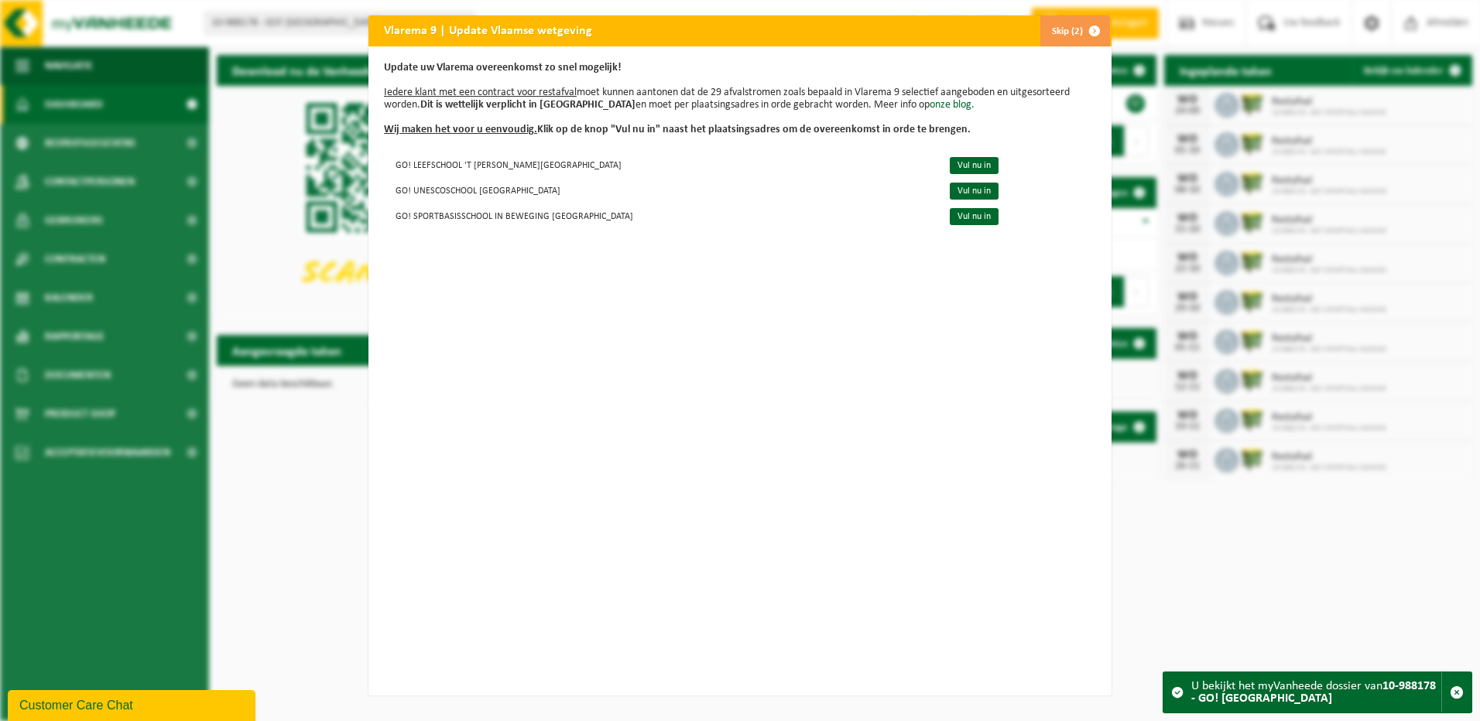
click at [1088, 30] on span "button" at bounding box center [1094, 30] width 31 height 31
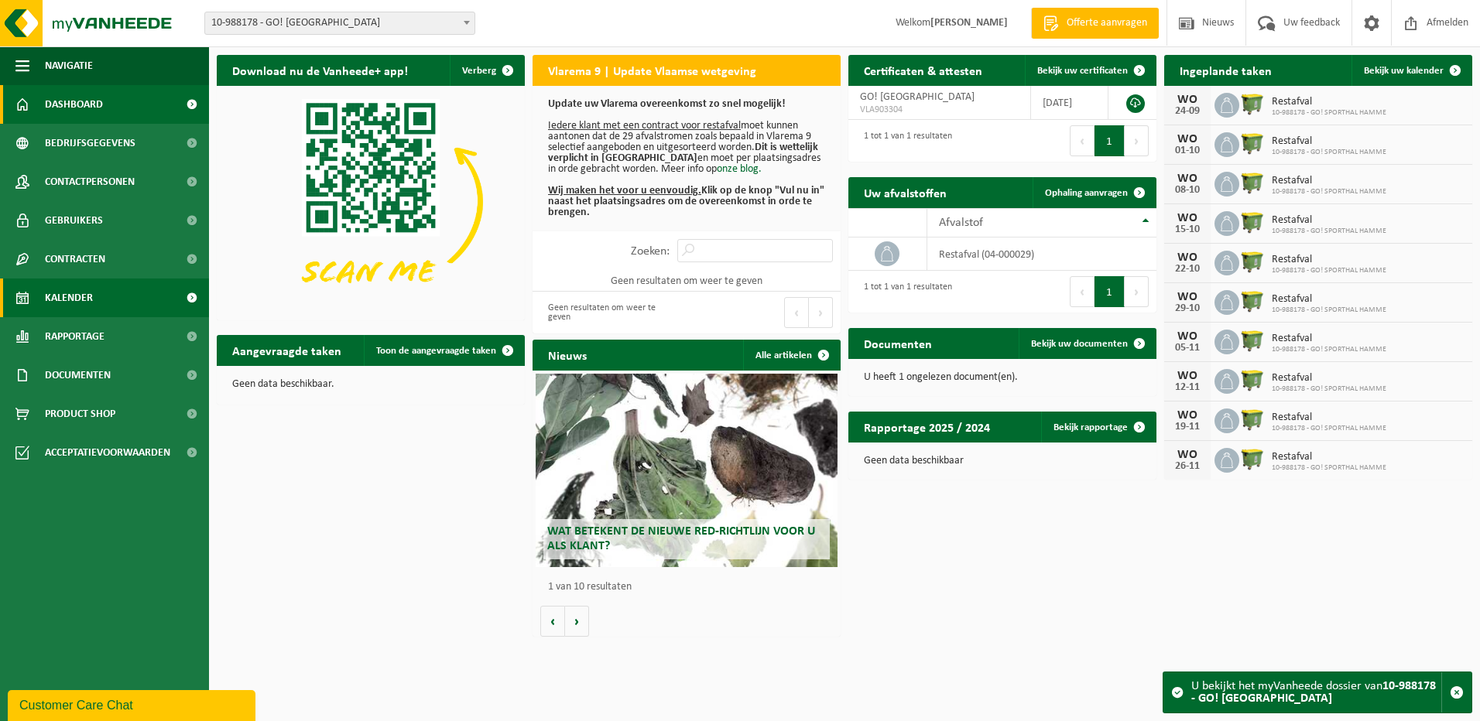
click at [102, 286] on link "Kalender" at bounding box center [104, 298] width 209 height 39
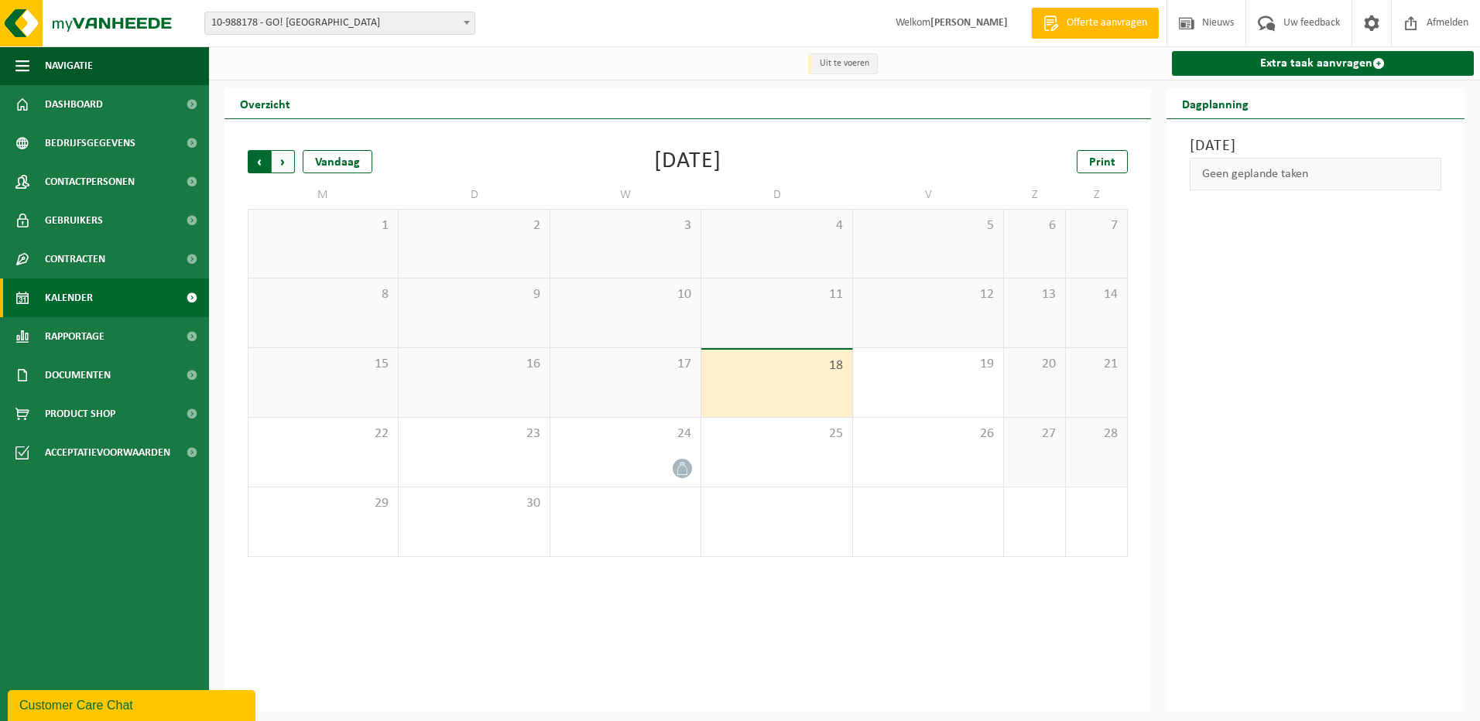
click at [290, 167] on span "Volgende" at bounding box center [283, 161] width 23 height 23
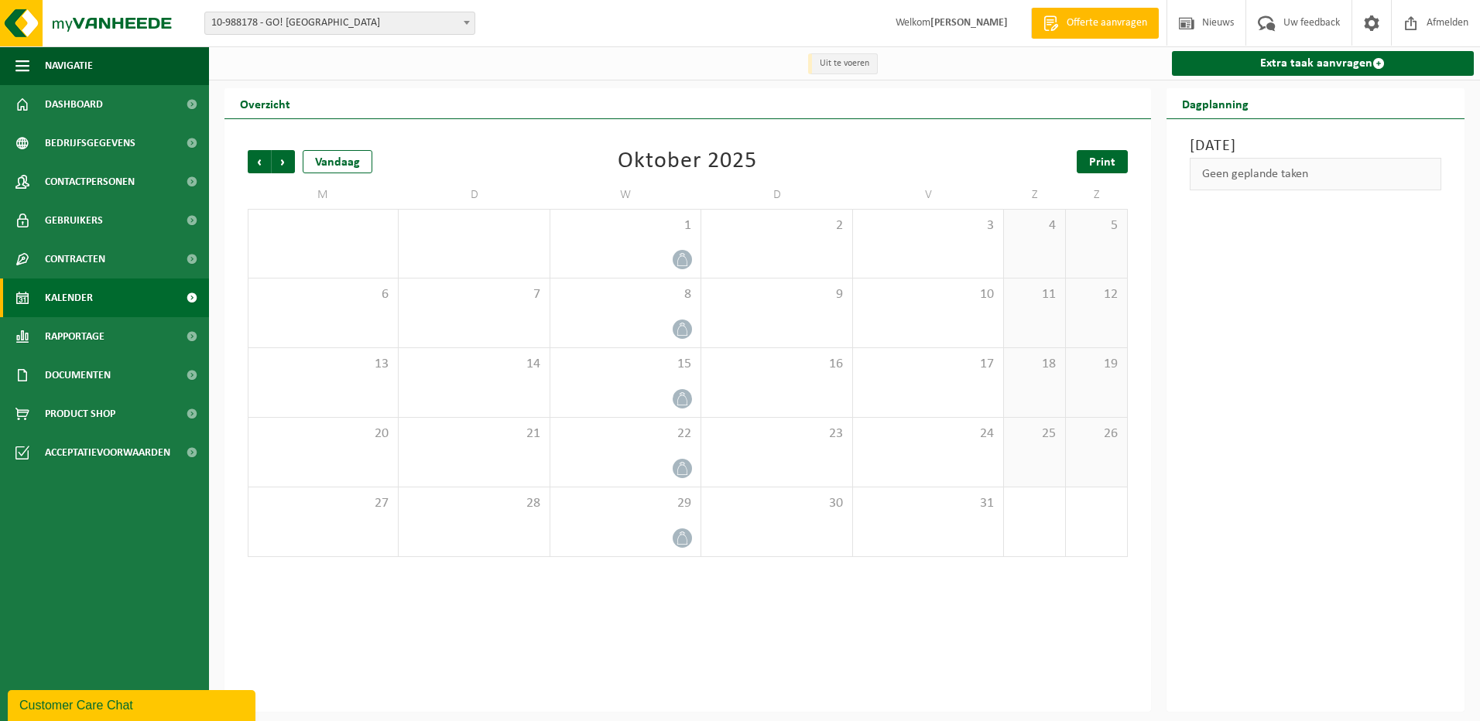
click at [1098, 169] on span "Print" at bounding box center [1102, 162] width 26 height 12
